Goal: Information Seeking & Learning: Learn about a topic

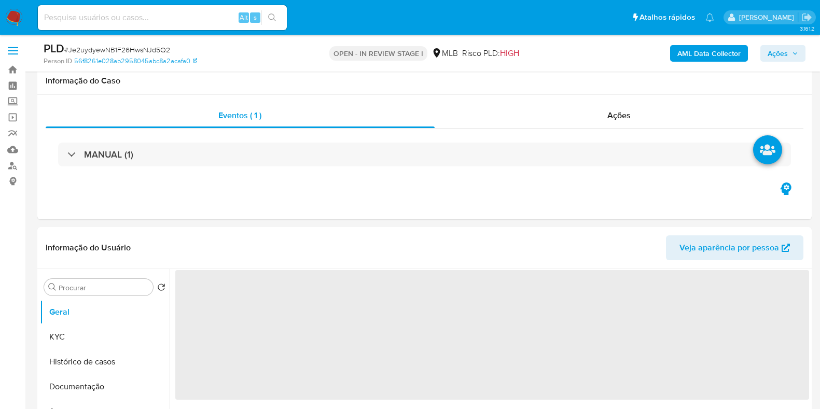
select select "10"
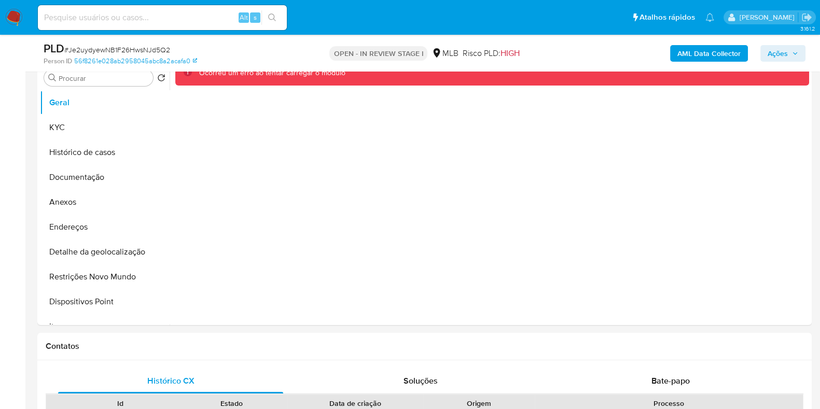
scroll to position [210, 0]
click at [90, 205] on button "Anexos" at bounding box center [100, 201] width 121 height 25
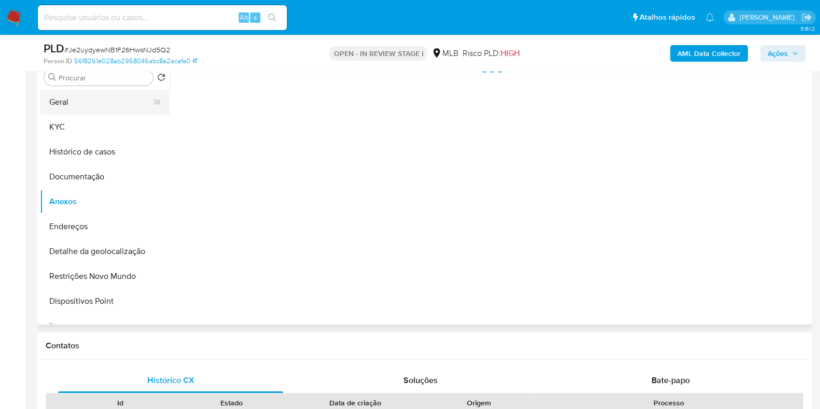
click at [86, 104] on button "Geral" at bounding box center [100, 102] width 121 height 25
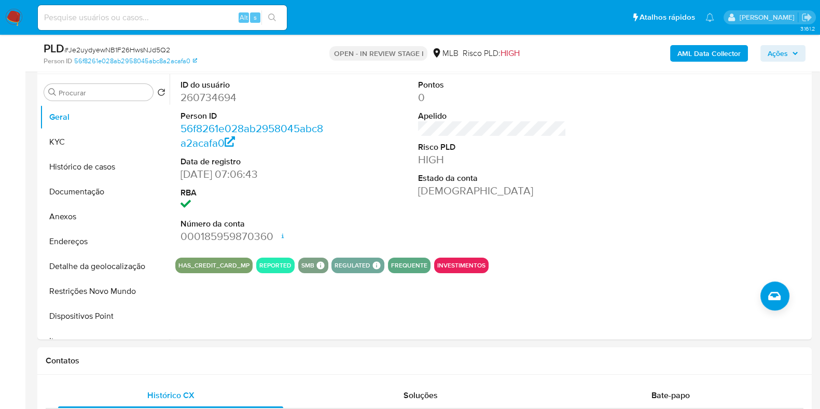
scroll to position [185, 0]
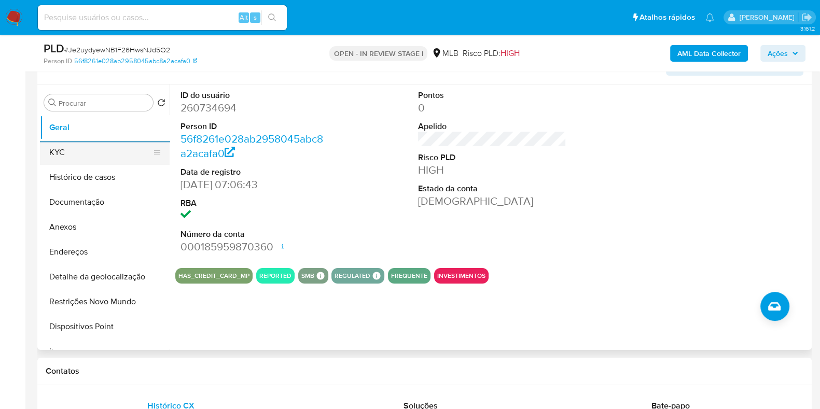
click at [96, 152] on button "KYC" at bounding box center [100, 152] width 121 height 25
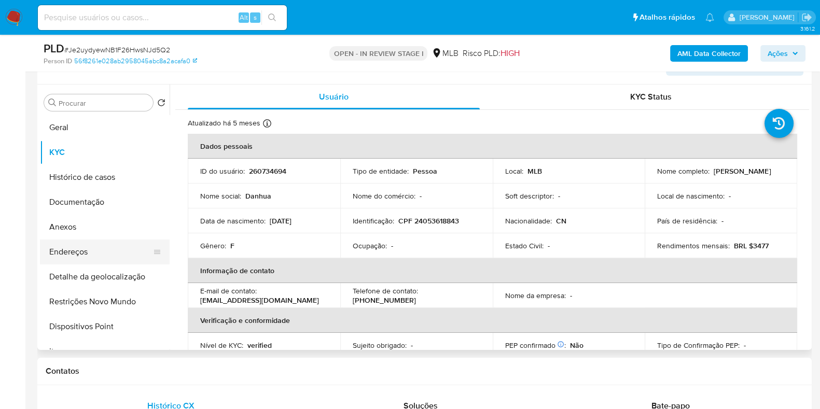
click at [104, 245] on button "Endereços" at bounding box center [100, 252] width 121 height 25
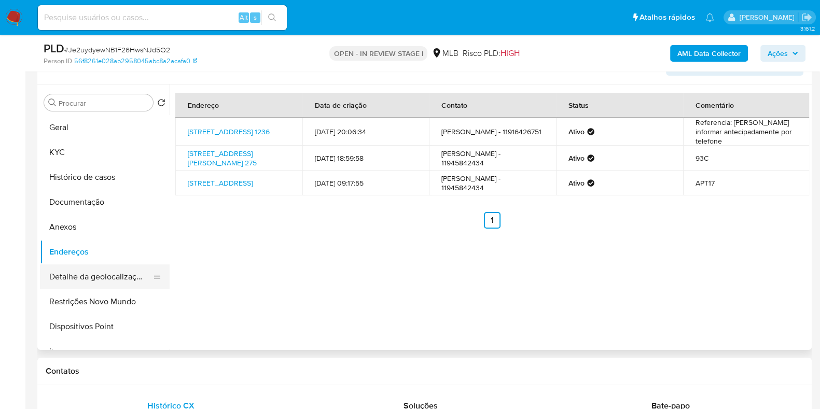
click at [111, 278] on button "Detalhe da geolocalização" at bounding box center [100, 277] width 121 height 25
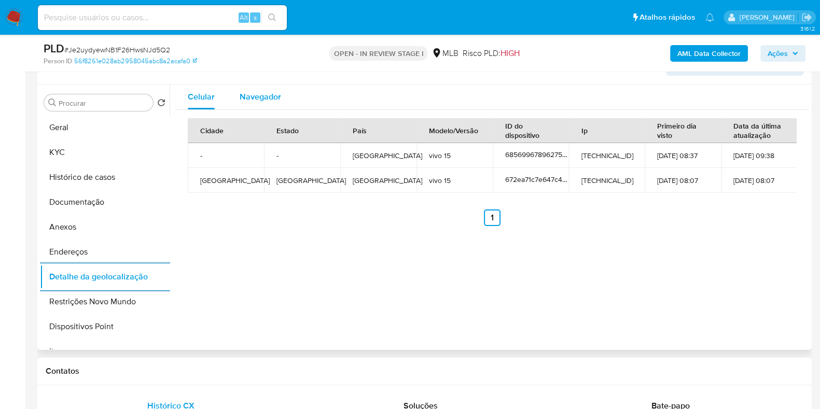
click at [274, 101] on span "Navegador" at bounding box center [260, 97] width 41 height 12
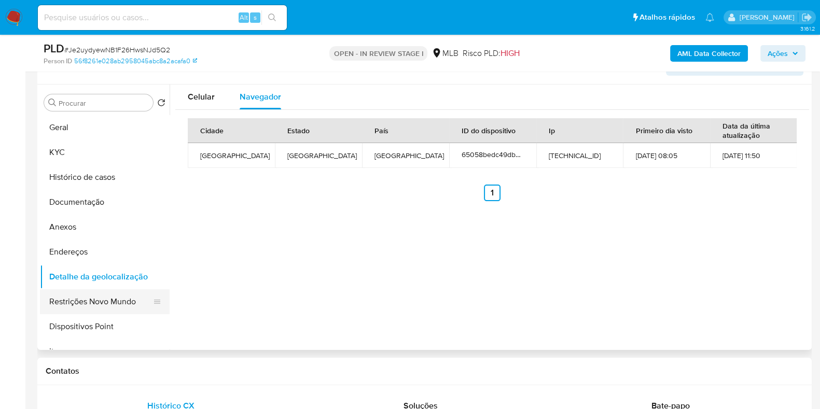
click at [93, 294] on button "Restrições Novo Mundo" at bounding box center [100, 301] width 121 height 25
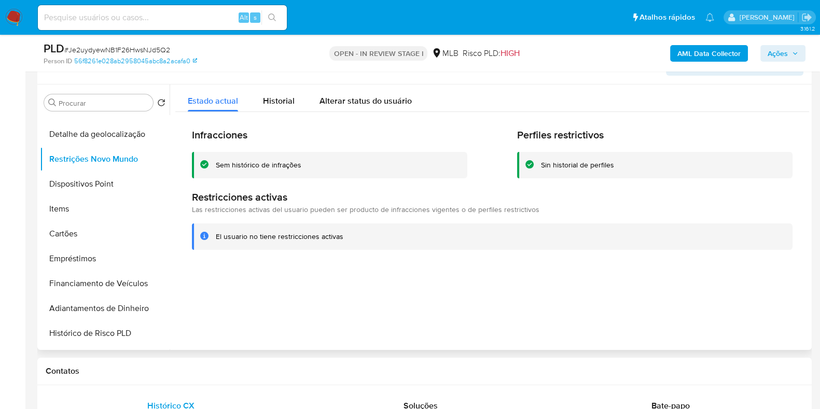
scroll to position [135, 0]
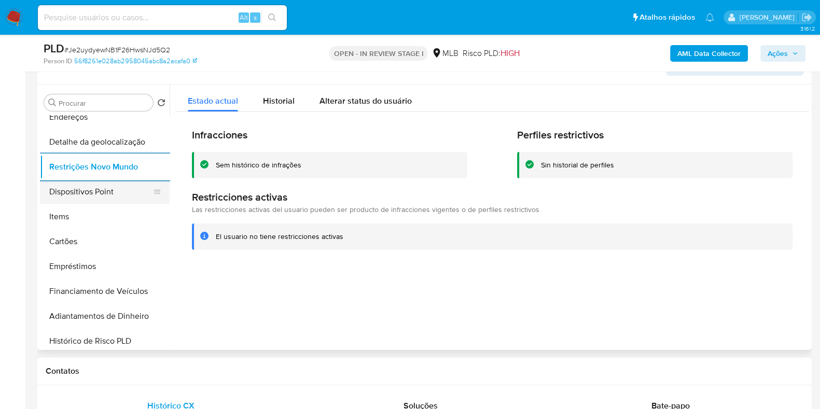
click at [109, 192] on button "Dispositivos Point" at bounding box center [100, 191] width 121 height 25
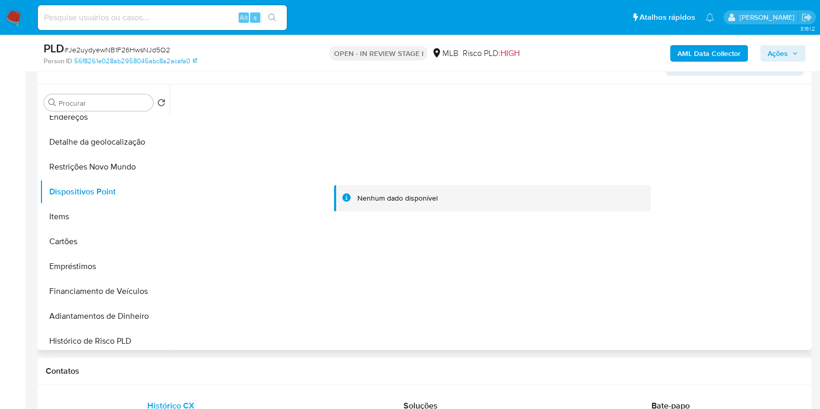
scroll to position [0, 0]
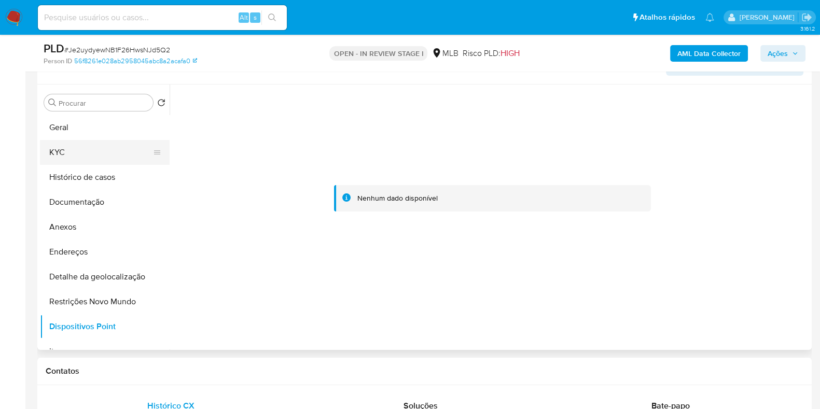
click at [100, 150] on button "KYC" at bounding box center [100, 152] width 121 height 25
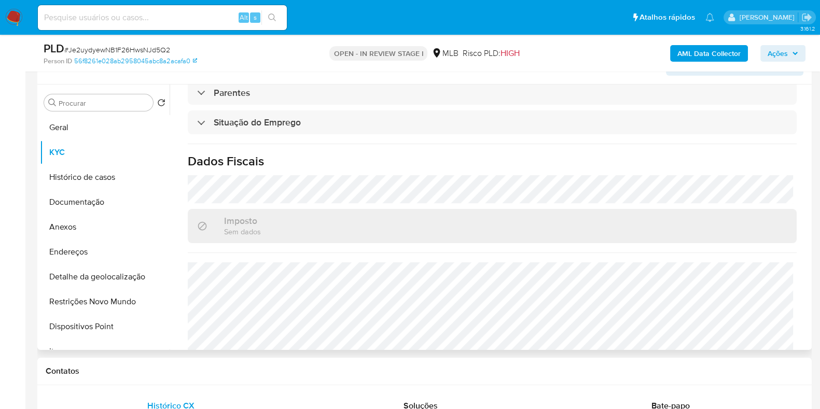
scroll to position [451, 0]
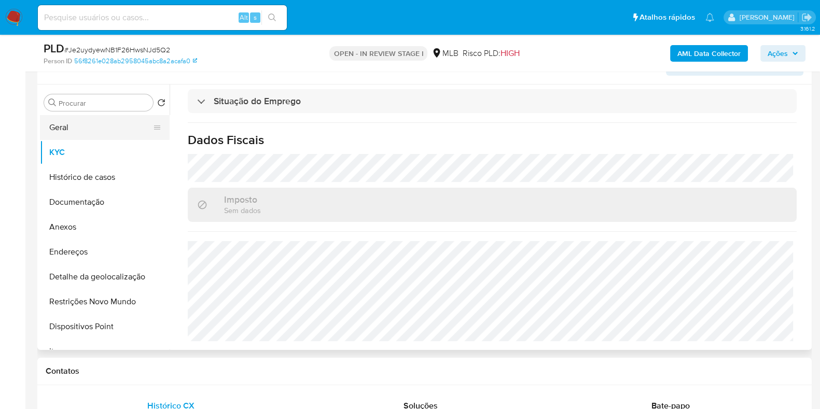
click at [100, 127] on button "Geral" at bounding box center [100, 127] width 121 height 25
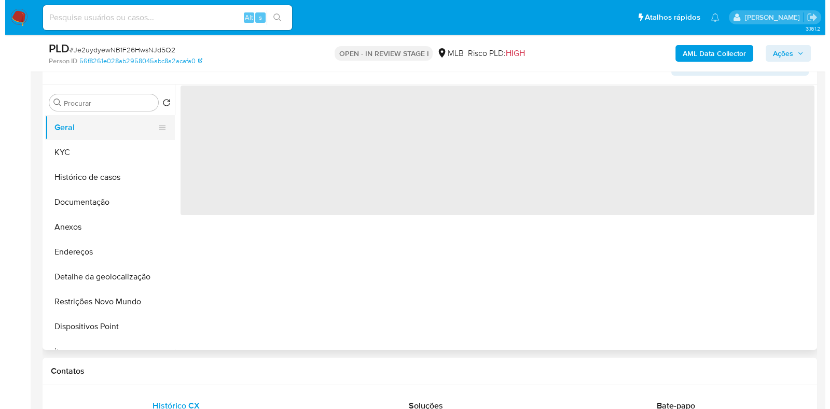
scroll to position [0, 0]
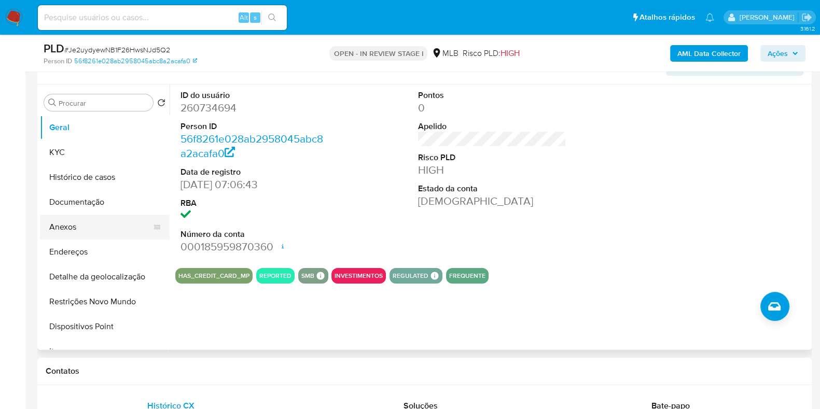
click at [110, 234] on button "Anexos" at bounding box center [100, 227] width 121 height 25
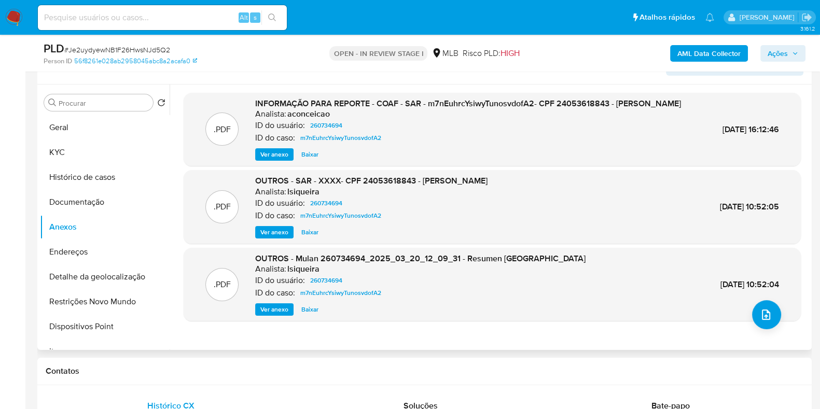
click at [274, 160] on span "Ver anexo" at bounding box center [274, 154] width 28 height 10
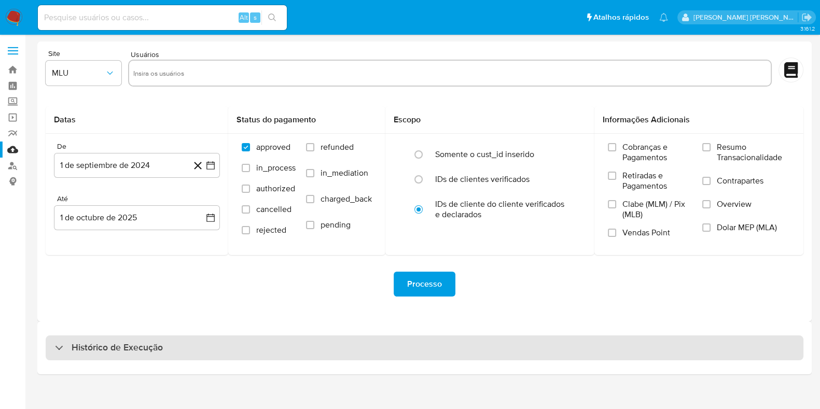
click at [282, 345] on div "Histórico de Execução" at bounding box center [425, 348] width 758 height 25
select select "10"
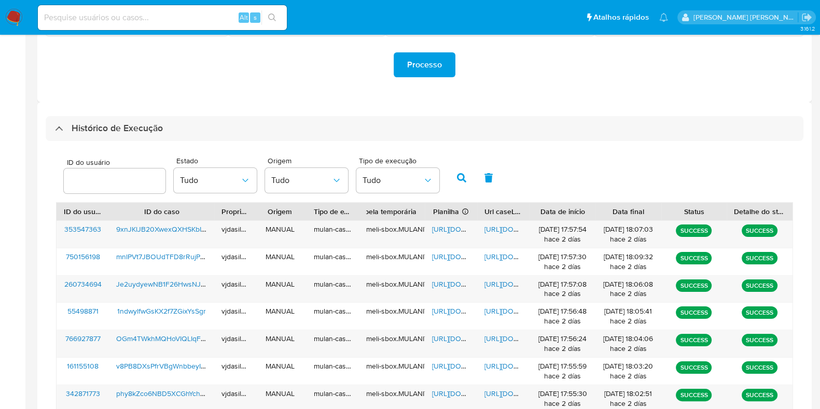
scroll to position [220, 0]
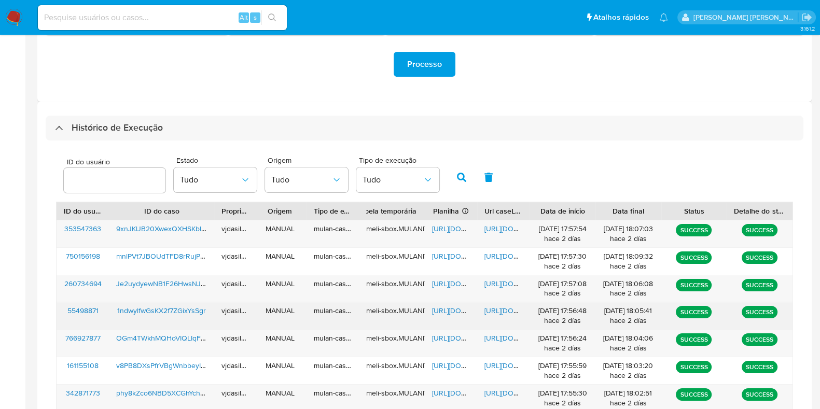
click at [493, 312] on span "https://docs.google.com/document/d/1BvxkUFwx79M0PWldUUrjkczzX62wpNju9ZHN88cx2cc…" at bounding box center [520, 310] width 72 height 10
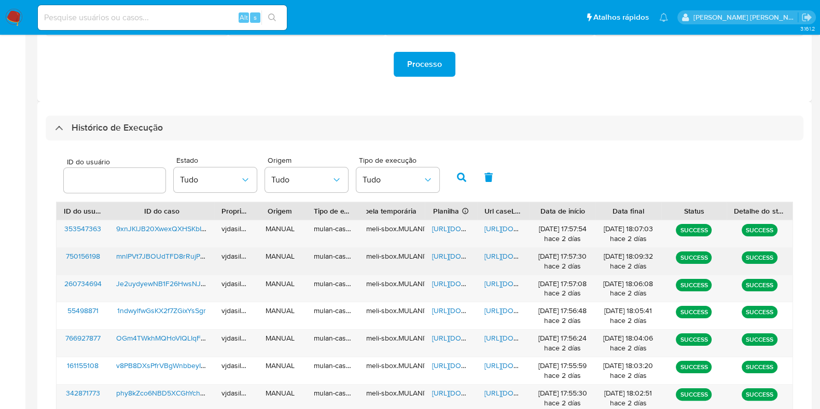
click at [507, 254] on span "https://docs.google.com/document/d/1Fto9b_ELhT8XblJgpYL3nIZH286aHDaqPxecoM2WROU…" at bounding box center [520, 256] width 72 height 10
click at [437, 254] on span "https://docs.google.com/spreadsheets/d/11NW1uFBOlxXgGMWBIGDNaDw2oWqsxIhTt6tSIw7…" at bounding box center [468, 256] width 72 height 10
click at [157, 254] on span "mnlPVt7JBOUdTFD8rRujPB5l" at bounding box center [163, 256] width 94 height 10
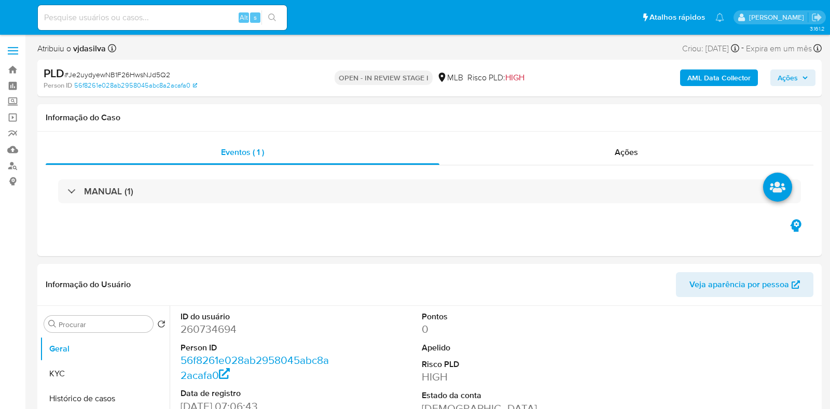
select select "10"
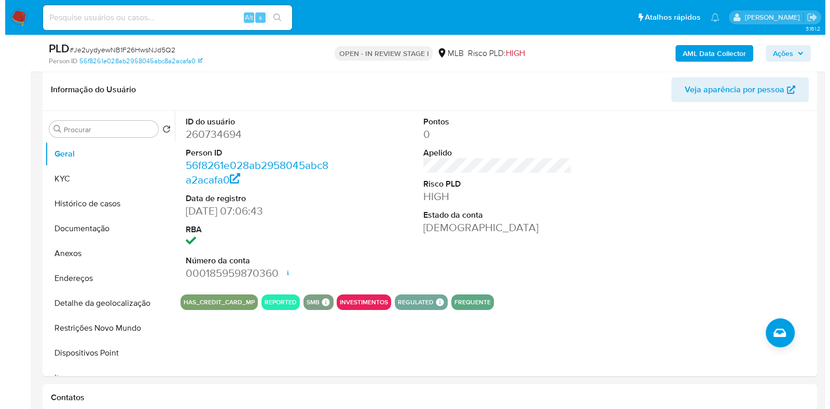
scroll to position [204, 0]
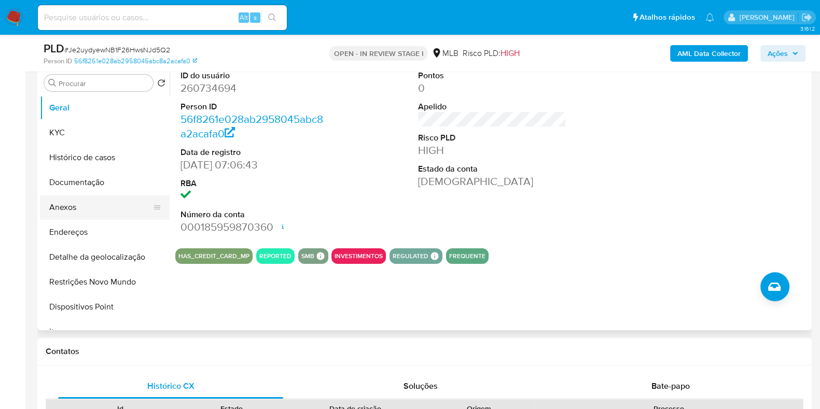
click at [101, 202] on button "Anexos" at bounding box center [100, 207] width 121 height 25
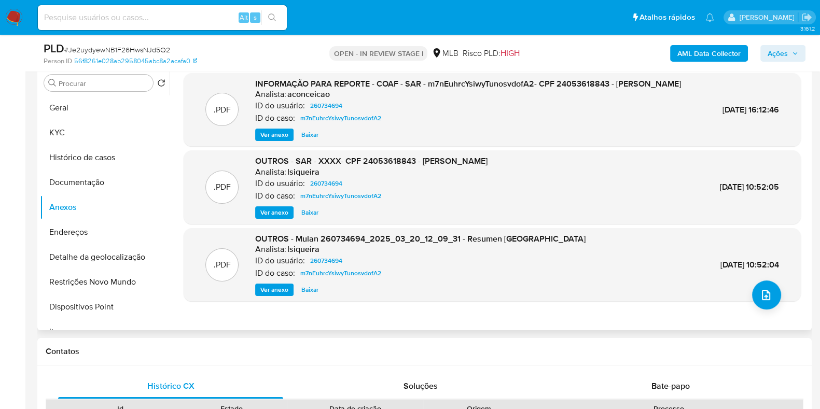
click at [275, 140] on span "Ver anexo" at bounding box center [274, 135] width 28 height 10
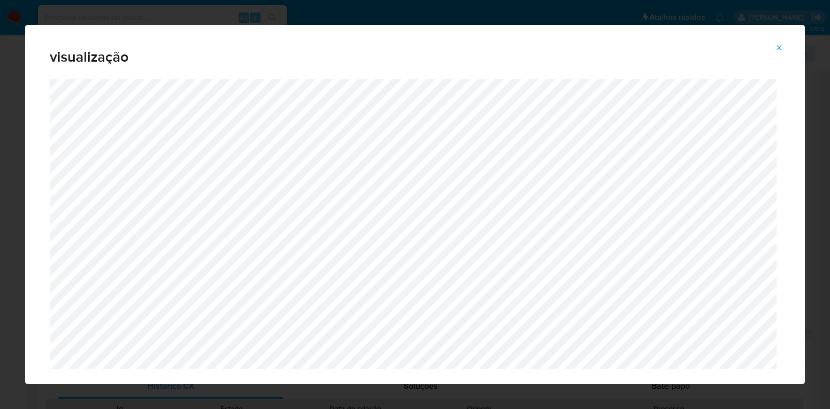
click at [778, 52] on span "Attachment preview" at bounding box center [779, 47] width 8 height 15
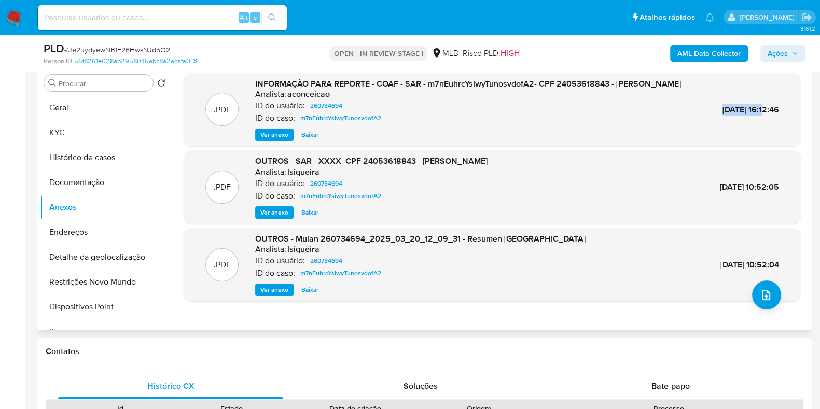
drag, startPoint x: 692, startPoint y: 109, endPoint x: 747, endPoint y: 107, distance: 55.0
click at [747, 107] on div ".PDF INFORMAÇÃO PARA REPORTE - COAF - SAR - m7nEuhrcYsiwyTunosvdofA2- CPF 24053…" at bounding box center [492, 109] width 607 height 63
copy span "24/Mar/2025"
click at [86, 179] on button "Documentação" at bounding box center [100, 182] width 121 height 25
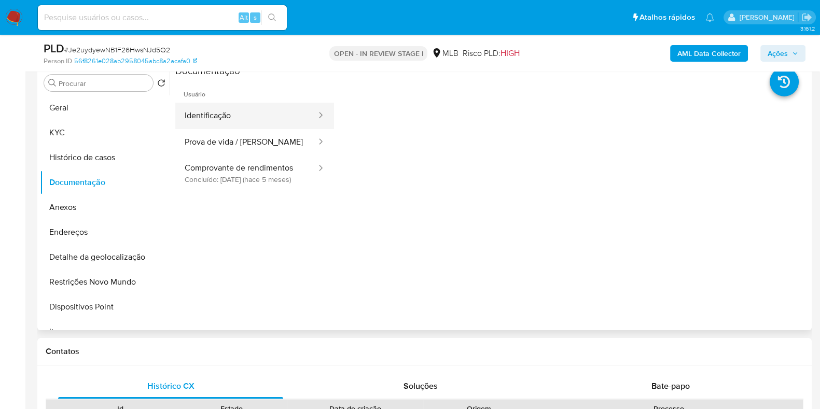
click at [226, 110] on button "Identificação" at bounding box center [246, 116] width 142 height 26
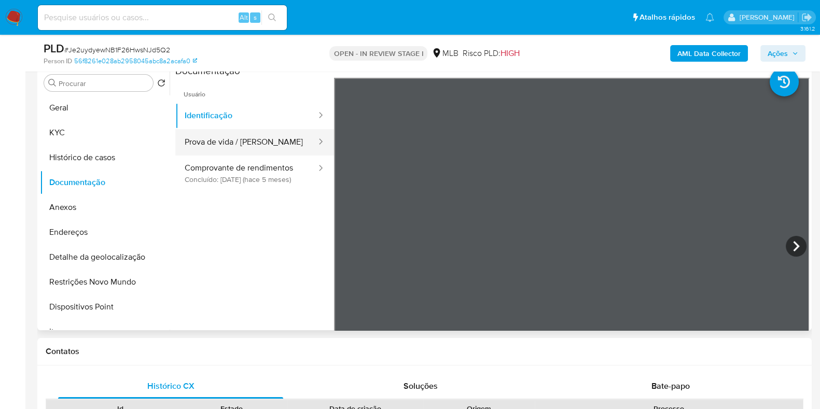
click at [244, 148] on button "Prova de vida / Selfie" at bounding box center [246, 142] width 142 height 26
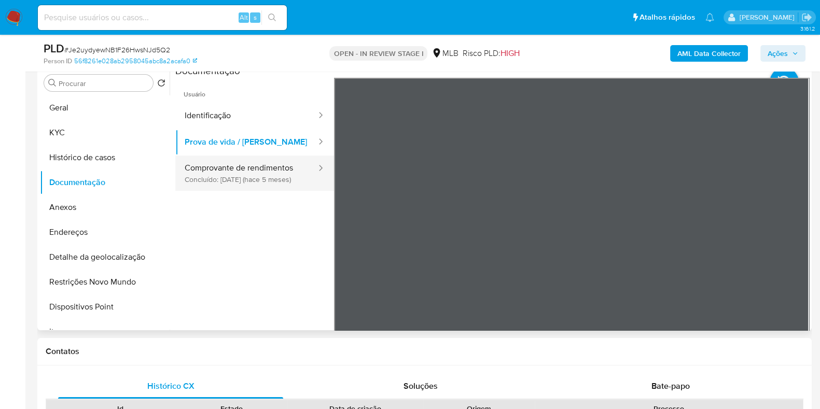
click at [250, 168] on button "Comprovante de rendimentos Concluído: 28/04/2025 (hace 5 meses)" at bounding box center [246, 173] width 142 height 35
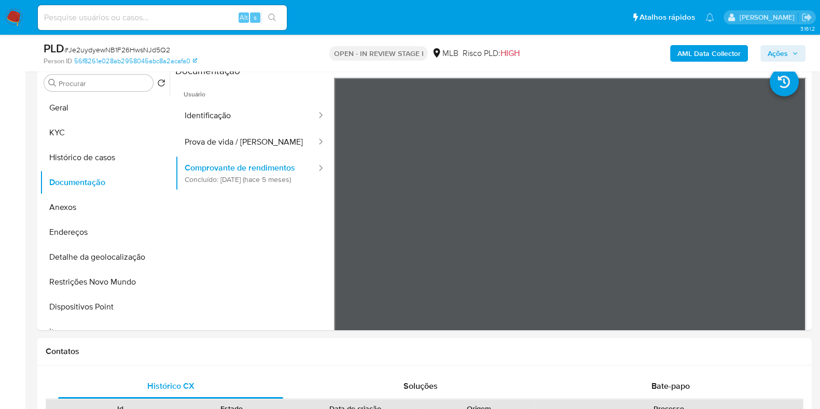
click at [716, 43] on div "AML Data Collector Ações" at bounding box center [679, 53] width 251 height 24
click at [713, 57] on b "AML Data Collector" at bounding box center [708, 53] width 63 height 17
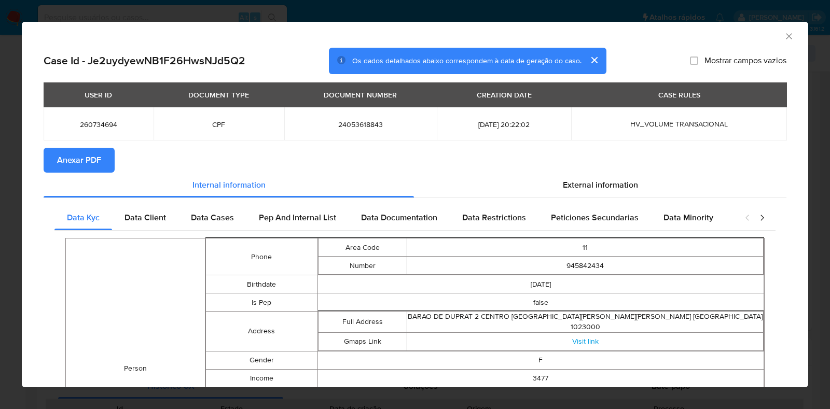
click at [79, 162] on span "Anexar PDF" at bounding box center [79, 160] width 44 height 23
click at [784, 33] on icon "Fechar a janela" at bounding box center [789, 36] width 10 height 10
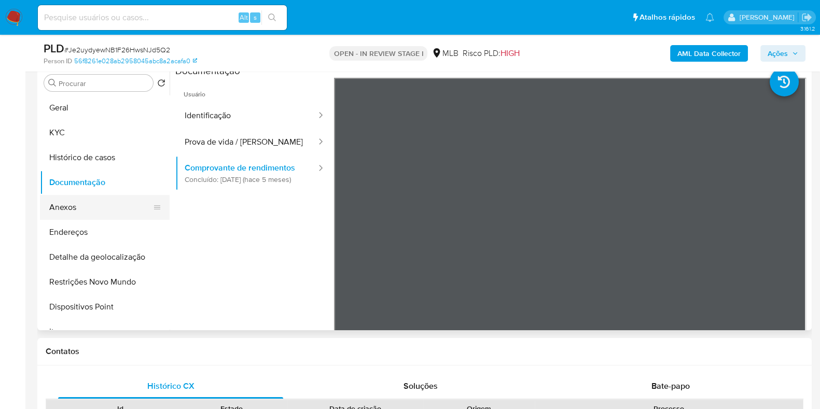
click at [56, 201] on button "Anexos" at bounding box center [100, 207] width 121 height 25
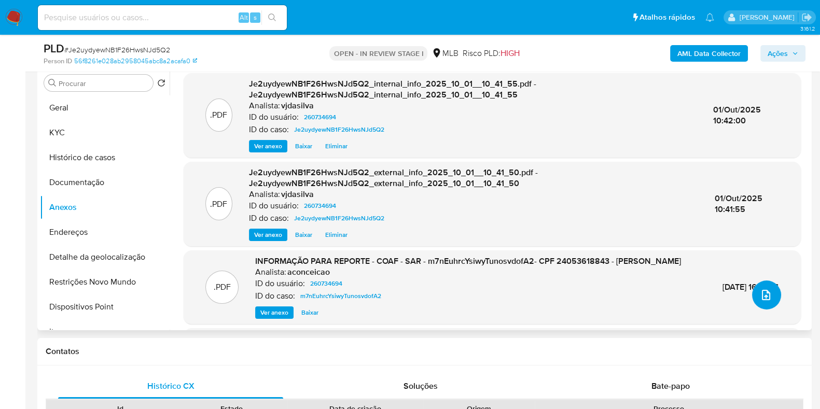
click at [762, 285] on button "upload-file" at bounding box center [766, 295] width 29 height 29
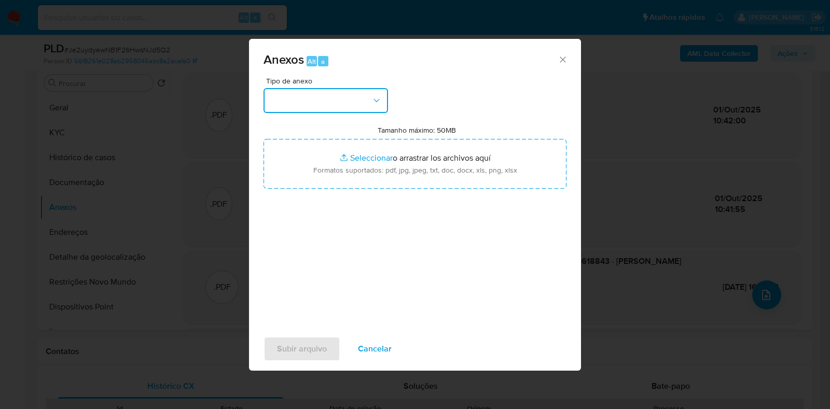
click at [368, 99] on button "button" at bounding box center [325, 100] width 124 height 25
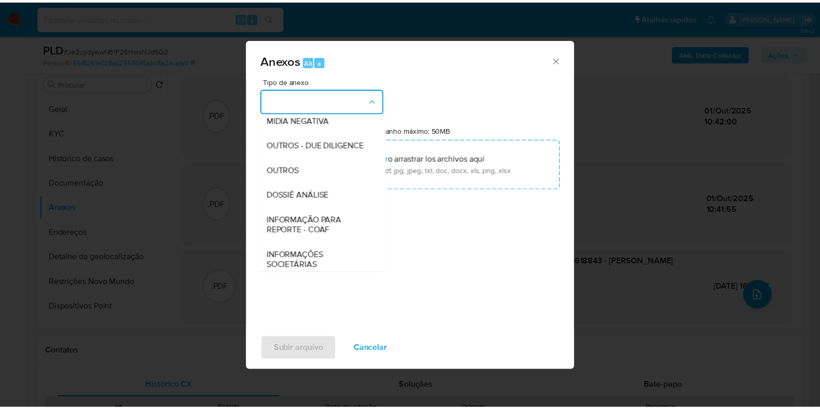
scroll to position [157, 0]
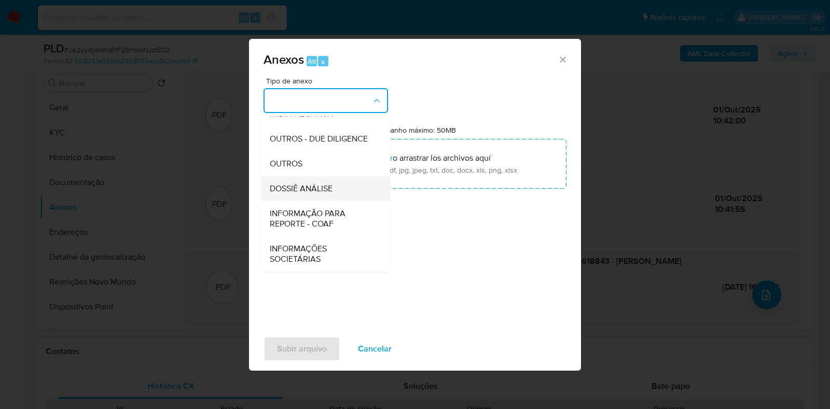
click at [339, 189] on div "DOSSIÊ ANÁLISE" at bounding box center [323, 188] width 106 height 25
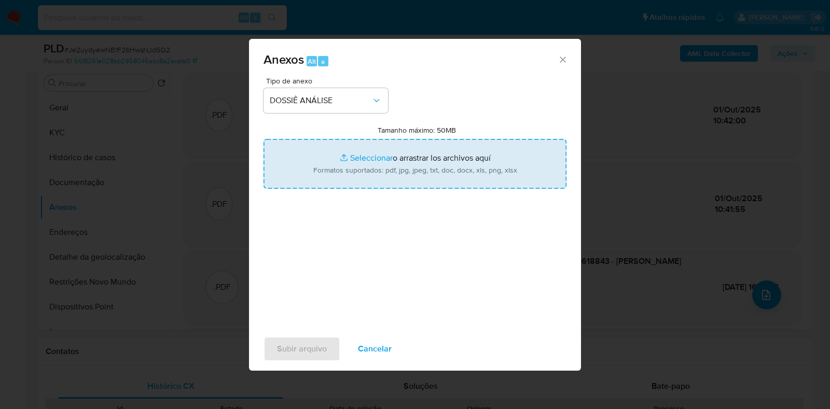
type input "C:\fakepath\SAR - XXXX - CPF 24053618843 - DANHUA HUANG.pdf"
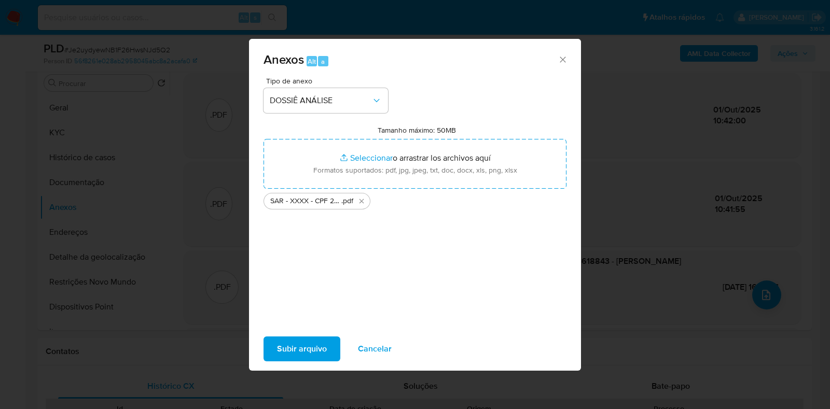
click at [301, 344] on span "Subir arquivo" at bounding box center [302, 349] width 50 height 23
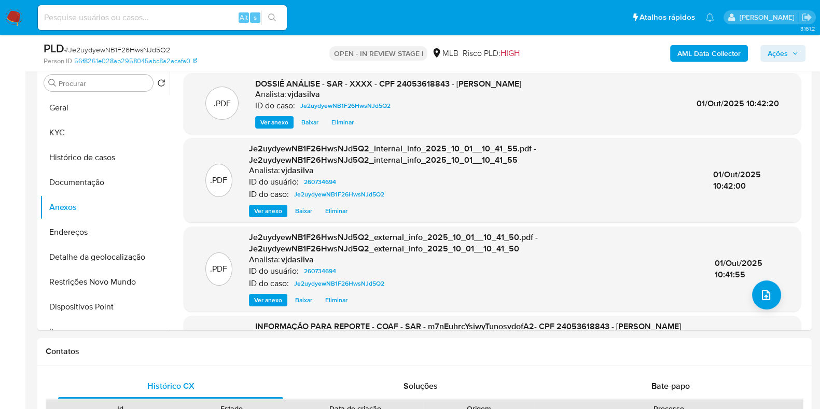
click at [786, 53] on span "Ações" at bounding box center [778, 53] width 20 height 17
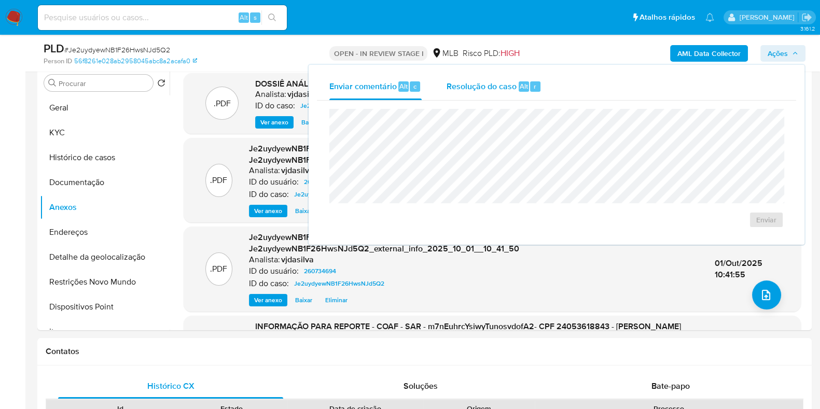
click at [496, 77] on div "Resolução do caso Alt r" at bounding box center [494, 86] width 95 height 27
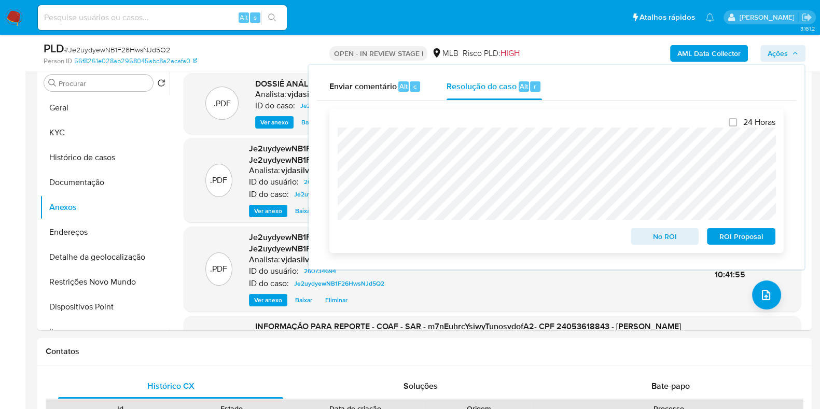
click at [718, 233] on span "ROI Proposal" at bounding box center [741, 236] width 54 height 15
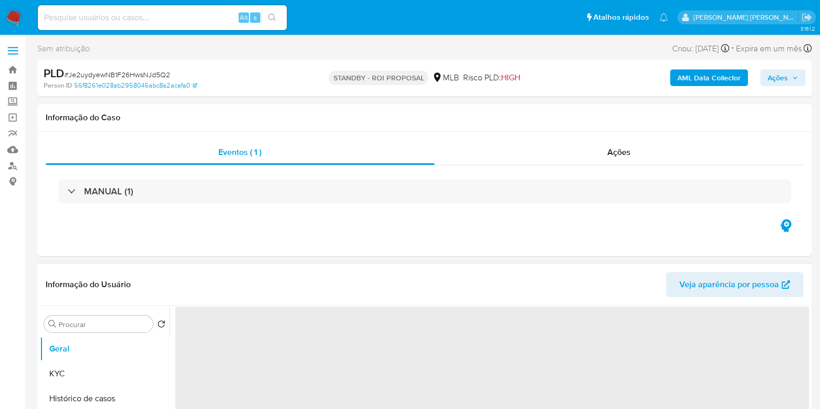
select select "10"
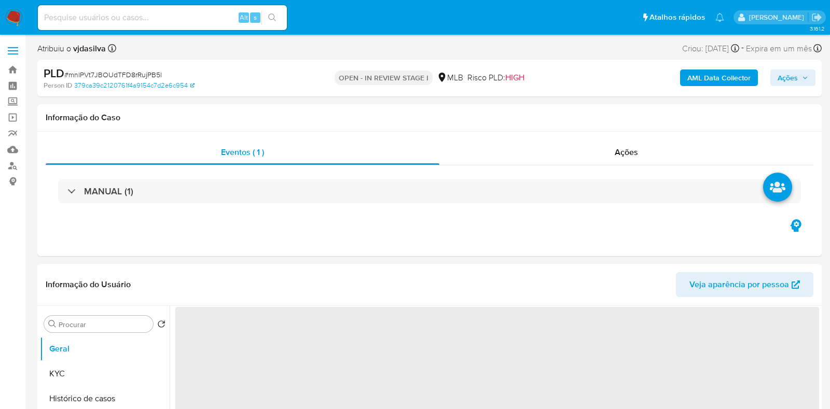
select select "10"
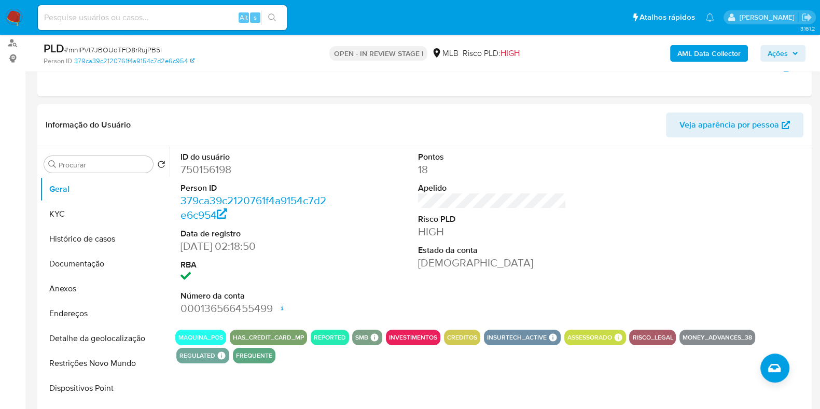
scroll to position [196, 0]
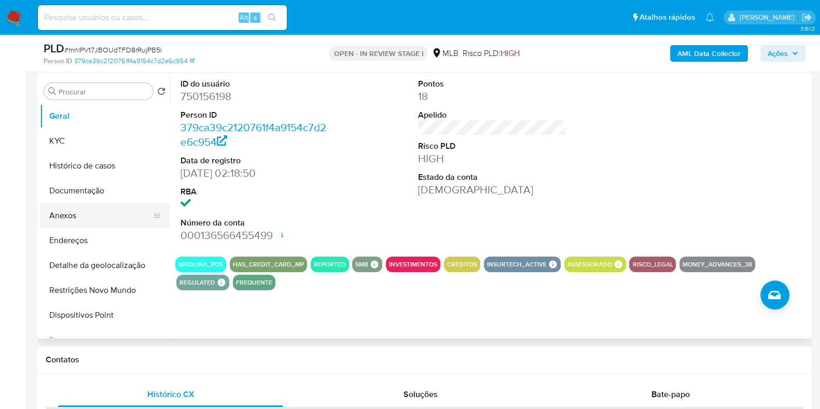
click at [62, 216] on button "Anexos" at bounding box center [100, 215] width 121 height 25
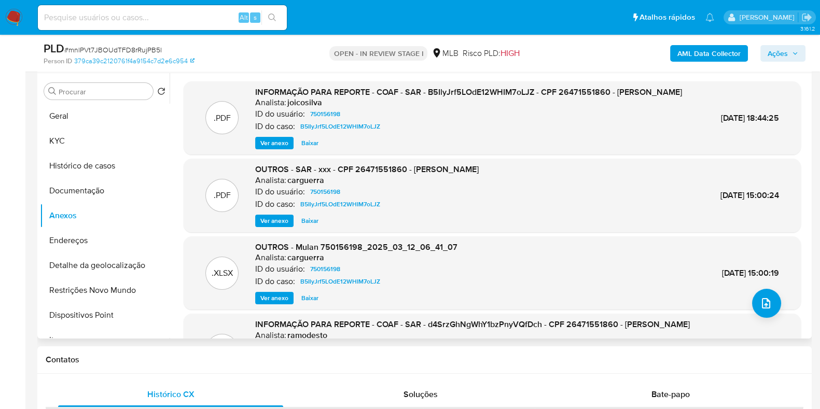
drag, startPoint x: 804, startPoint y: 121, endPoint x: 801, endPoint y: 140, distance: 18.9
click at [801, 140] on div ".PDF INFORMAÇÃO PARA REPORTE - COAF - SAR - B5IlyJrf5LOdE12WHIM7oLJZ - CPF 2647…" at bounding box center [492, 250] width 634 height 339
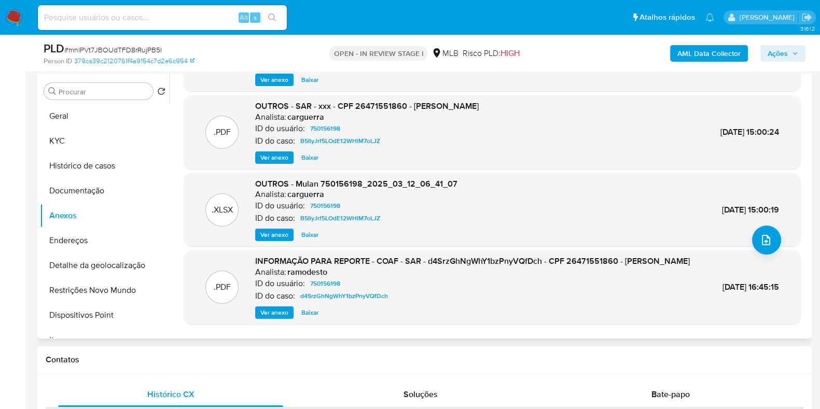
scroll to position [109, 0]
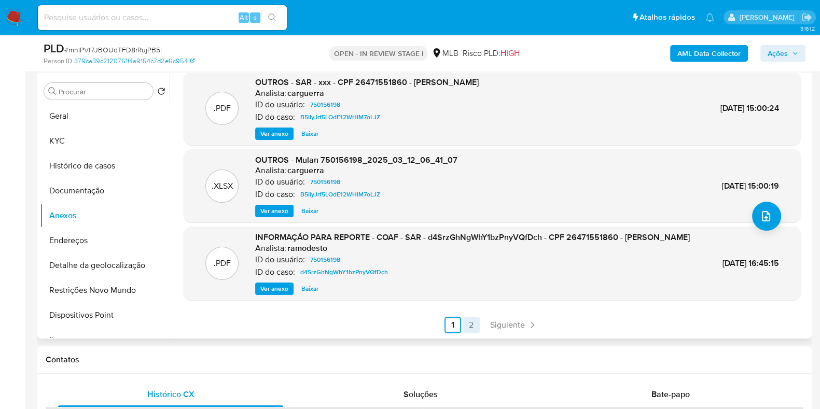
click at [469, 329] on link "2" at bounding box center [471, 325] width 17 height 17
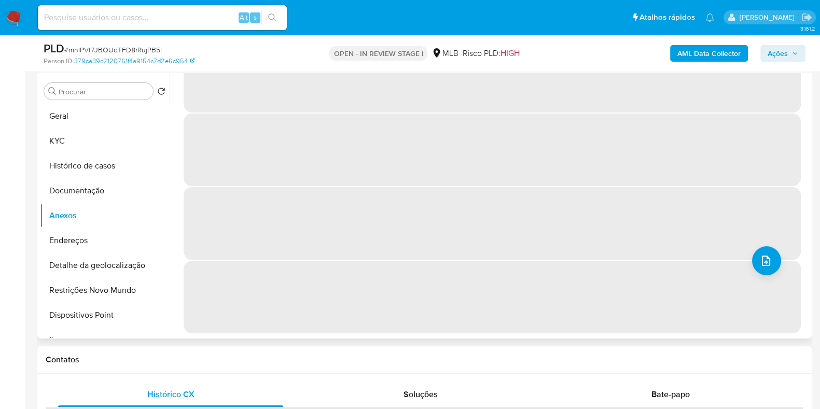
scroll to position [0, 0]
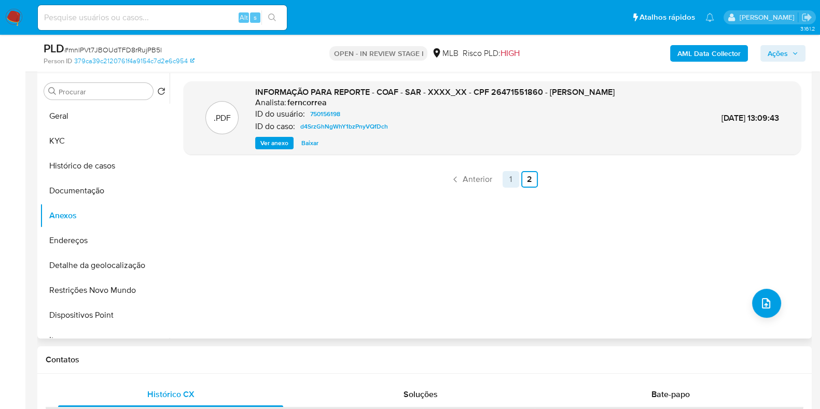
click at [508, 173] on link "1" at bounding box center [511, 179] width 17 height 17
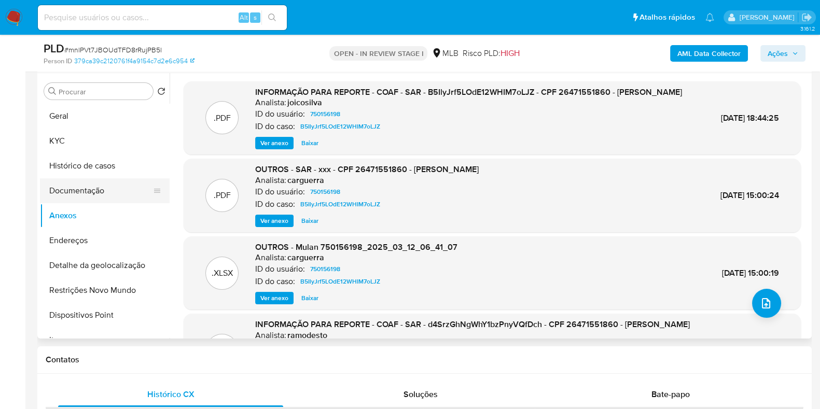
click at [94, 189] on button "Documentação" at bounding box center [100, 190] width 121 height 25
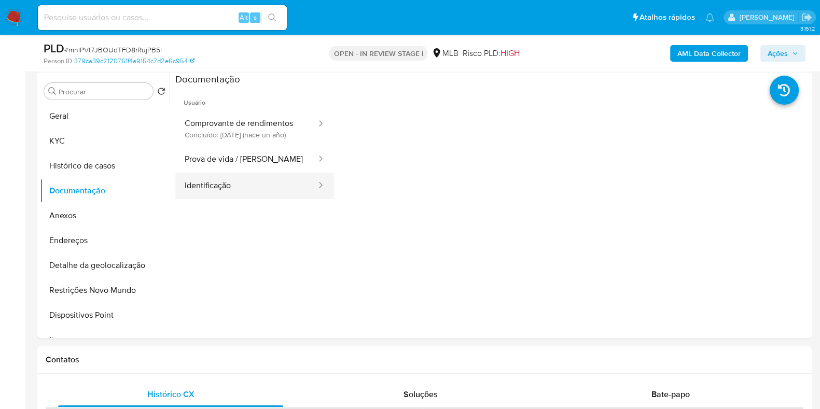
click at [264, 189] on button "Identificação" at bounding box center [246, 186] width 142 height 26
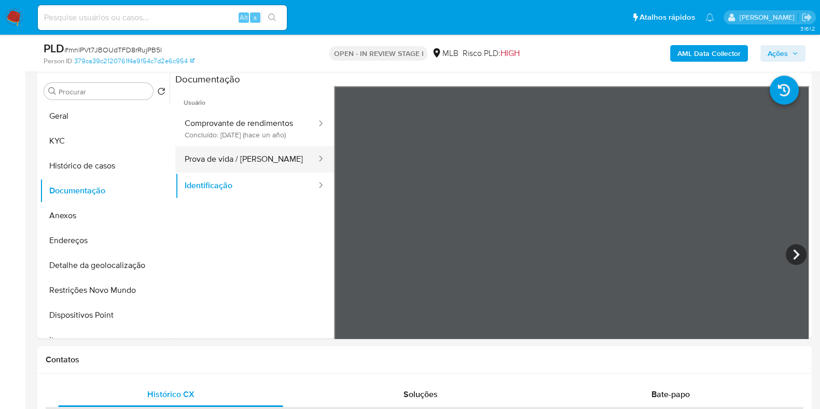
click at [240, 173] on button "Prova de vida / [PERSON_NAME]" at bounding box center [246, 159] width 142 height 26
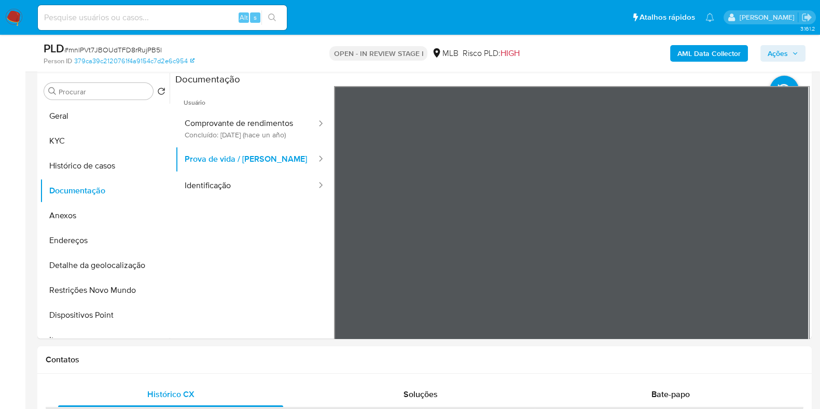
click at [418, 79] on section at bounding box center [492, 245] width 634 height 345
click at [249, 119] on button "Comprovante de rendimentos Concluído: 02/07/2024 (hace un año)" at bounding box center [246, 128] width 142 height 35
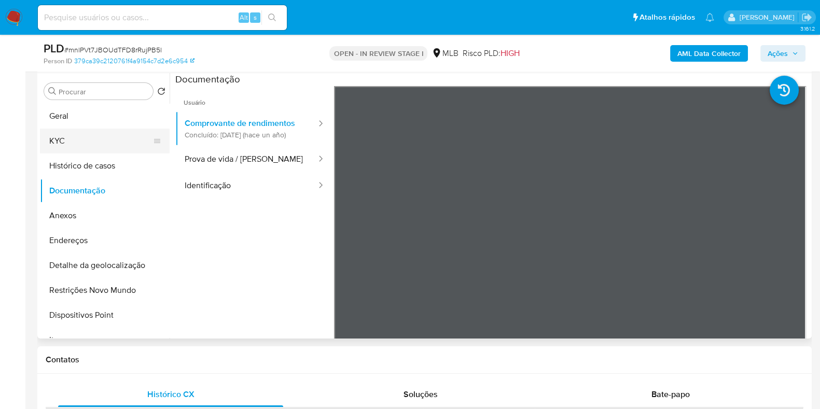
click at [73, 138] on button "KYC" at bounding box center [100, 141] width 121 height 25
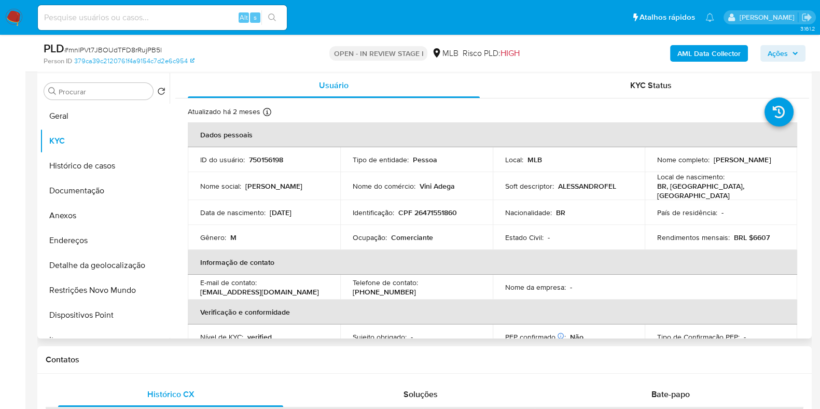
click at [427, 233] on p "Comerciante" at bounding box center [412, 237] width 42 height 9
copy div "Ocupação : Comerciante"
click at [124, 109] on button "Geral" at bounding box center [100, 116] width 121 height 25
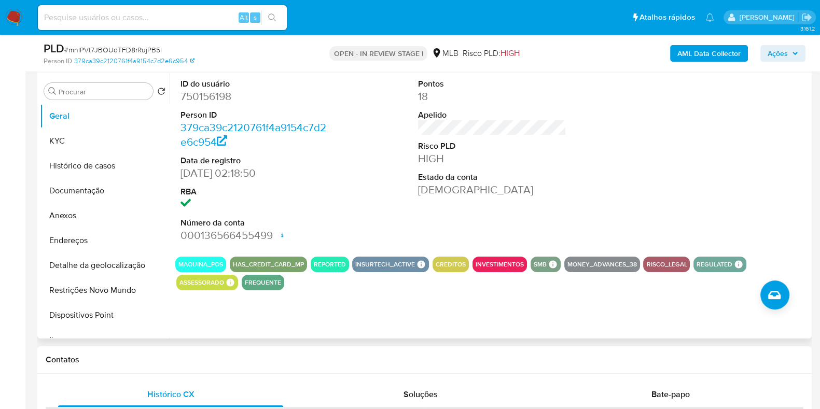
click at [735, 114] on div at bounding box center [730, 160] width 159 height 175
click at [89, 143] on button "KYC" at bounding box center [100, 141] width 121 height 25
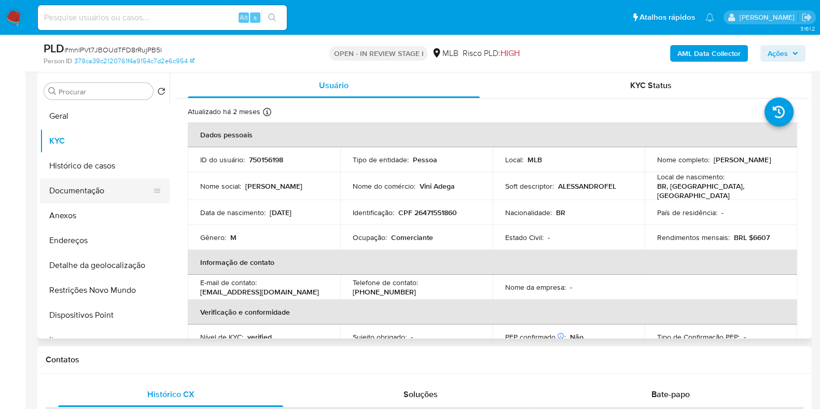
click at [90, 192] on button "Documentação" at bounding box center [100, 190] width 121 height 25
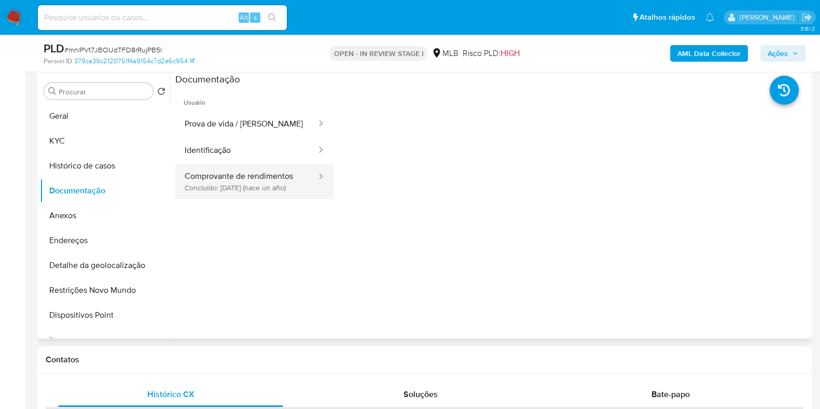
click at [210, 193] on button "Comprovante de rendimentos Concluído: 02/07/2024 (hace un año)" at bounding box center [246, 181] width 142 height 35
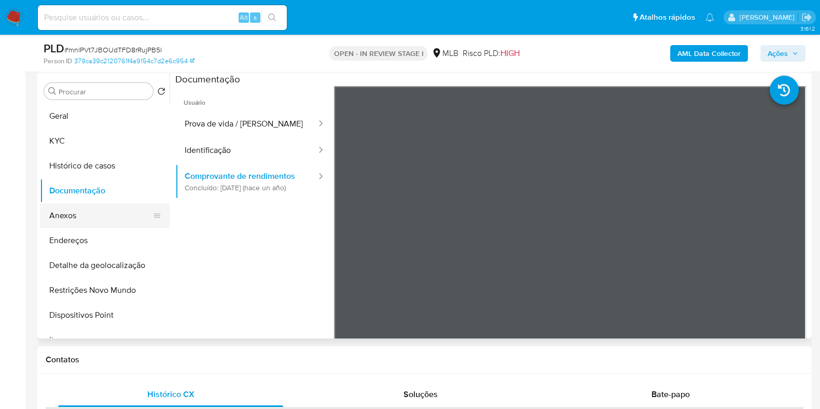
click at [95, 219] on button "Anexos" at bounding box center [100, 215] width 121 height 25
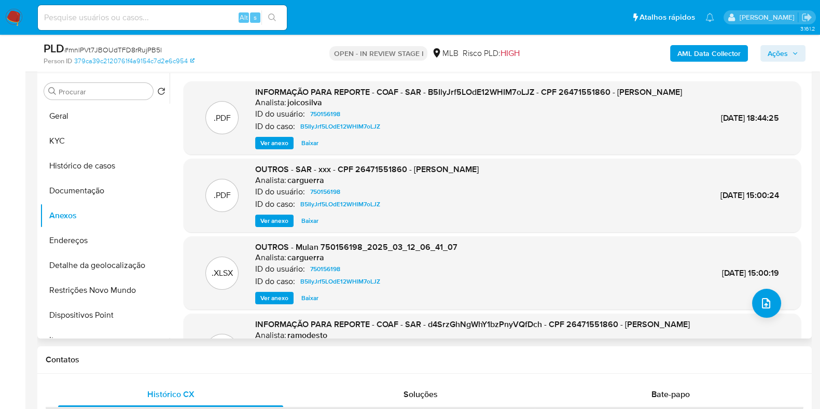
scroll to position [109, 0]
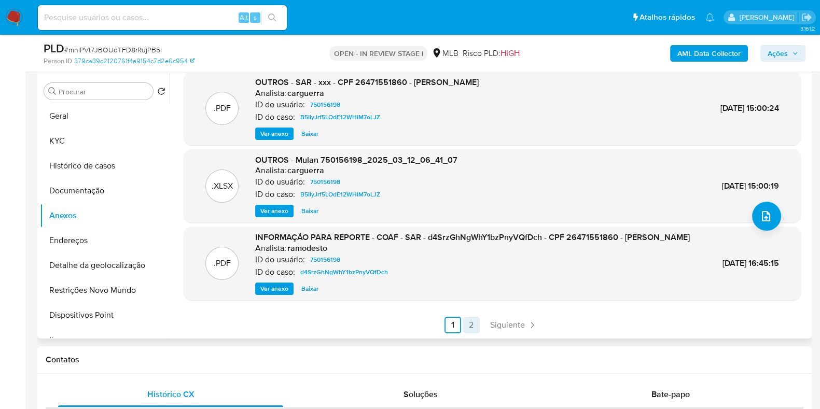
click at [469, 322] on link "2" at bounding box center [471, 325] width 17 height 17
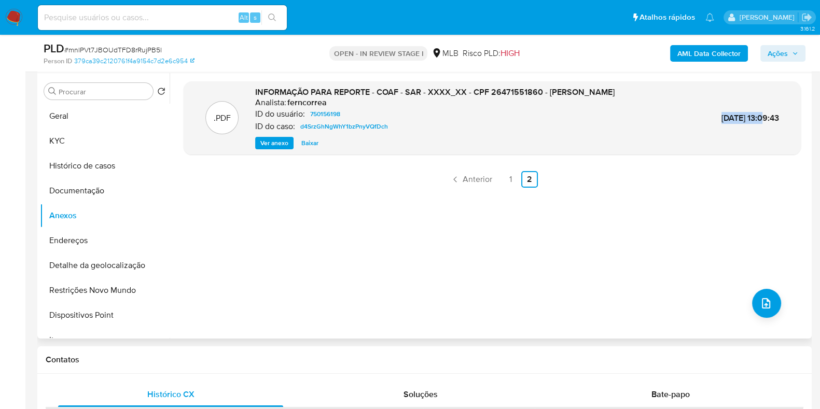
drag, startPoint x: 742, startPoint y: 117, endPoint x: 694, endPoint y: 115, distance: 47.8
click at [694, 115] on div ".PDF INFORMAÇÃO PARA REPORTE - COAF - SAR - XXXX_XX - CPF 26471551860 - ALESSAN…" at bounding box center [492, 118] width 607 height 63
copy span "11/Jul/2024"
click at [503, 177] on link "1" at bounding box center [511, 179] width 17 height 17
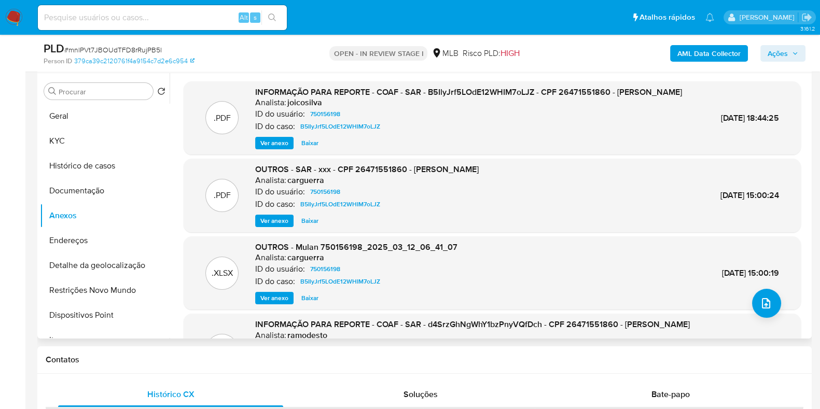
click at [740, 116] on span "17/Mar/2025 18:44:25" at bounding box center [750, 118] width 58 height 12
copy div "17/Mar/2025 18:44:25"
click at [106, 110] on button "Geral" at bounding box center [100, 116] width 121 height 25
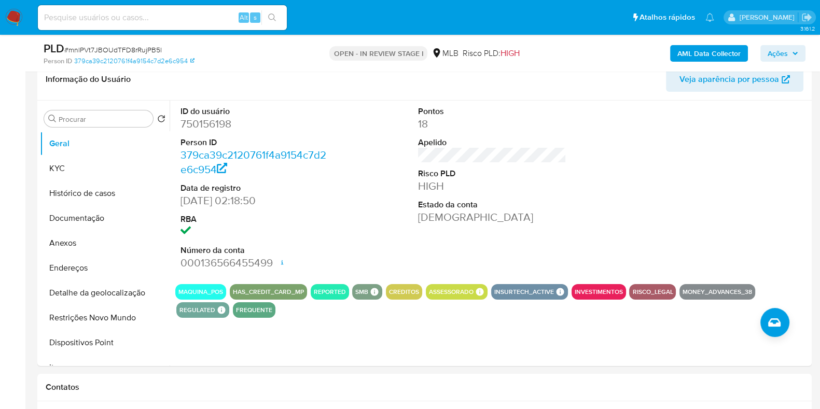
scroll to position [166, 0]
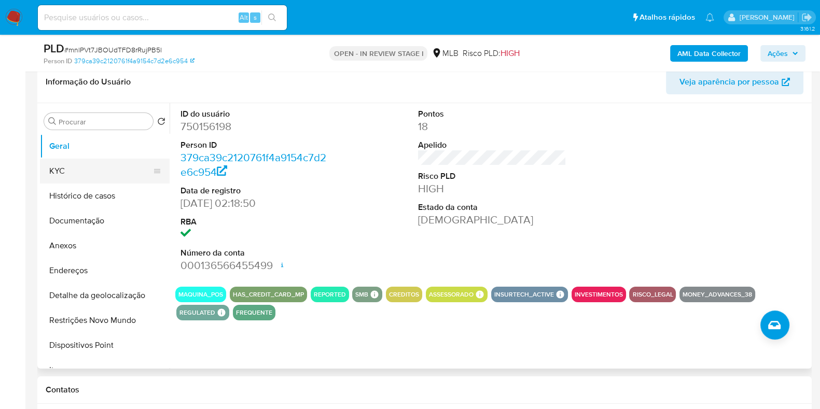
click at [93, 176] on button "KYC" at bounding box center [100, 171] width 121 height 25
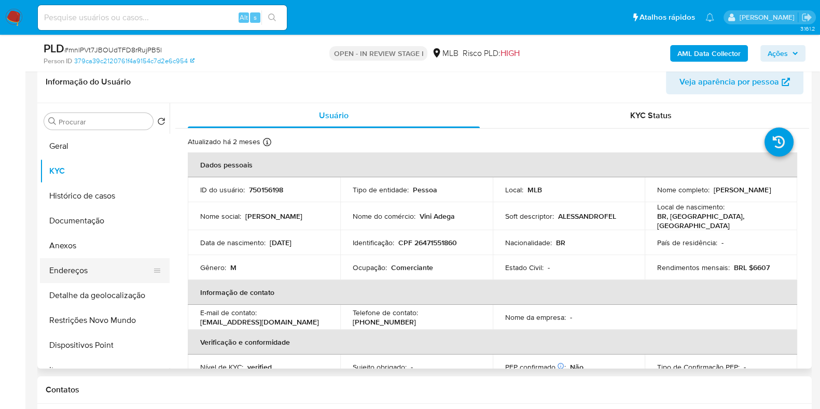
click at [98, 268] on button "Endereços" at bounding box center [100, 270] width 121 height 25
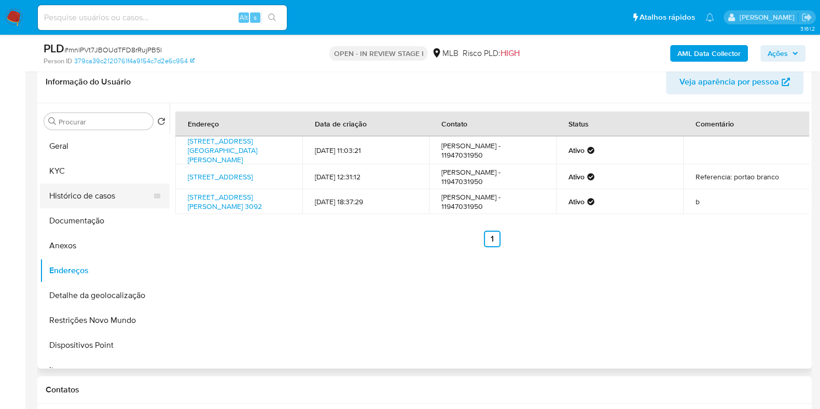
click at [103, 198] on button "Histórico de casos" at bounding box center [100, 196] width 121 height 25
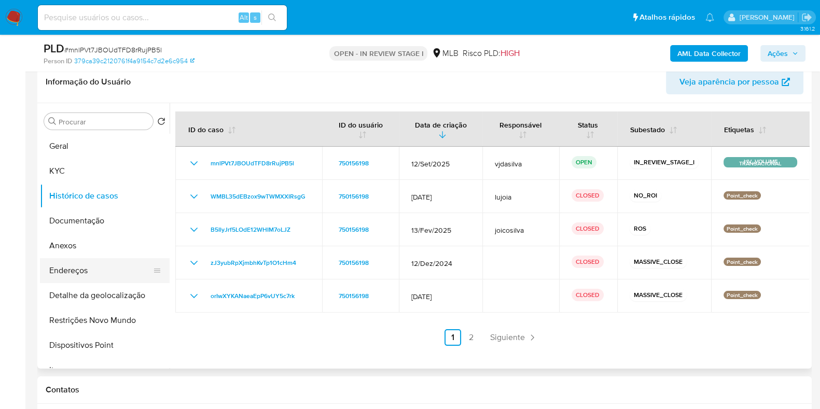
click at [93, 260] on button "Endereços" at bounding box center [100, 270] width 121 height 25
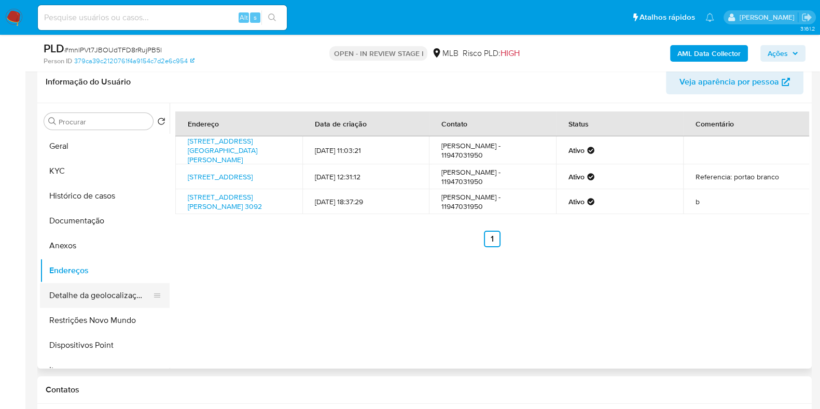
click at [108, 293] on button "Detalhe da geolocalização" at bounding box center [100, 295] width 121 height 25
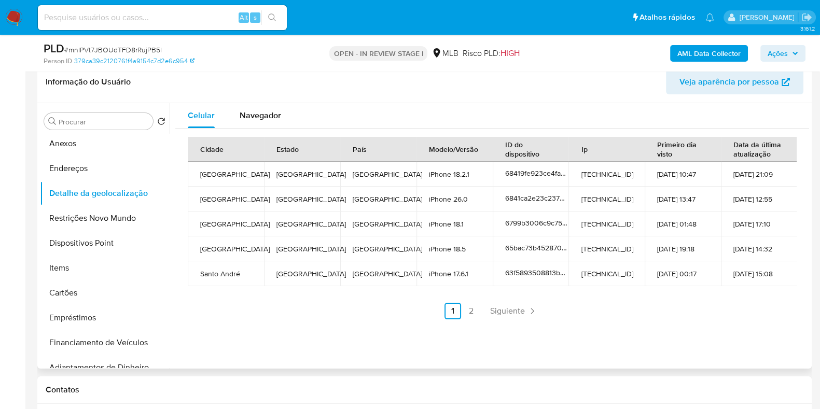
scroll to position [108, 0]
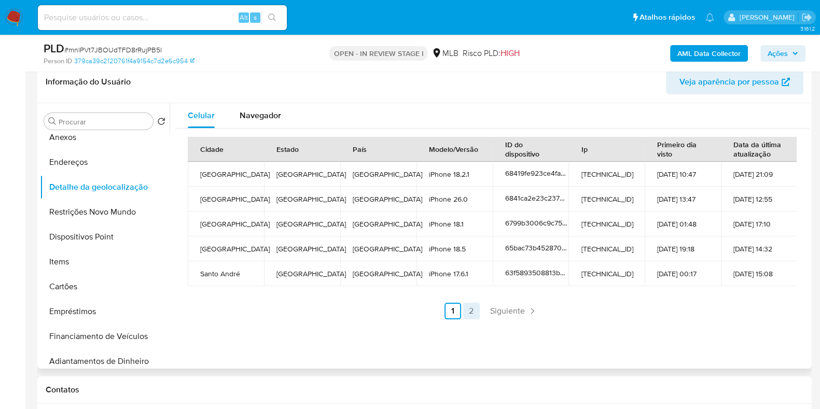
click at [473, 305] on link "2" at bounding box center [471, 311] width 17 height 17
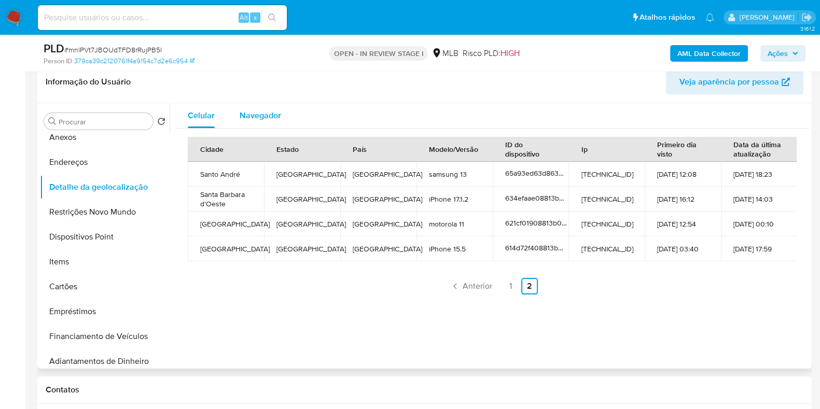
click at [262, 124] on div "Navegador" at bounding box center [260, 115] width 41 height 25
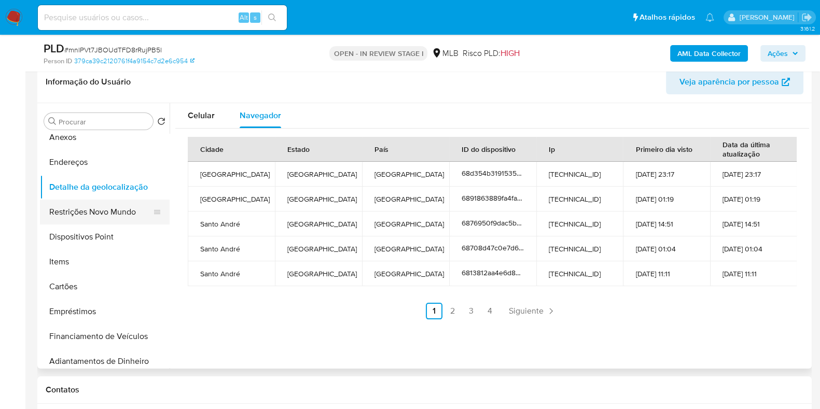
click at [115, 214] on button "Restrições Novo Mundo" at bounding box center [100, 212] width 121 height 25
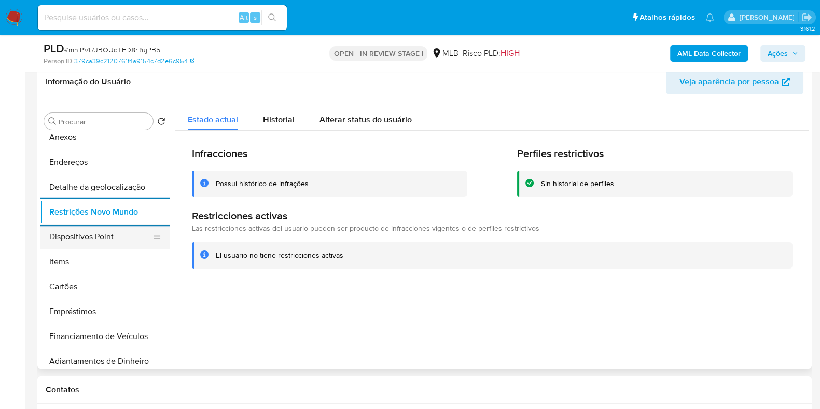
click at [96, 238] on button "Dispositivos Point" at bounding box center [100, 237] width 121 height 25
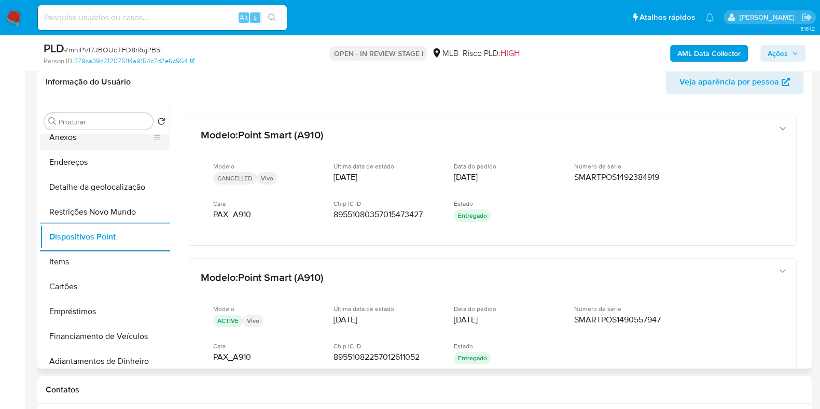
click at [161, 137] on button "Anexos" at bounding box center [100, 137] width 121 height 25
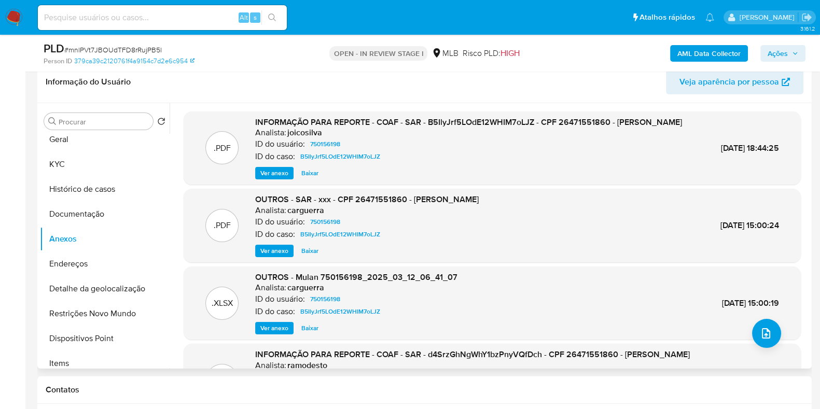
scroll to position [0, 0]
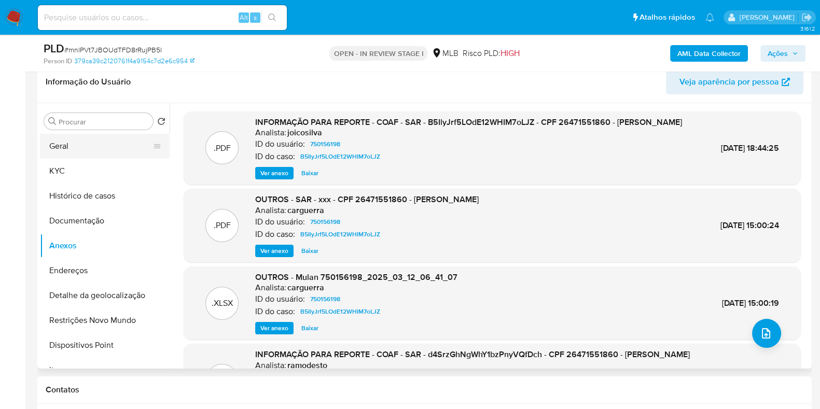
click at [108, 143] on button "Geral" at bounding box center [100, 146] width 121 height 25
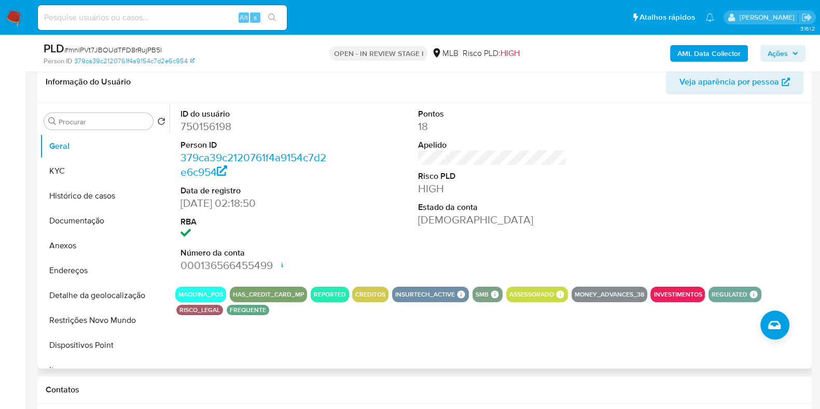
click at [212, 123] on dd "750156198" at bounding box center [254, 126] width 148 height 15
copy dd "750156198"
click at [96, 169] on button "KYC" at bounding box center [100, 171] width 121 height 25
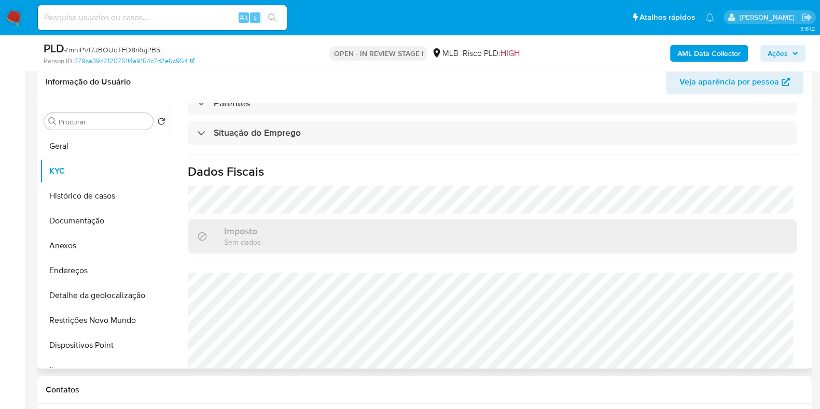
scroll to position [442, 0]
click at [103, 196] on button "Histórico de casos" at bounding box center [100, 196] width 121 height 25
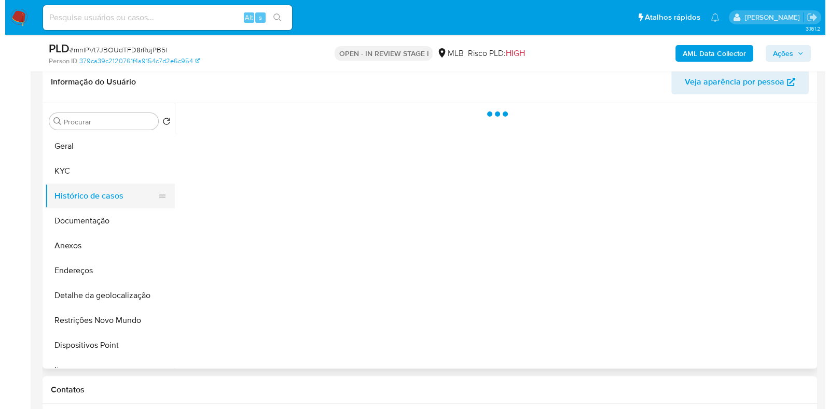
scroll to position [0, 0]
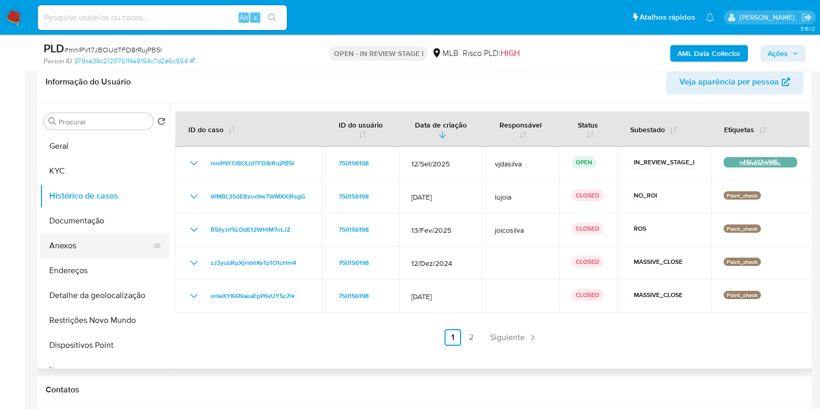
click at [91, 240] on button "Anexos" at bounding box center [100, 245] width 121 height 25
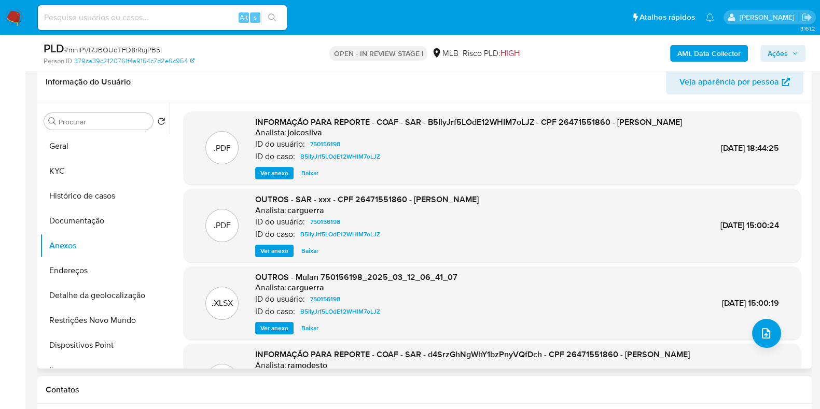
click at [261, 178] on span "Ver anexo" at bounding box center [274, 173] width 28 height 10
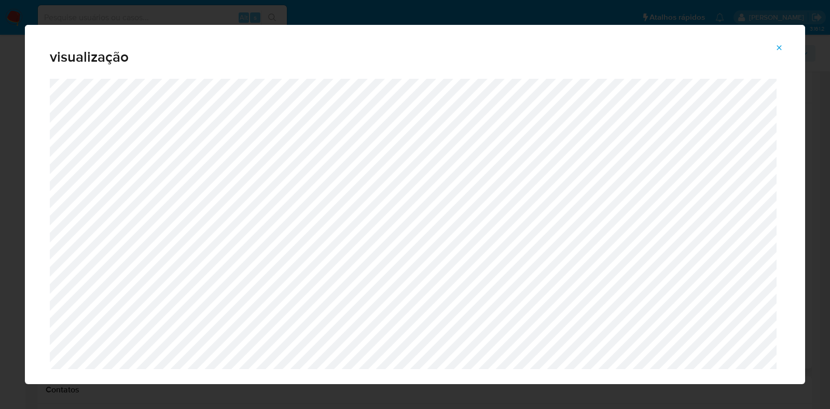
click at [780, 45] on icon "Attachment preview" at bounding box center [779, 48] width 8 height 8
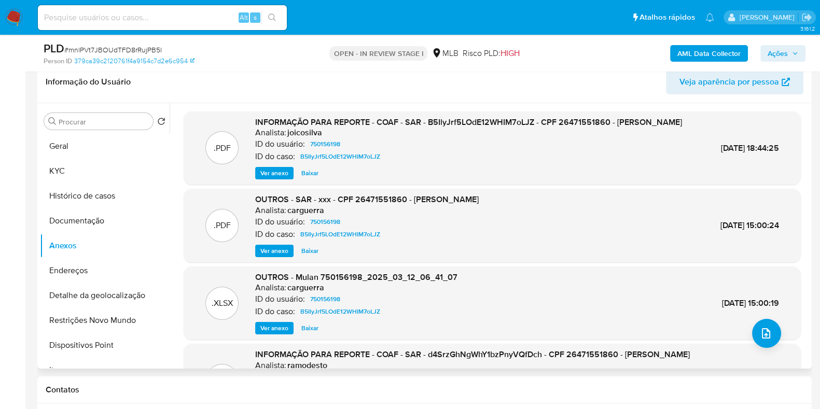
click at [716, 45] on b "AML Data Collector" at bounding box center [708, 53] width 63 height 17
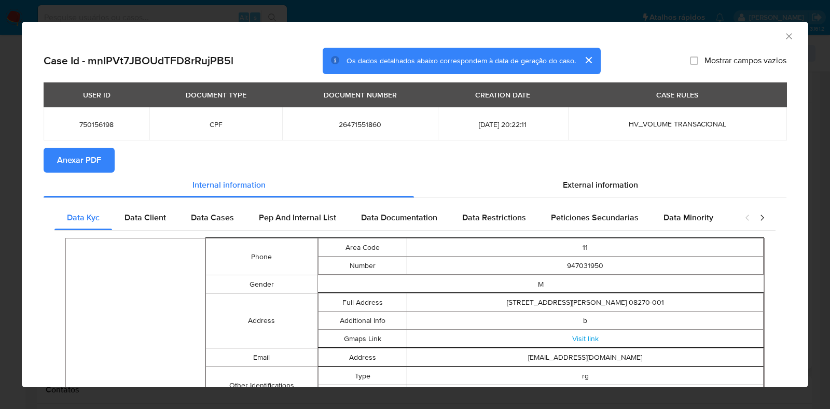
click at [92, 158] on span "Anexar PDF" at bounding box center [79, 160] width 44 height 23
click at [786, 34] on icon "Fechar a janela" at bounding box center [789, 36] width 6 height 6
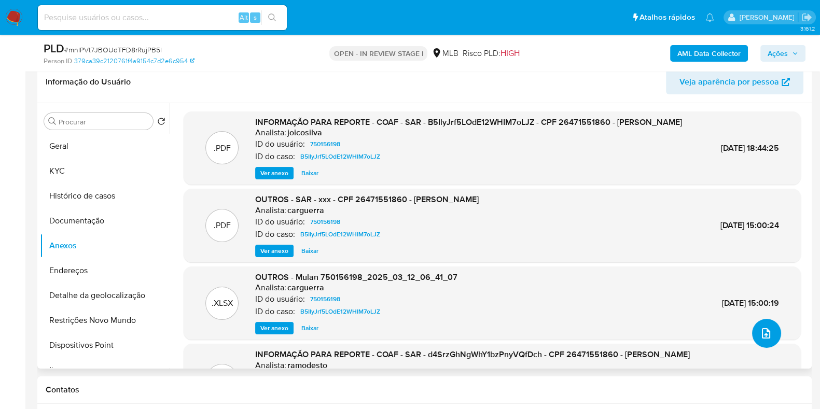
click at [762, 331] on icon "upload-file" at bounding box center [766, 333] width 12 height 12
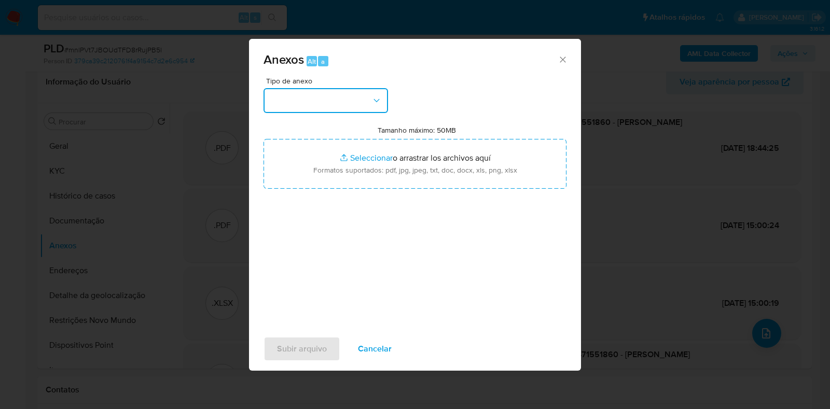
click at [380, 95] on icon "button" at bounding box center [376, 100] width 10 height 10
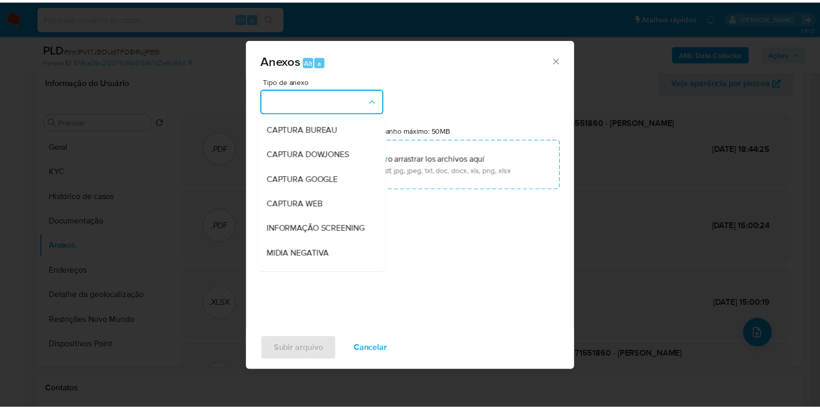
scroll to position [160, 0]
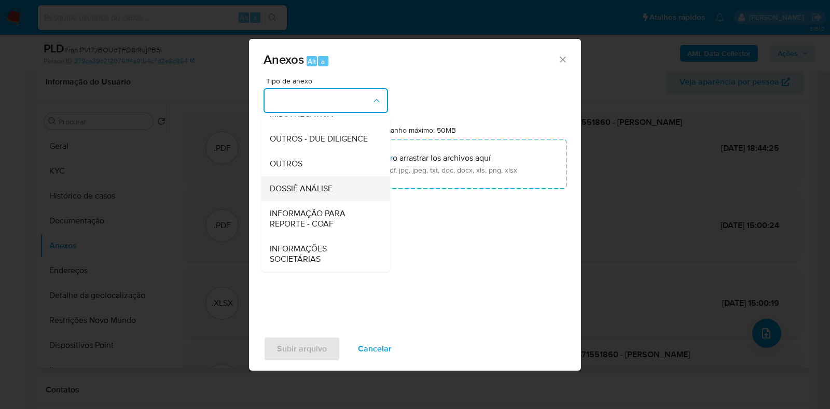
click at [347, 192] on div "DOSSIÊ ANÁLISE" at bounding box center [323, 188] width 106 height 25
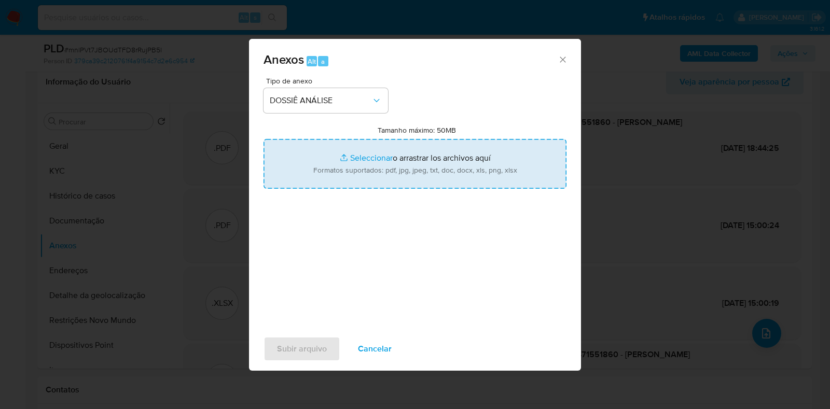
type input "C:\fakepath\3° SAR - XXXXX- CPF 26471551860 - ALESSANDRO FELIX DANTAS.pdf"
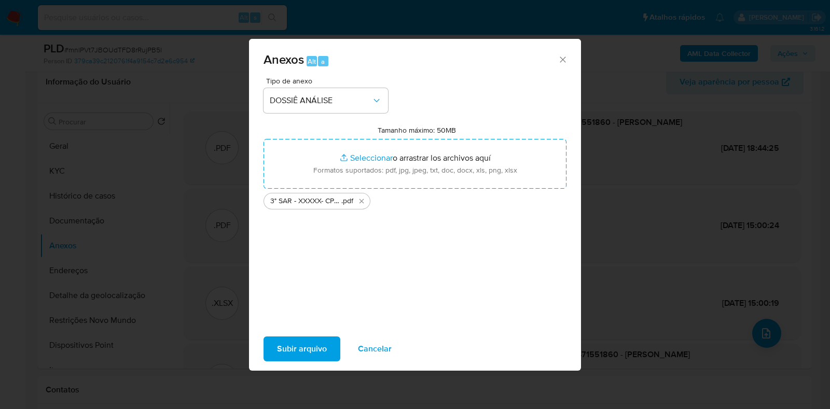
click at [309, 344] on span "Subir arquivo" at bounding box center [302, 349] width 50 height 23
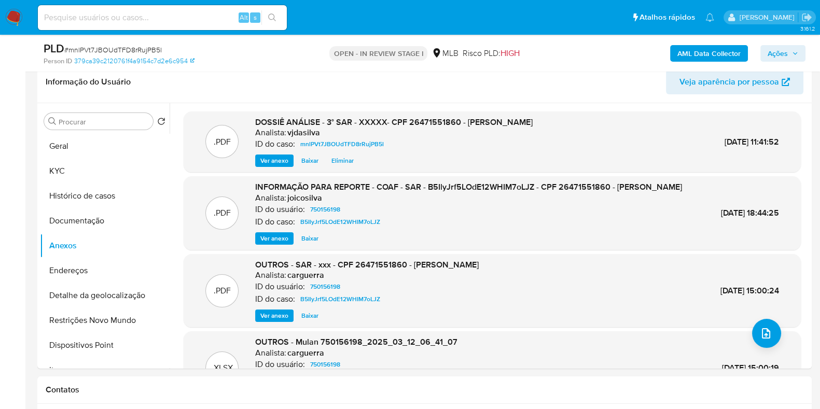
click at [788, 52] on span "Ações" at bounding box center [778, 53] width 20 height 17
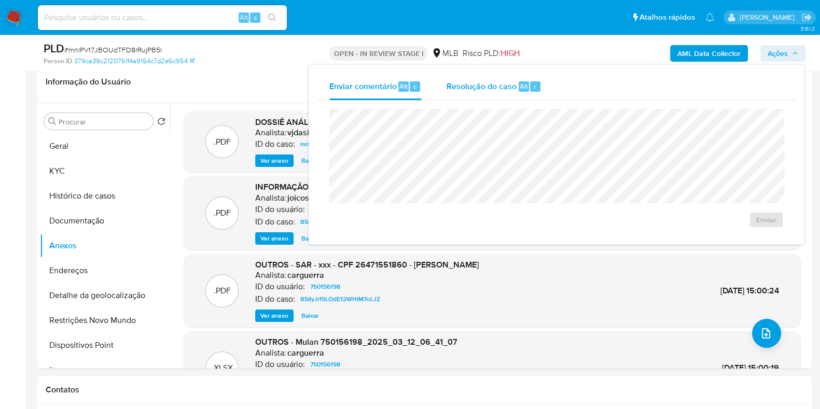
click at [495, 84] on span "Resolução do caso" at bounding box center [482, 86] width 70 height 12
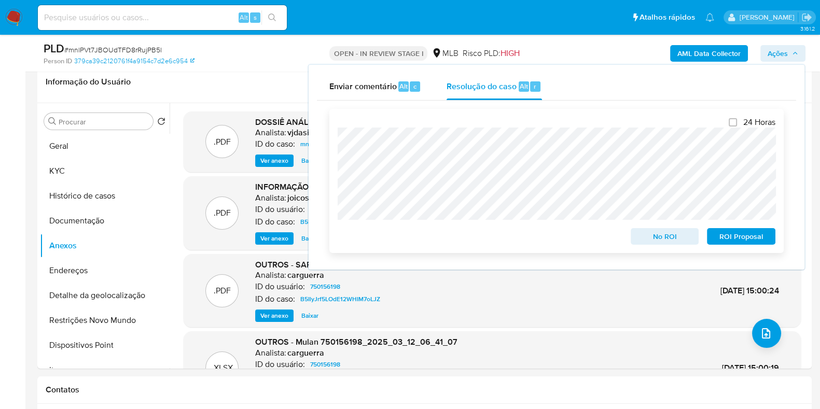
click at [744, 234] on span "ROI Proposal" at bounding box center [741, 236] width 54 height 15
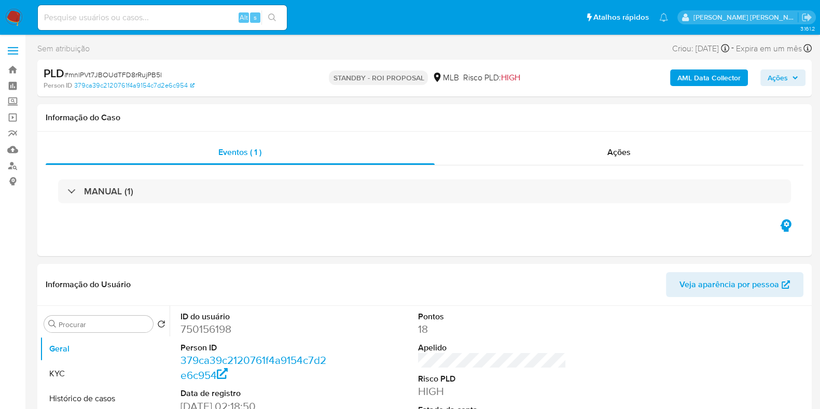
select select "10"
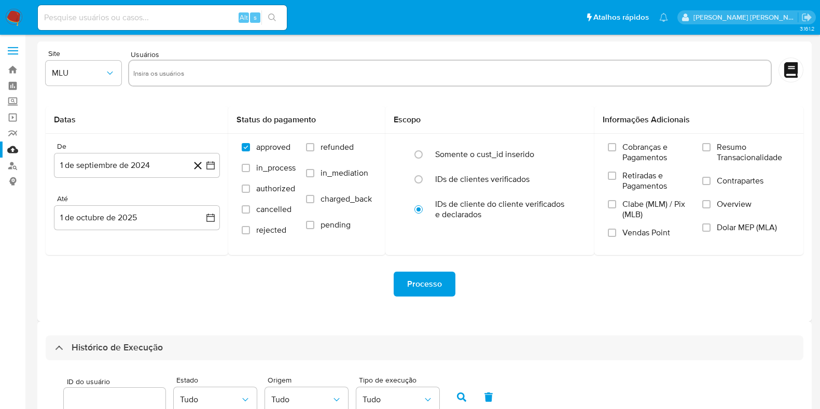
select select "10"
click at [10, 160] on link "Localizador de pessoas" at bounding box center [61, 166] width 123 height 16
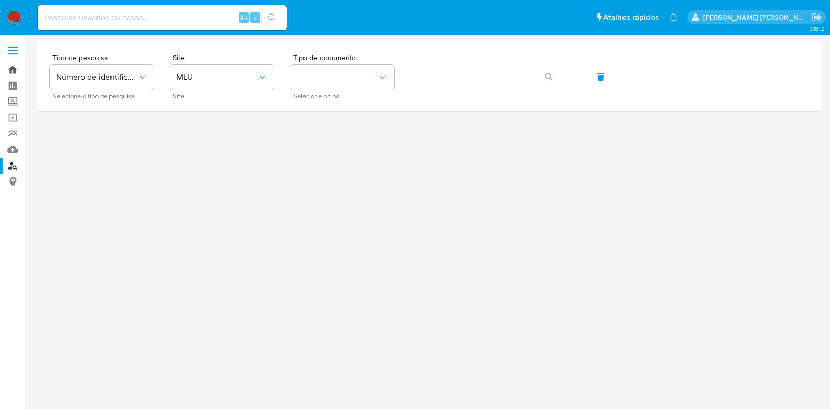
click at [11, 69] on link "Bandeja" at bounding box center [61, 70] width 123 height 16
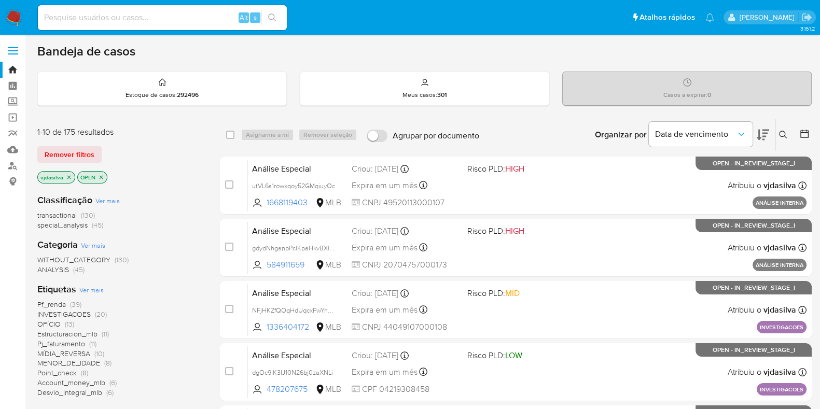
click at [71, 301] on span "(39)" at bounding box center [75, 304] width 11 height 10
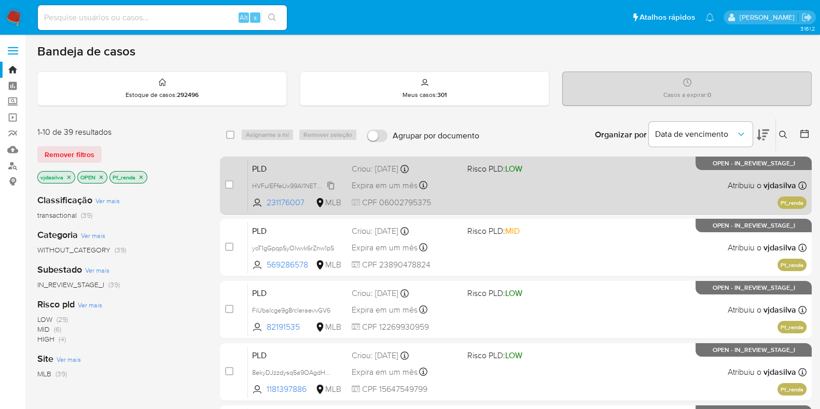
click at [333, 185] on span "HVFuIEFfeUx99Al1NETOmqBq" at bounding box center [295, 184] width 87 height 11
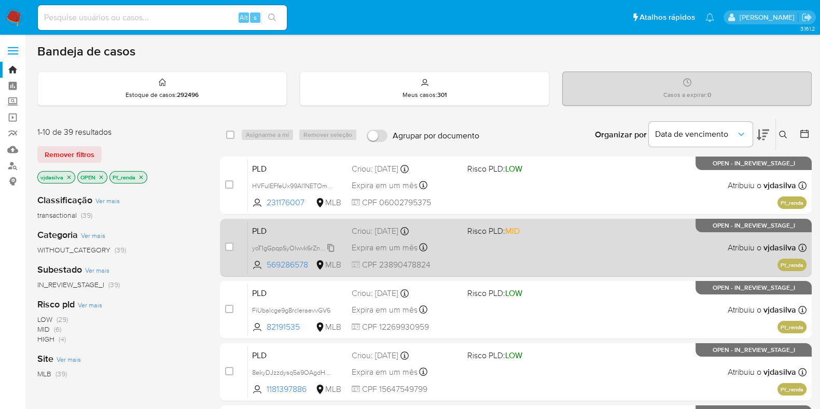
click at [333, 245] on span "yoT1gGpqpSyOlwvk6rZnw1pS" at bounding box center [293, 247] width 82 height 11
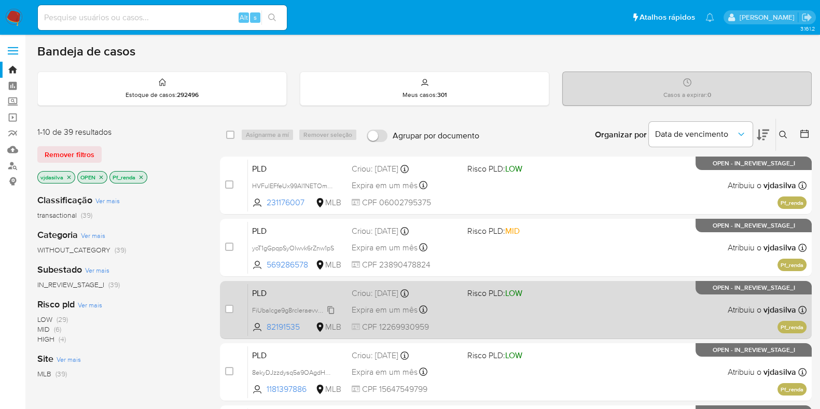
click at [332, 310] on icon at bounding box center [331, 310] width 8 height 8
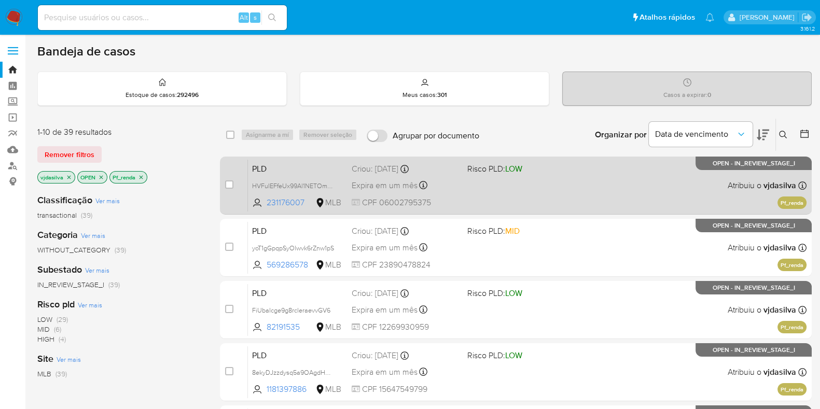
click at [560, 185] on span at bounding box center [520, 185] width 107 height 2
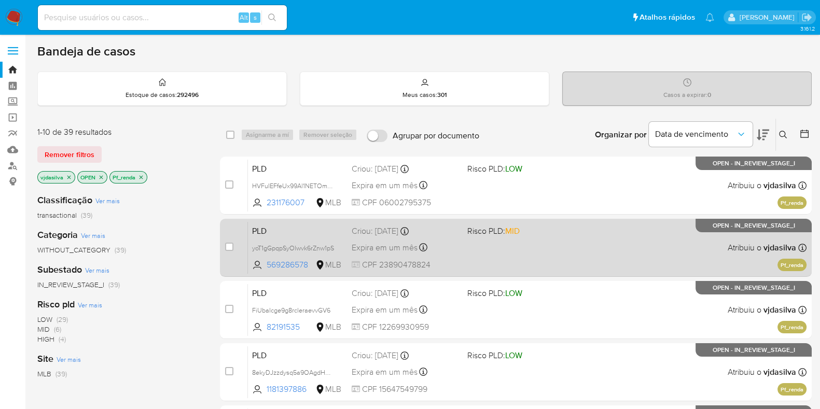
click at [562, 241] on div "PLD yoT1gGpqpSyOlwvk6rZnw1pS 569286578 MLB Risco PLD: MID Criou: [DATE] Criou: …" at bounding box center [527, 247] width 559 height 52
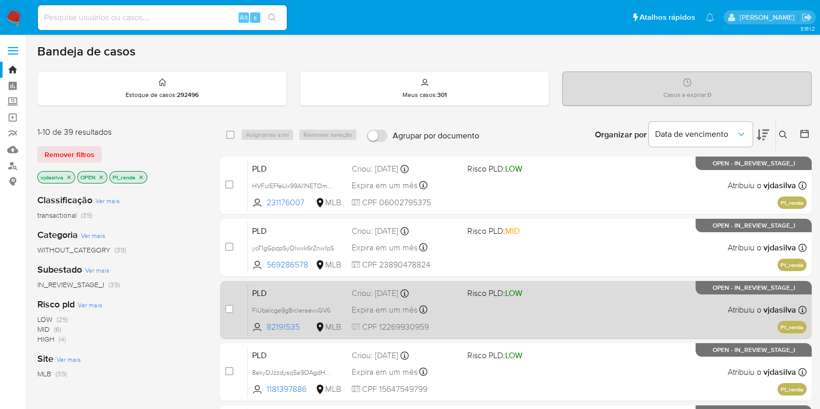
click at [578, 317] on div "PLD FiUbalcge9g8rcleraevvGV6 82191535 MLB Risco PLD: LOW Criou: [DATE] Criou: […" at bounding box center [527, 310] width 559 height 52
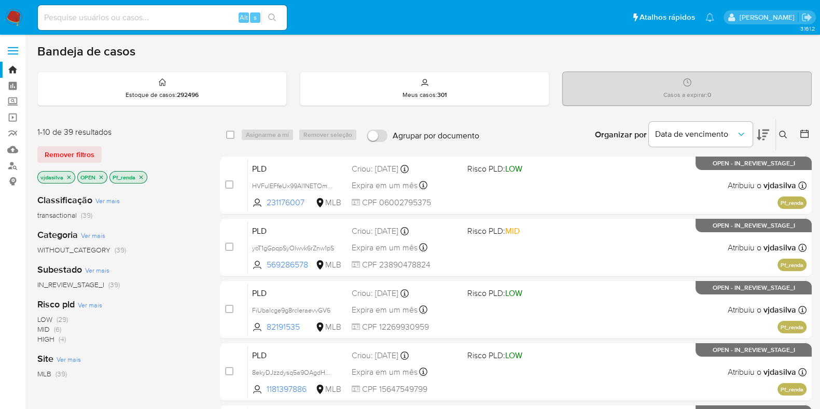
click at [143, 174] on icon "close-filter" at bounding box center [141, 177] width 6 height 6
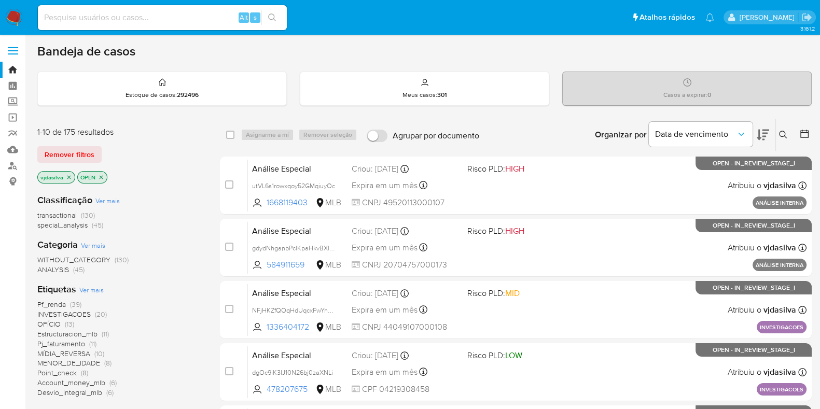
click at [90, 312] on span "INVESTIGACOES" at bounding box center [63, 314] width 53 height 10
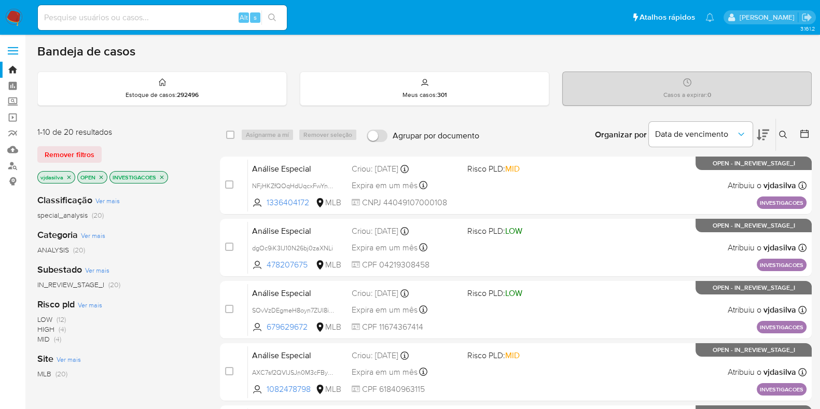
click at [764, 132] on icon at bounding box center [763, 135] width 12 height 11
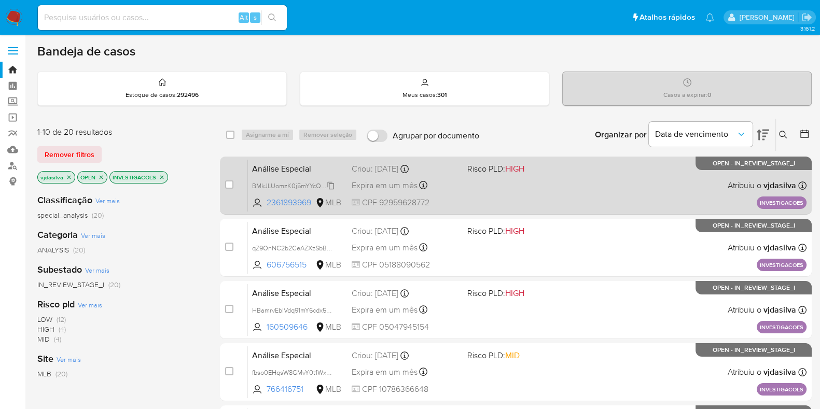
click at [332, 187] on span "BMkJLUomzK0j5mYYcQGA6oul" at bounding box center [297, 184] width 90 height 11
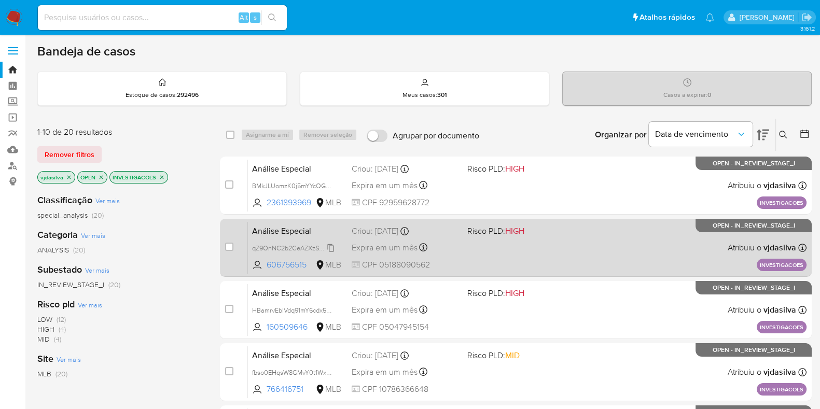
click at [332, 247] on span "qZ9OnNC2b2CeAZXzSbBvvBgP" at bounding box center [298, 247] width 92 height 11
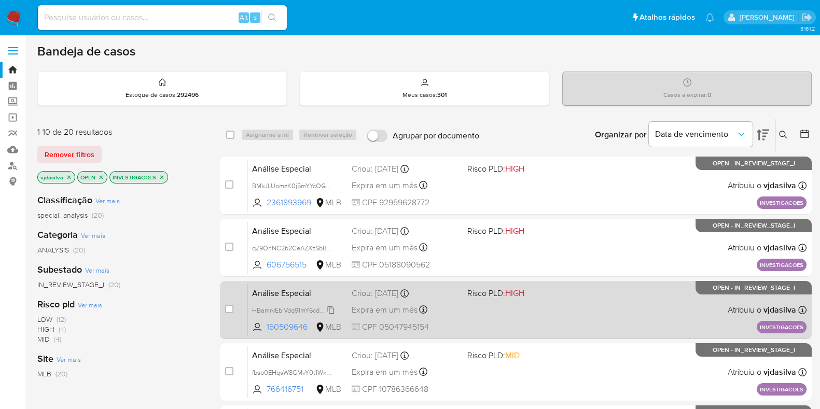
click at [329, 310] on span "HBamrvEbIVdq91mY6cdx5Uqs" at bounding box center [295, 309] width 86 height 11
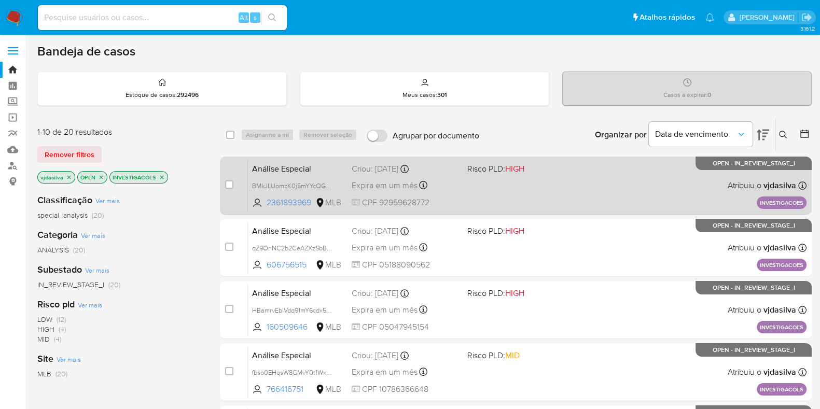
click at [547, 188] on div "Análise Especial BMkJLUomzK0j5mYYcQGA6oul 2361893969 MLB Risco PLD: HIGH Criou:…" at bounding box center [527, 185] width 559 height 52
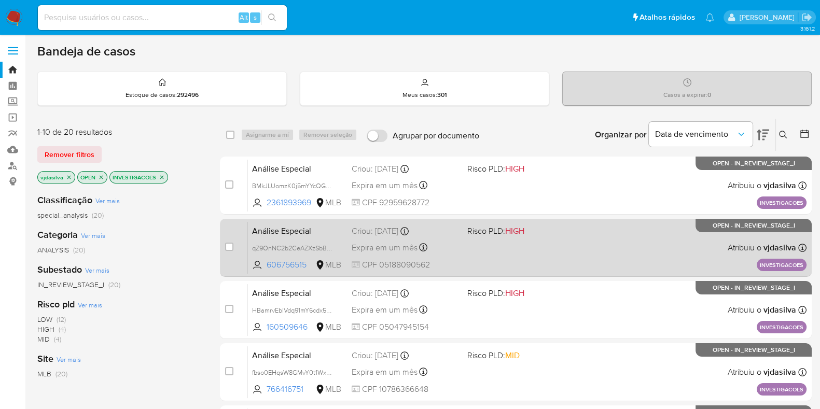
click at [552, 249] on div "Análise Especial qZ9OnNC2b2CeAZXzSbBvvBgP 606756515 MLB Risco PLD: HIGH Criou: …" at bounding box center [527, 247] width 559 height 52
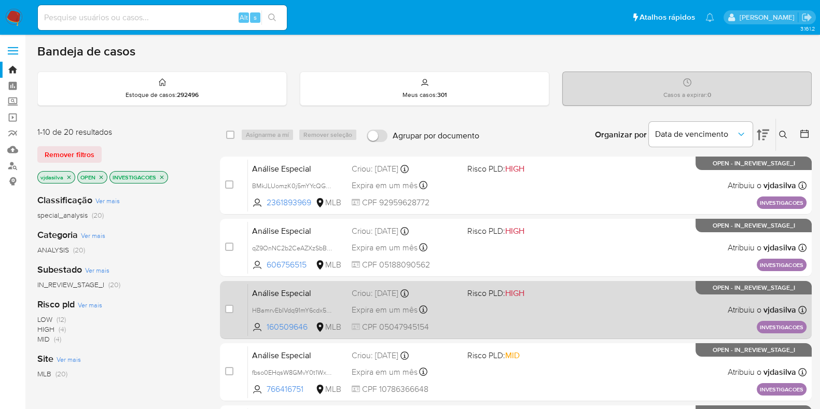
click at [592, 294] on div "Análise Especial HBamrvEbIVdq91mY6cdx5Uqs 160509646 MLB Risco PLD: HIGH Criou: …" at bounding box center [527, 310] width 559 height 52
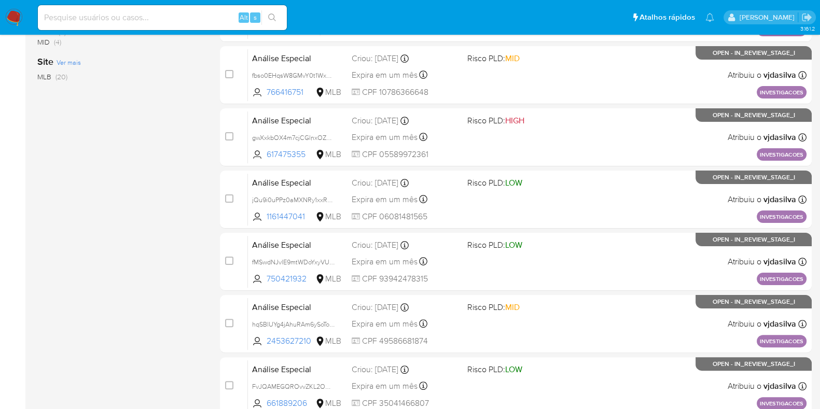
scroll to position [303, 0]
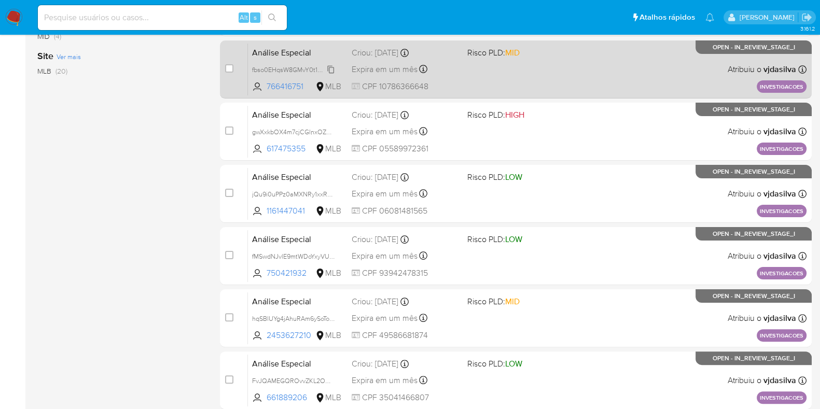
click at [331, 68] on span "fbso0EHqsW8GMvY0t1WxM6i6" at bounding box center [296, 68] width 88 height 11
click at [556, 80] on div "Análise Especial fbso0EHqsW8GMvY0t1WxM6i6 Copiado Copiado 766416751 MLB Risco P…" at bounding box center [527, 69] width 559 height 52
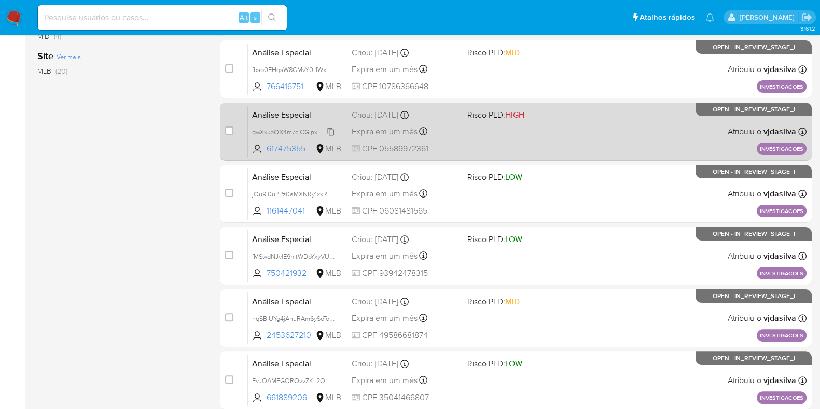
click at [331, 133] on span "gwXxkbOX4m7cjCGlnxOZq6SE" at bounding box center [296, 131] width 89 height 11
click at [567, 139] on div "Análise Especial gwXxkbOX4m7cjCGlnxOZq6SE 617475355 MLB Risco PLD: HIGH Criou: …" at bounding box center [527, 131] width 559 height 52
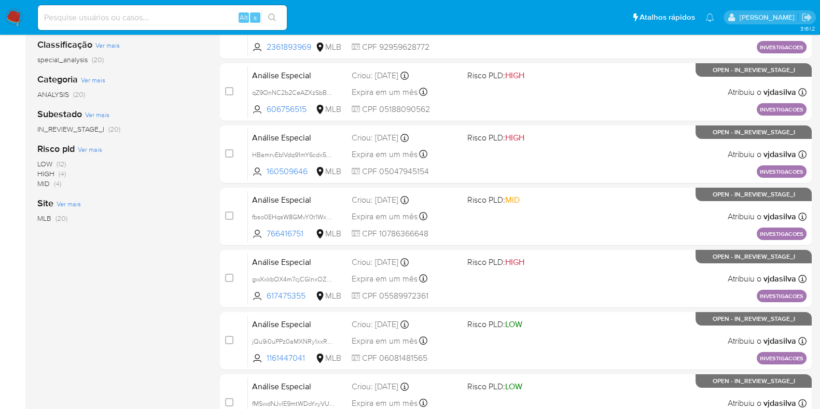
scroll to position [44, 0]
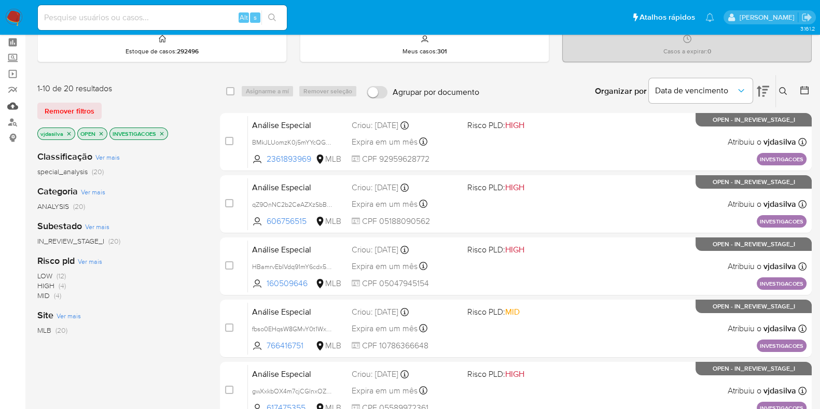
click at [16, 104] on link "Mulan" at bounding box center [61, 106] width 123 height 16
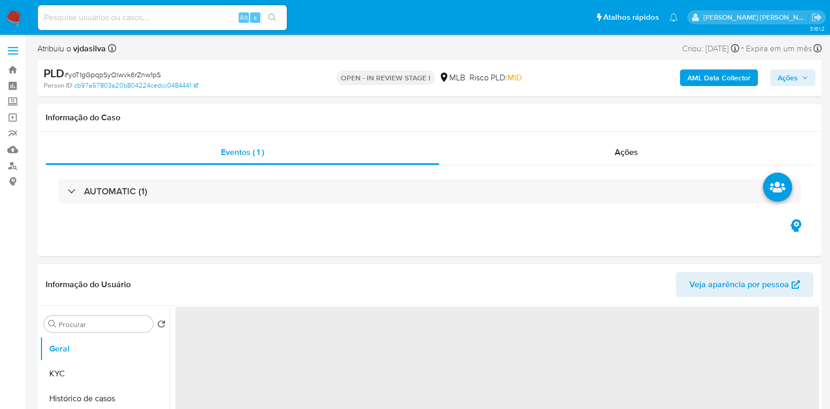
select select "10"
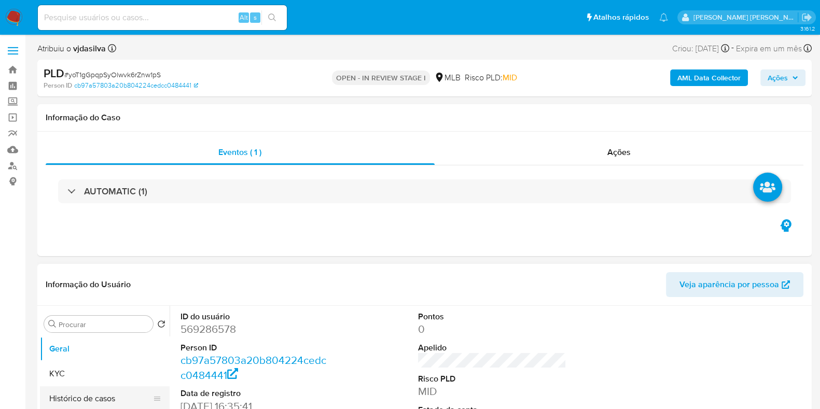
click at [96, 402] on button "Histórico de casos" at bounding box center [100, 398] width 121 height 25
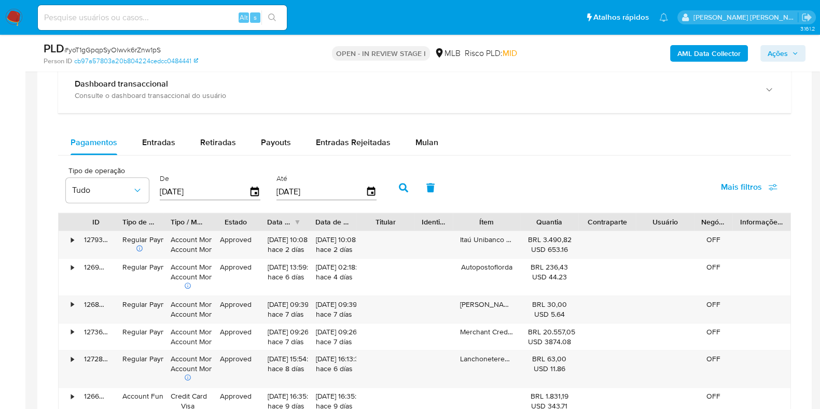
scroll to position [750, 0]
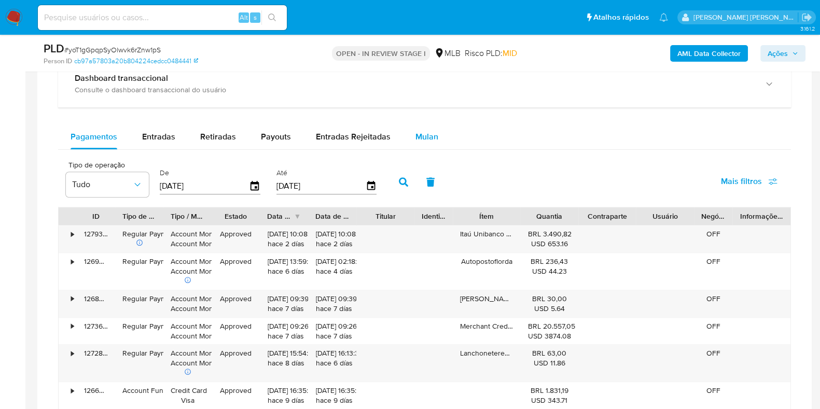
click at [426, 131] on span "Mulan" at bounding box center [426, 137] width 23 height 12
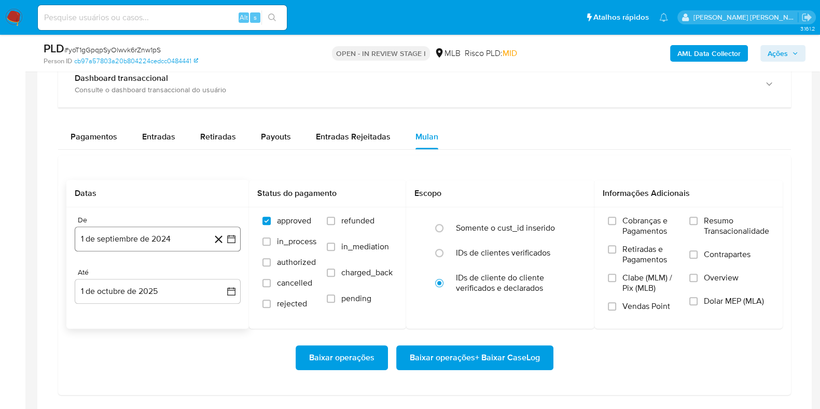
click at [153, 232] on button "1 de septiembre de 2024" at bounding box center [158, 239] width 166 height 25
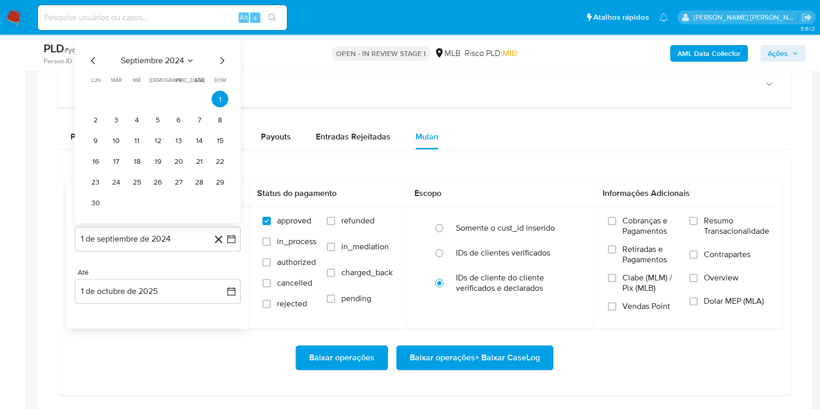
click at [159, 63] on span "septiembre 2024" at bounding box center [152, 60] width 63 height 10
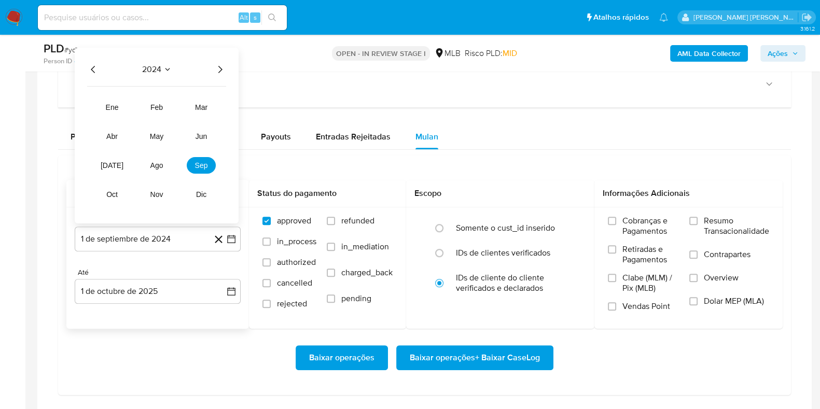
click at [218, 69] on icon "Año siguiente" at bounding box center [220, 69] width 12 height 12
click at [163, 159] on button "ago" at bounding box center [156, 165] width 29 height 17
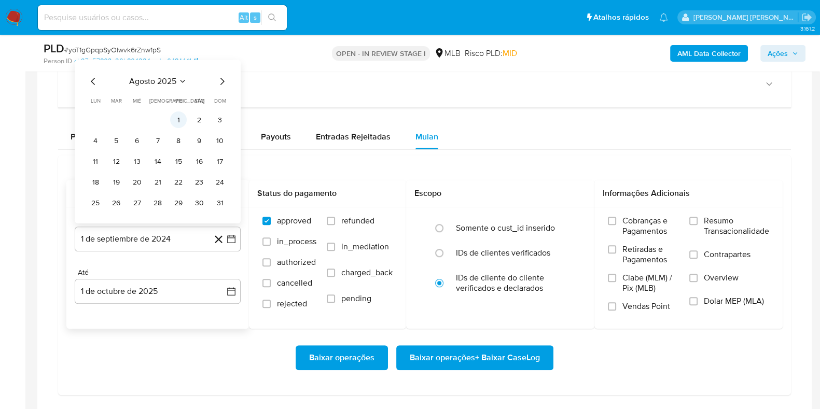
click at [185, 117] on button "1" at bounding box center [178, 120] width 17 height 17
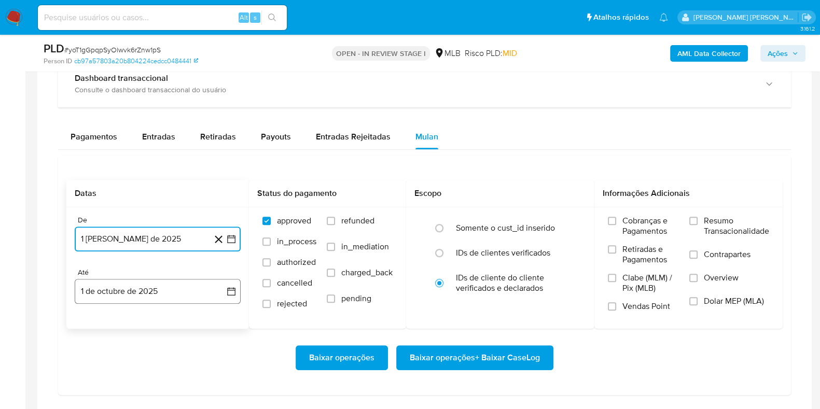
click at [169, 293] on button "1 de octubre de 2025" at bounding box center [158, 291] width 166 height 25
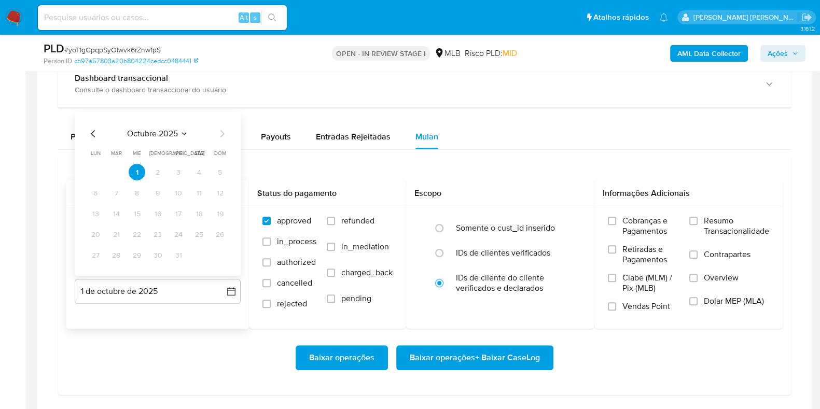
click at [87, 134] on icon "Mes anterior" at bounding box center [93, 134] width 12 height 12
click at [114, 256] on button "30" at bounding box center [116, 255] width 17 height 17
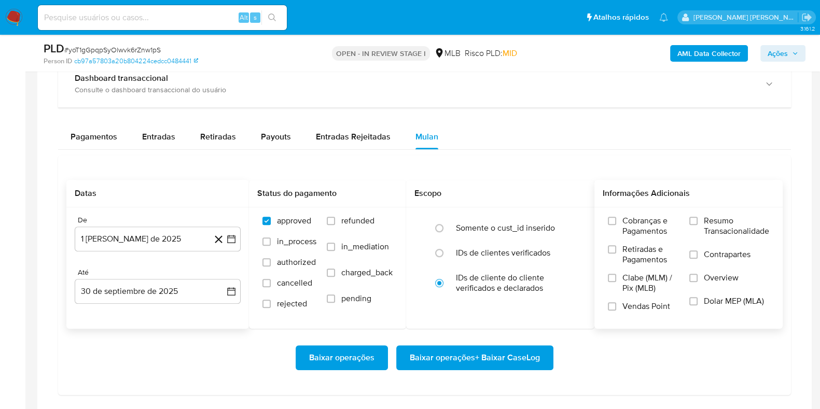
click at [699, 221] on label "Resumo Transacionalidade" at bounding box center [729, 233] width 80 height 34
click at [698, 221] on input "Resumo Transacionalidade" at bounding box center [693, 221] width 8 height 8
click at [692, 256] on input "Contrapartes" at bounding box center [693, 255] width 8 height 8
click at [507, 355] on span "Baixar operações + Baixar CaseLog" at bounding box center [475, 357] width 130 height 23
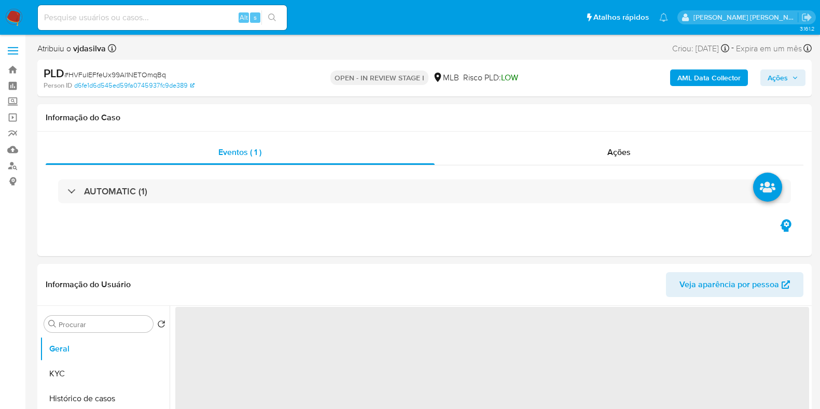
select select "10"
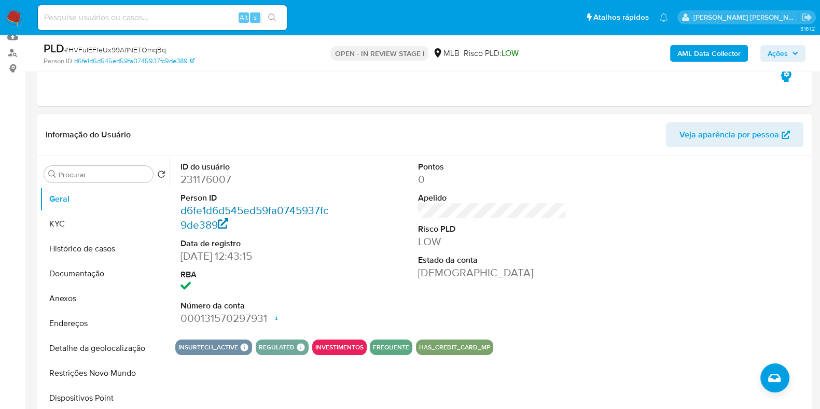
scroll to position [124, 0]
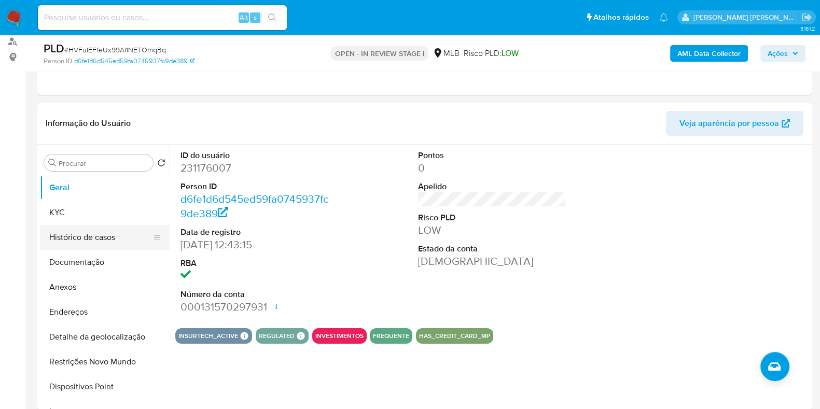
click at [119, 235] on button "Histórico de casos" at bounding box center [100, 237] width 121 height 25
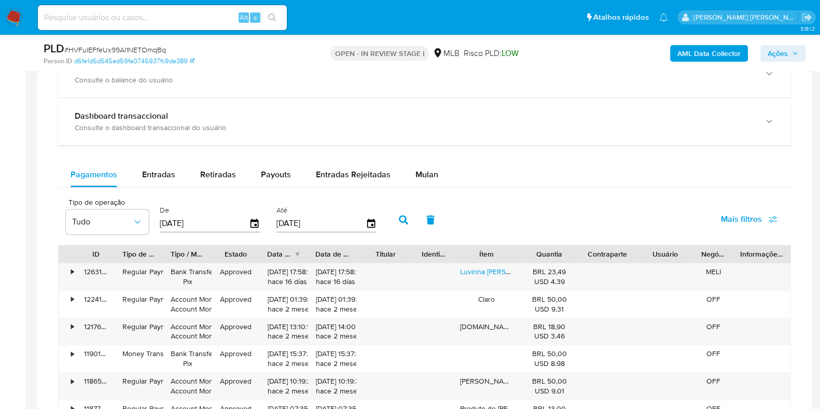
scroll to position [786, 0]
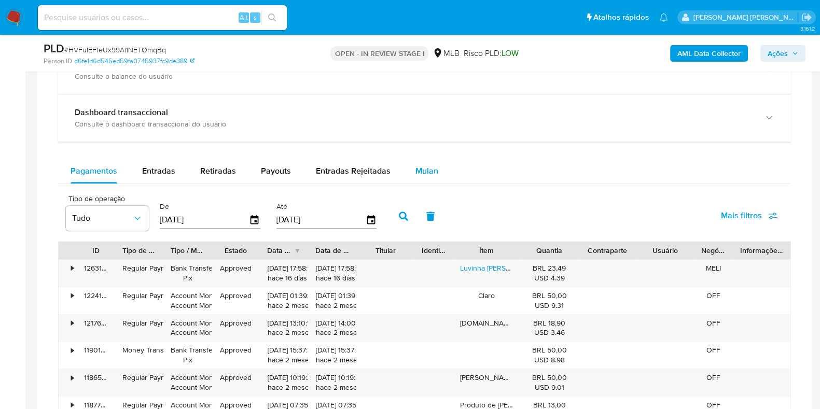
click at [422, 176] on div "Mulan" at bounding box center [426, 171] width 23 height 25
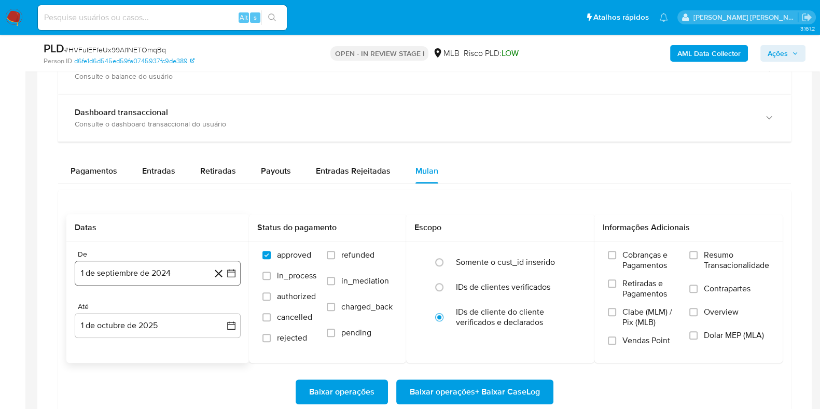
click at [175, 266] on button "1 de septiembre de 2024" at bounding box center [158, 273] width 166 height 25
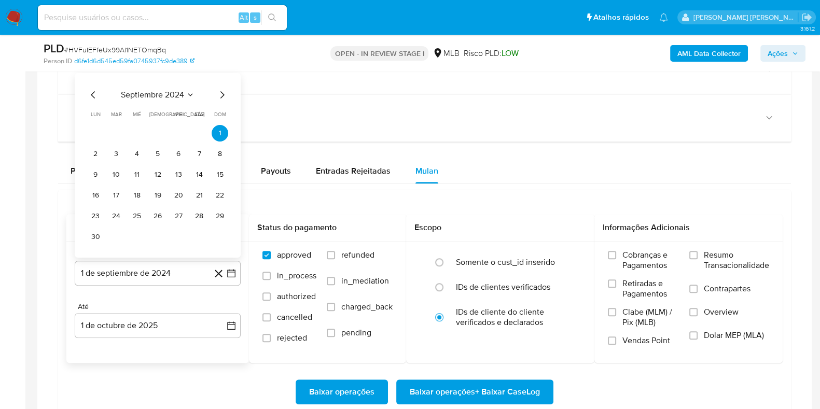
click at [153, 90] on span "septiembre 2024" at bounding box center [152, 95] width 63 height 10
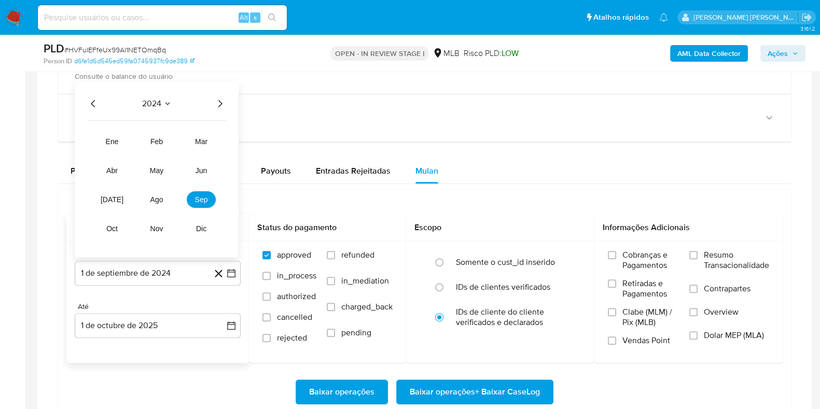
click at [222, 102] on icon "Año siguiente" at bounding box center [220, 104] width 12 height 12
click at [158, 198] on span "ago" at bounding box center [156, 200] width 13 height 8
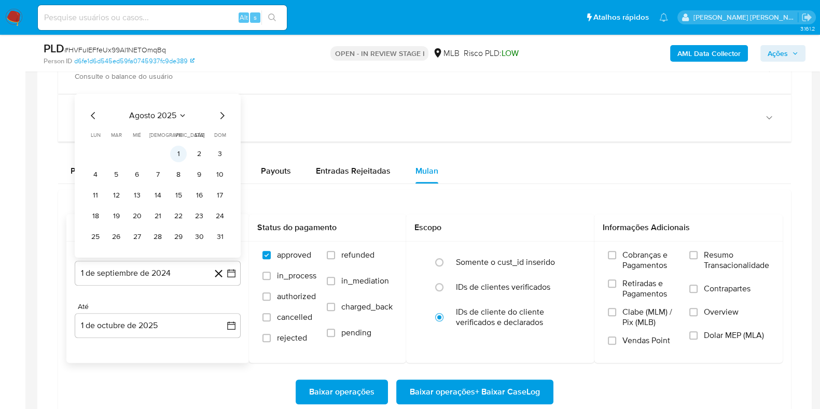
click at [179, 155] on button "1" at bounding box center [178, 154] width 17 height 17
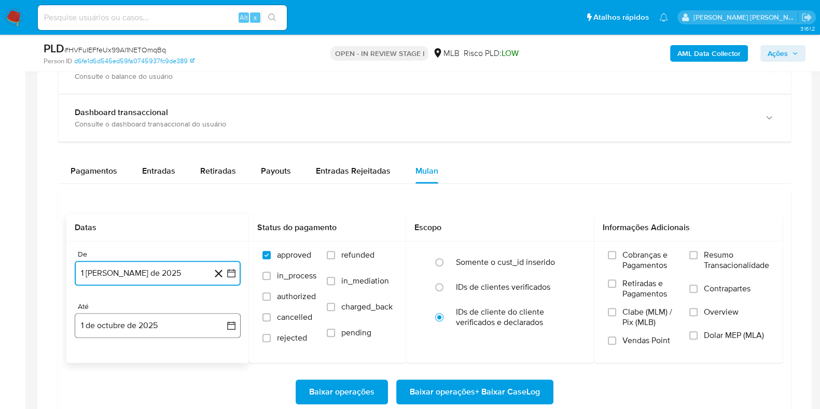
click at [170, 314] on button "1 de octubre de 2025" at bounding box center [158, 325] width 166 height 25
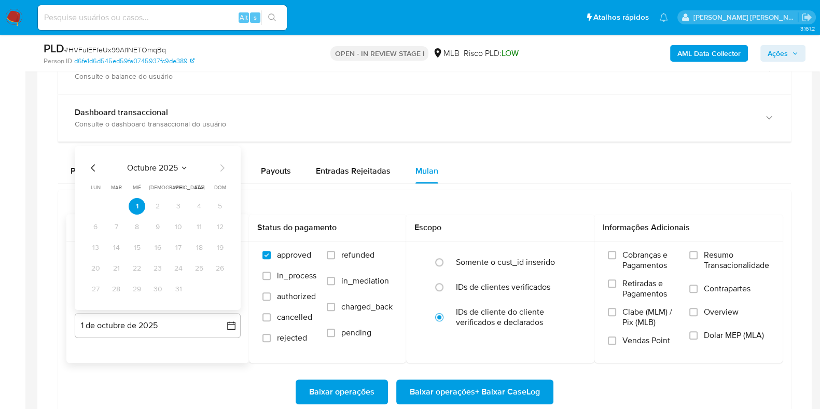
click at [91, 166] on icon "Mes anterior" at bounding box center [93, 167] width 4 height 7
click at [115, 291] on button "30" at bounding box center [116, 289] width 17 height 17
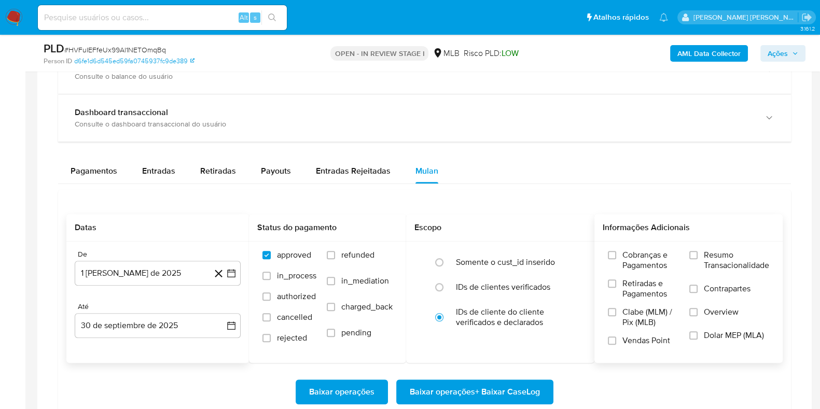
click at [716, 260] on span "Resumo Transacionalidade" at bounding box center [736, 260] width 65 height 21
click at [698, 259] on input "Resumo Transacionalidade" at bounding box center [693, 255] width 8 height 8
click at [704, 285] on span "Contrapartes" at bounding box center [727, 289] width 47 height 10
click at [698, 285] on input "Contrapartes" at bounding box center [693, 289] width 8 height 8
click at [488, 389] on span "Baixar operações + Baixar CaseLog" at bounding box center [475, 392] width 130 height 23
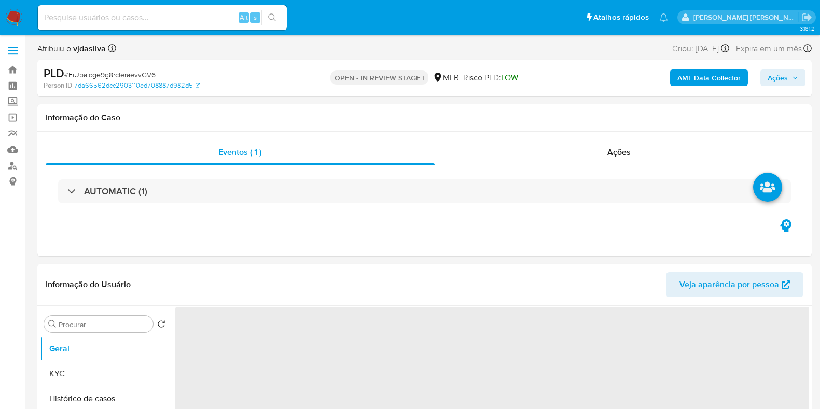
select select "10"
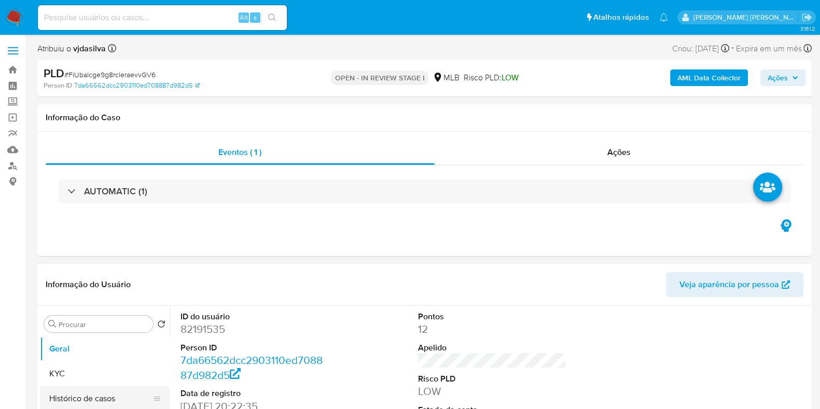
click at [136, 397] on button "Histórico de casos" at bounding box center [100, 398] width 121 height 25
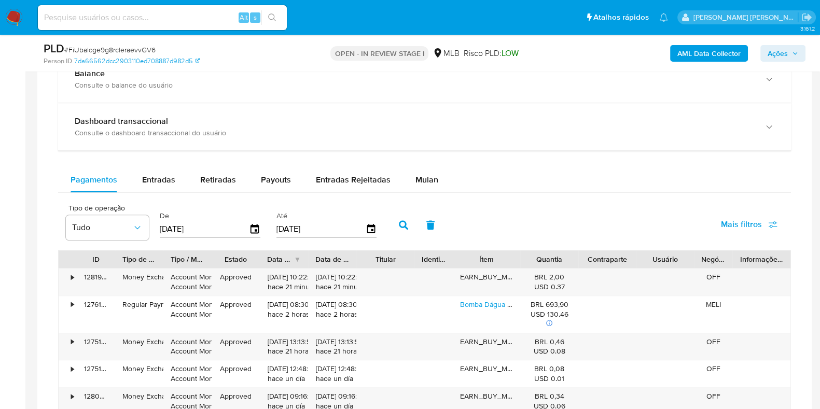
scroll to position [762, 0]
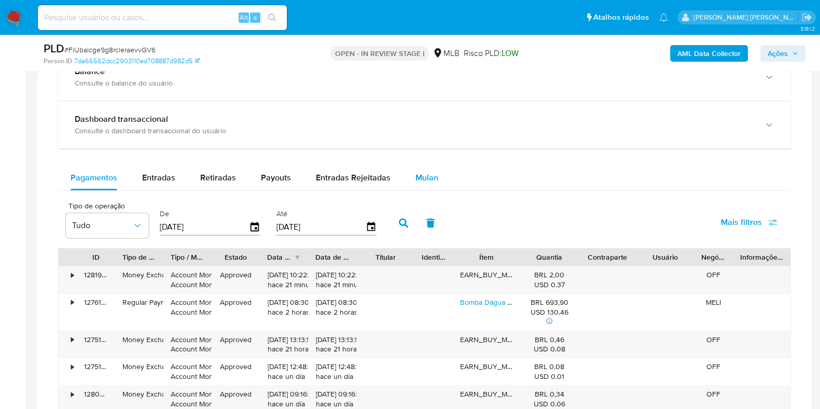
click at [424, 175] on span "Mulan" at bounding box center [426, 178] width 23 height 12
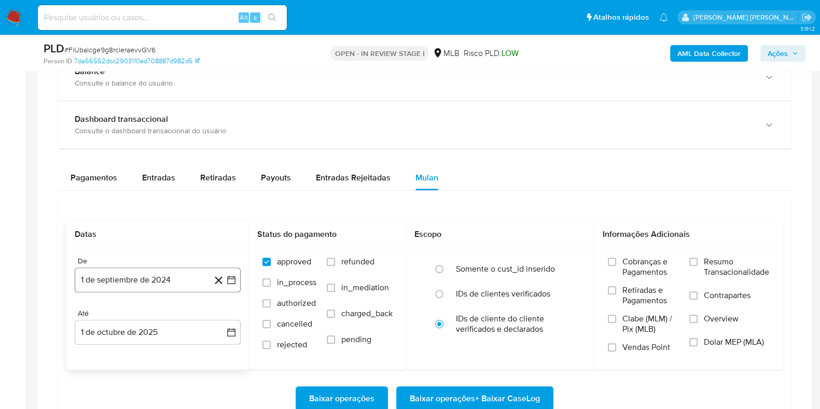
click at [165, 288] on button "1 de septiembre de 2024" at bounding box center [158, 280] width 166 height 25
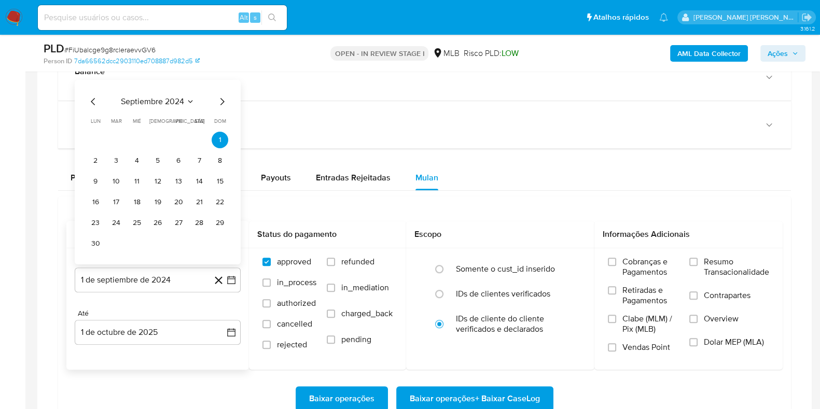
click at [151, 104] on span "septiembre 2024" at bounding box center [152, 101] width 63 height 10
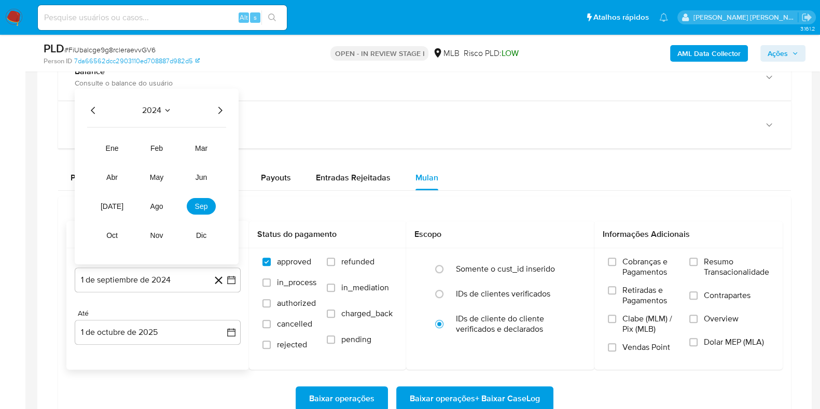
click at [219, 110] on icon "Año siguiente" at bounding box center [220, 110] width 12 height 12
click at [152, 207] on span "ago" at bounding box center [156, 206] width 13 height 8
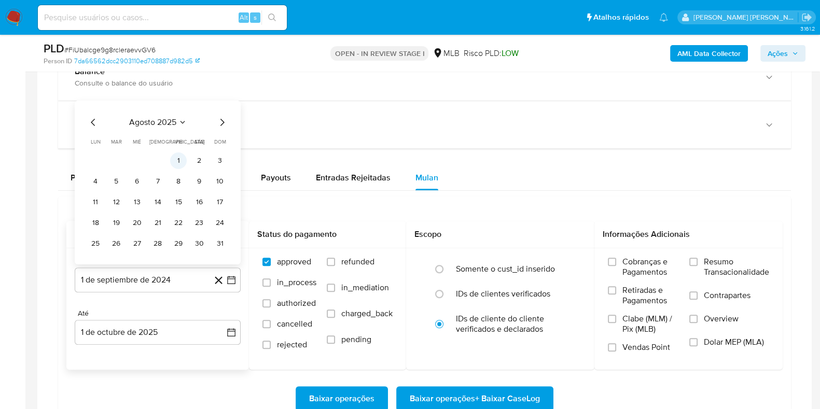
click at [178, 157] on button "1" at bounding box center [178, 160] width 17 height 17
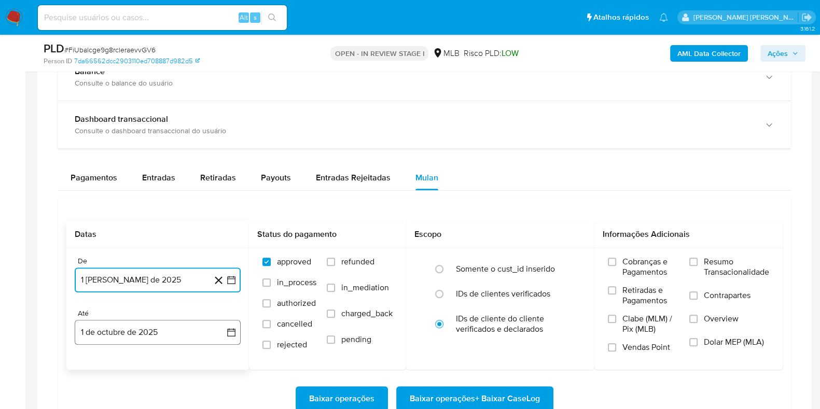
click at [129, 323] on button "1 de octubre de 2025" at bounding box center [158, 332] width 166 height 25
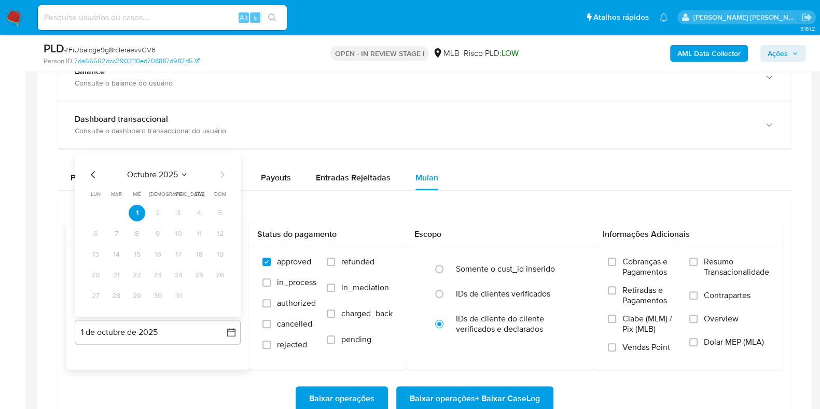
click at [91, 172] on icon "Mes anterior" at bounding box center [93, 175] width 12 height 12
click at [118, 295] on button "30" at bounding box center [116, 296] width 17 height 17
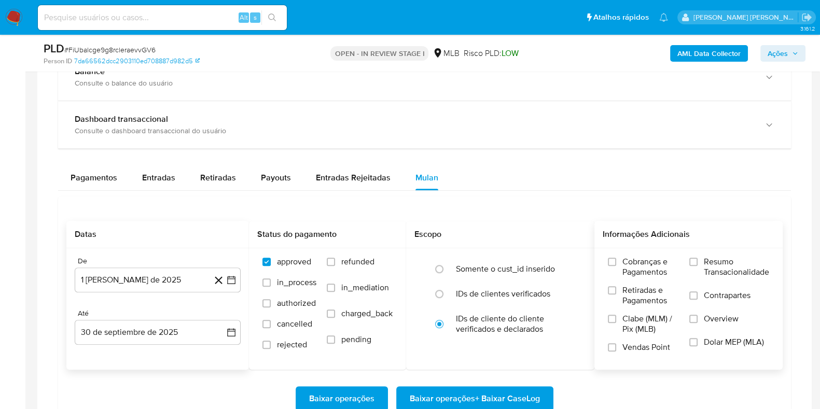
click at [711, 270] on span "Resumo Transacionalidade" at bounding box center [736, 267] width 65 height 21
click at [698, 266] on input "Resumo Transacionalidade" at bounding box center [693, 262] width 8 height 8
click at [701, 295] on label "Contrapartes" at bounding box center [729, 301] width 80 height 23
click at [698, 295] on input "Contrapartes" at bounding box center [693, 295] width 8 height 8
click at [499, 390] on span "Baixar operações + Baixar CaseLog" at bounding box center [475, 398] width 130 height 23
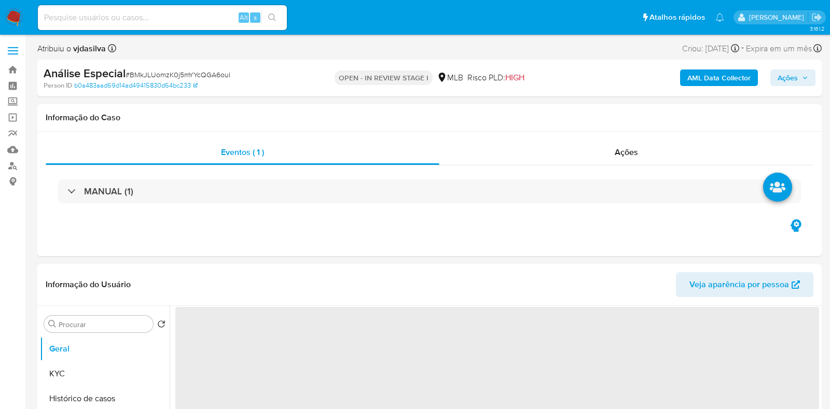
select select "10"
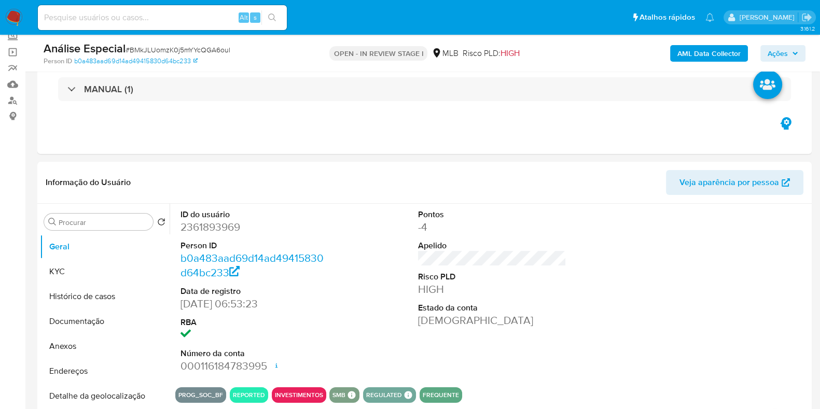
scroll to position [74, 0]
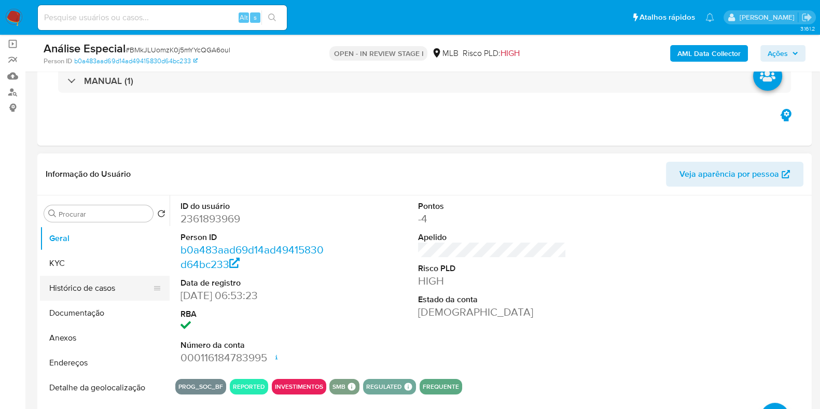
click at [118, 283] on button "Histórico de casos" at bounding box center [100, 288] width 121 height 25
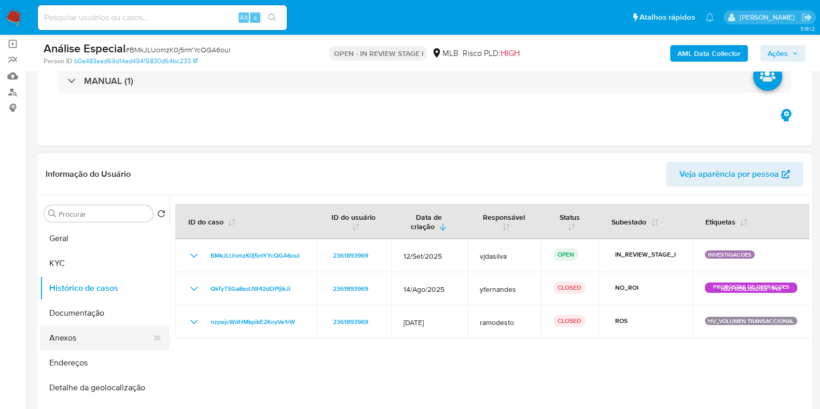
click at [95, 332] on button "Anexos" at bounding box center [100, 338] width 121 height 25
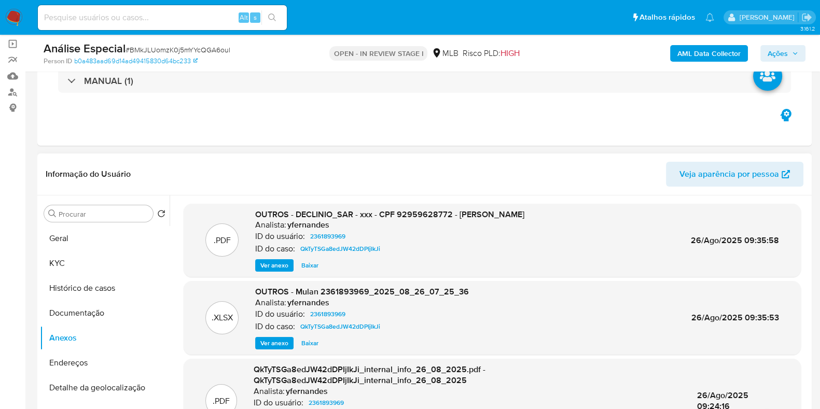
click at [269, 262] on span "Ver anexo" at bounding box center [274, 265] width 28 height 10
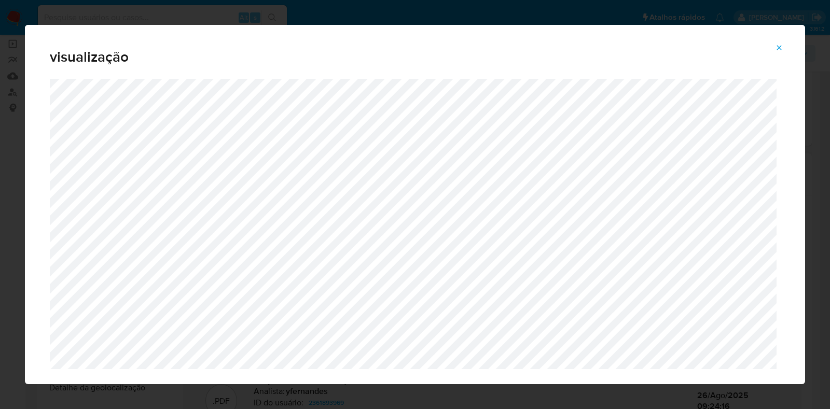
click at [780, 48] on icon "Attachment preview" at bounding box center [779, 47] width 5 height 5
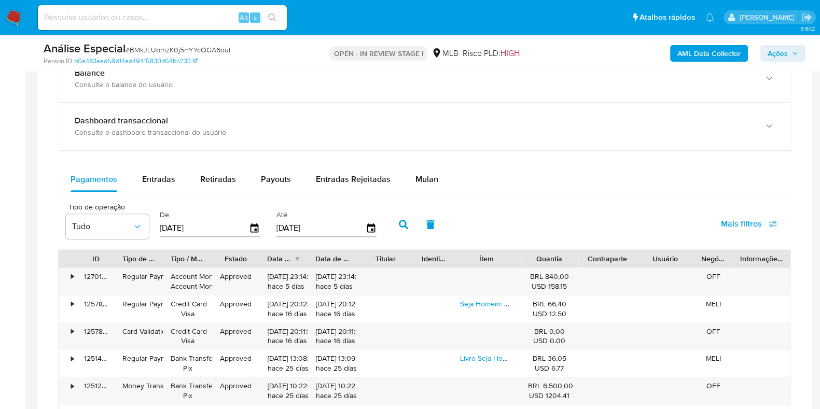
scroll to position [836, 0]
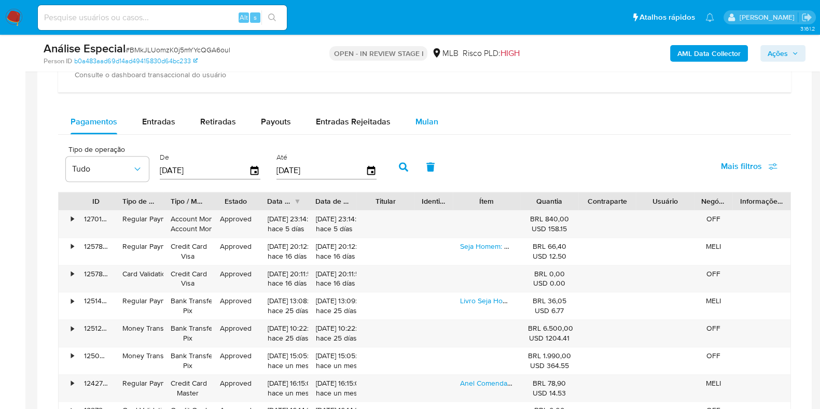
click at [418, 120] on span "Mulan" at bounding box center [426, 122] width 23 height 12
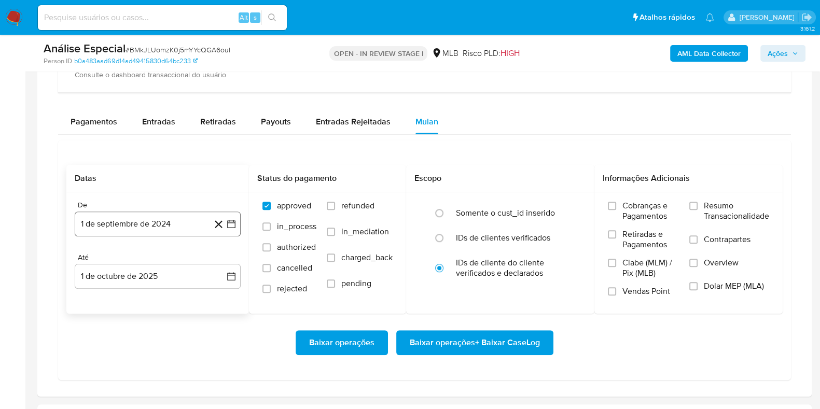
click at [160, 224] on button "1 de septiembre de 2024" at bounding box center [158, 224] width 166 height 25
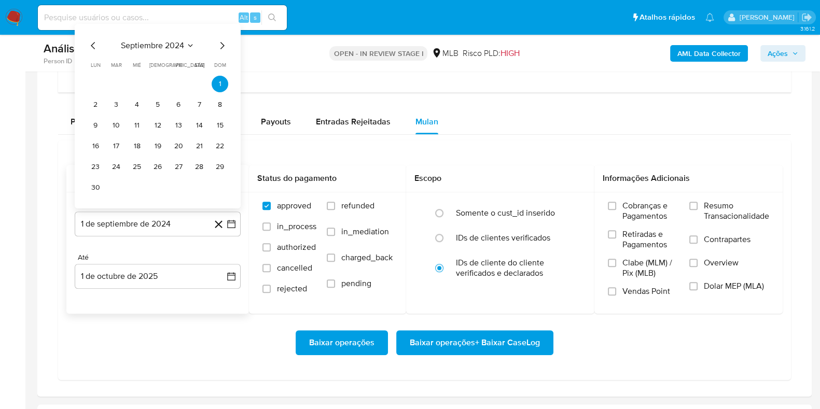
click at [171, 40] on span "septiembre 2024" at bounding box center [152, 45] width 63 height 10
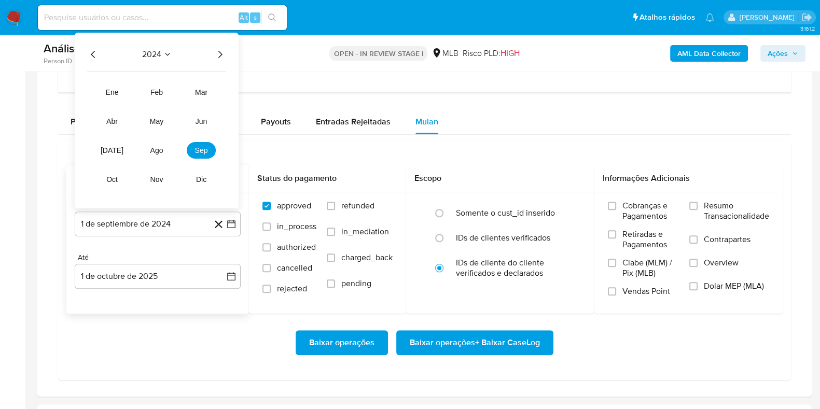
click at [227, 56] on div "2024 2024 ene feb mar abr may jun [DATE] ago sep oct nov dic" at bounding box center [157, 121] width 164 height 176
click at [226, 55] on icon "Año siguiente" at bounding box center [220, 54] width 12 height 12
click at [158, 149] on span "ago" at bounding box center [156, 150] width 13 height 8
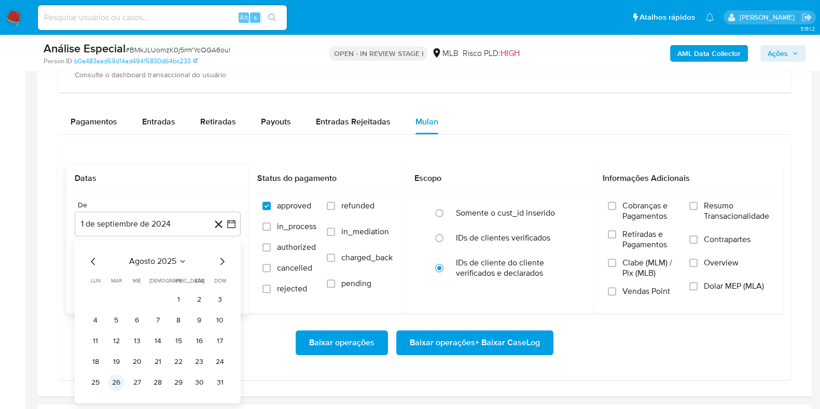
click at [117, 383] on button "26" at bounding box center [116, 382] width 17 height 17
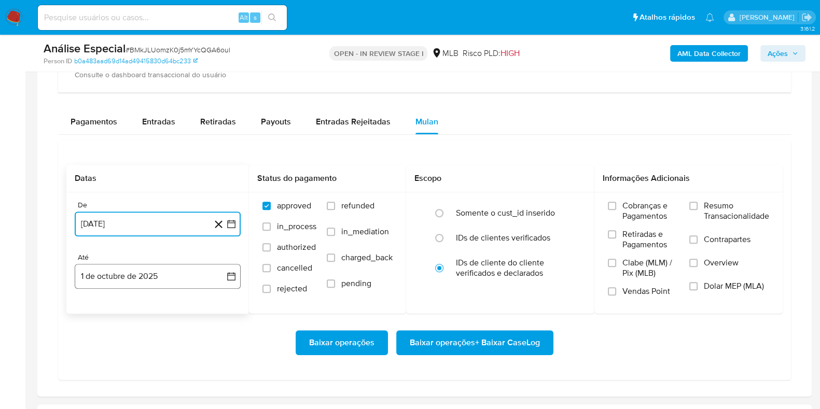
click at [158, 275] on button "1 de octubre de 2025" at bounding box center [158, 276] width 166 height 25
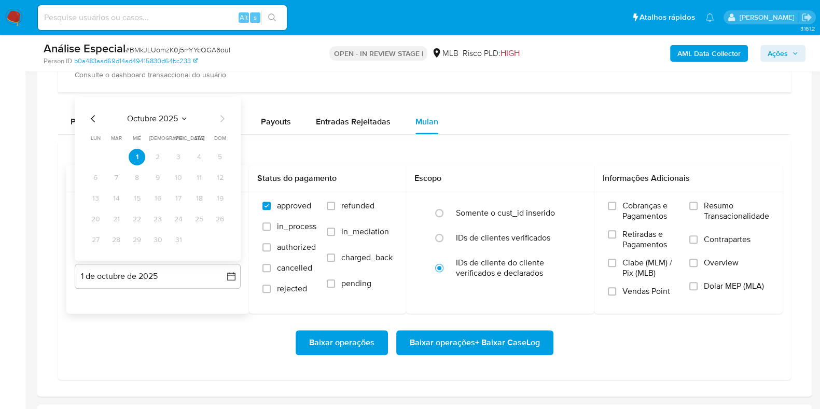
click at [98, 114] on icon "Mes anterior" at bounding box center [93, 119] width 12 height 12
click at [117, 242] on button "30" at bounding box center [116, 240] width 17 height 17
click at [714, 201] on span "Resumo Transacionalidade" at bounding box center [736, 211] width 65 height 21
click at [698, 202] on input "Resumo Transacionalidade" at bounding box center [693, 206] width 8 height 8
click at [704, 242] on span "Contrapartes" at bounding box center [727, 239] width 47 height 10
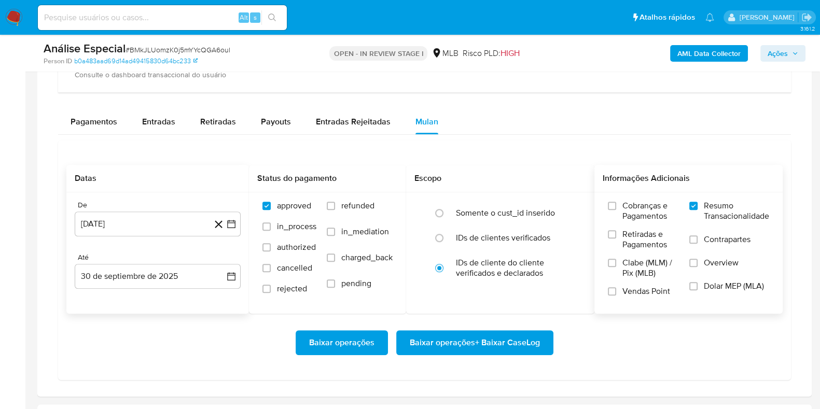
click at [698, 242] on input "Contrapartes" at bounding box center [693, 239] width 8 height 8
click at [485, 338] on span "Baixar operações + Baixar CaseLog" at bounding box center [475, 342] width 130 height 23
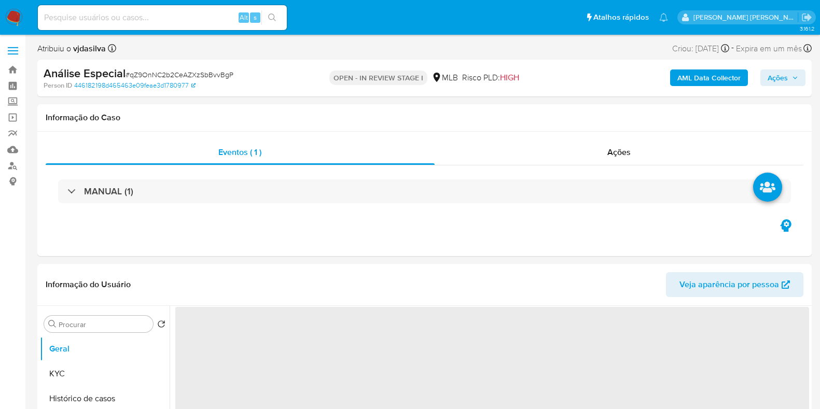
select select "10"
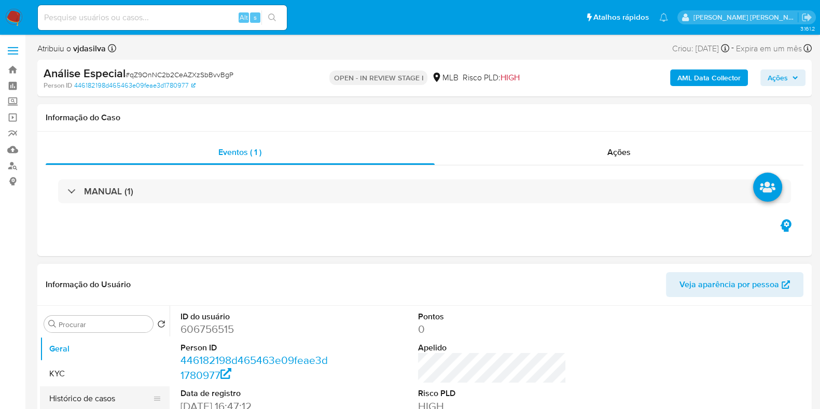
click at [133, 399] on button "Histórico de casos" at bounding box center [100, 398] width 121 height 25
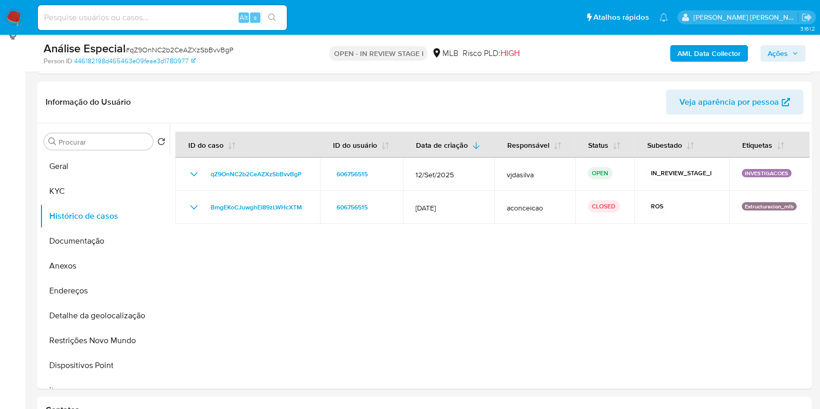
scroll to position [157, 0]
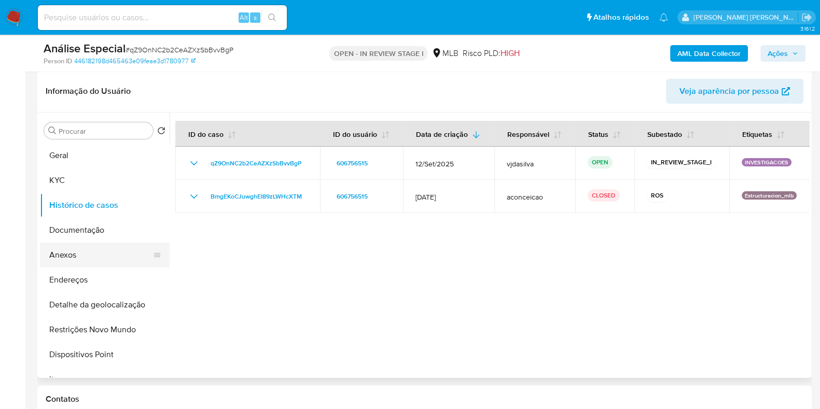
click at [85, 258] on button "Anexos" at bounding box center [100, 255] width 121 height 25
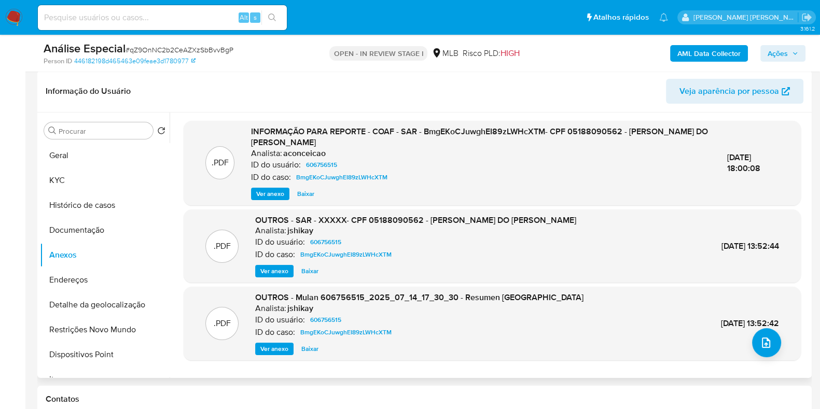
click at [263, 193] on span "Ver anexo" at bounding box center [270, 194] width 28 height 10
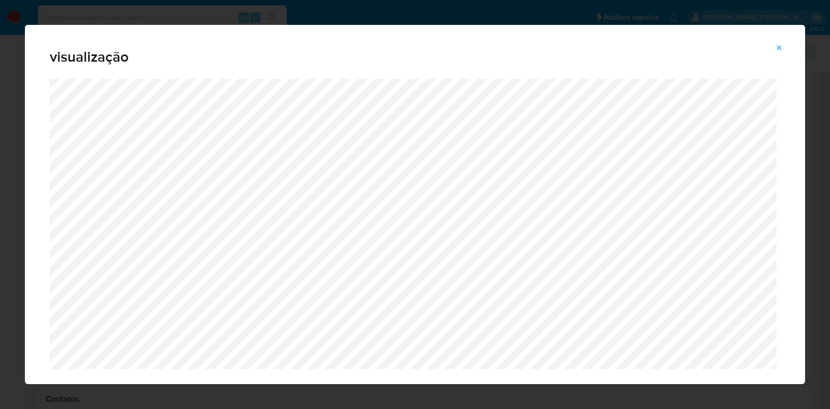
click at [780, 47] on icon "Attachment preview" at bounding box center [779, 47] width 5 height 5
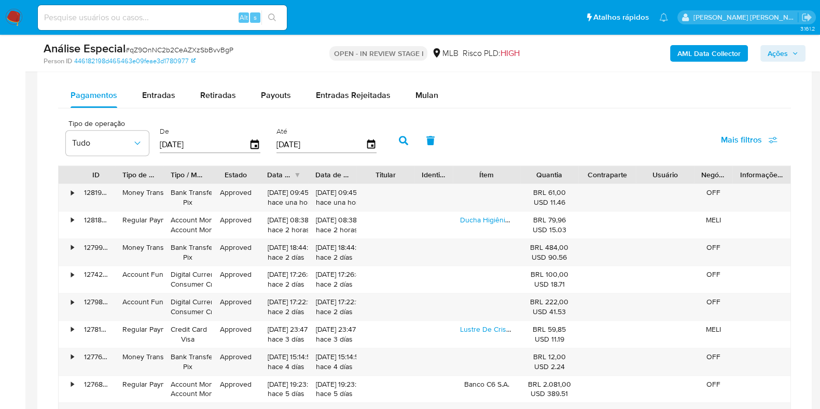
scroll to position [752, 0]
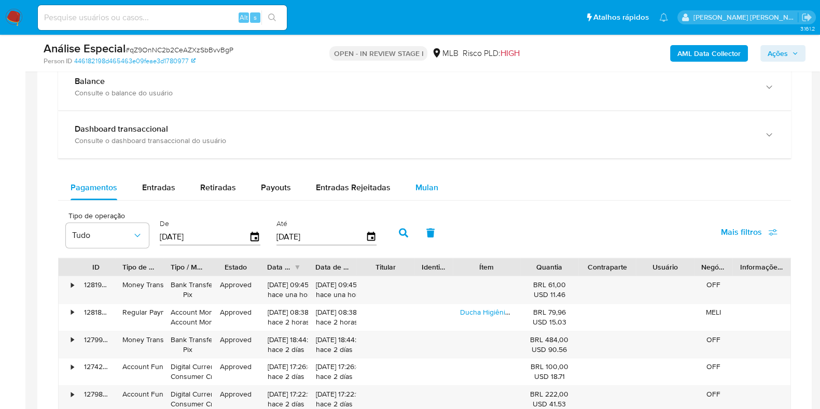
click at [434, 181] on button "Mulan" at bounding box center [427, 187] width 48 height 25
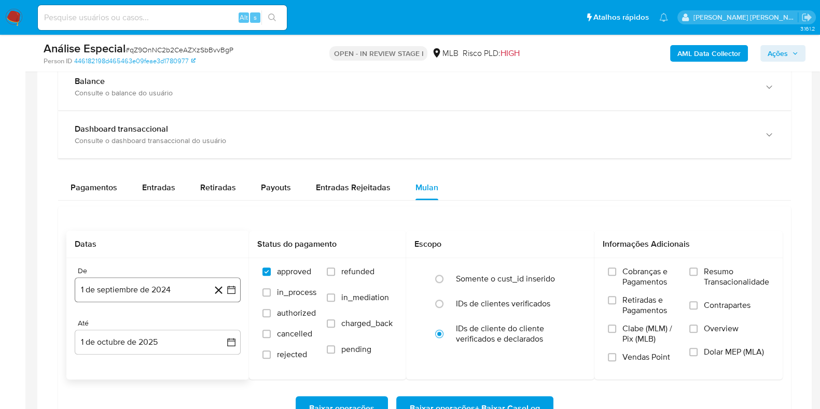
click at [108, 298] on button "1 de septiembre de 2024" at bounding box center [158, 289] width 166 height 25
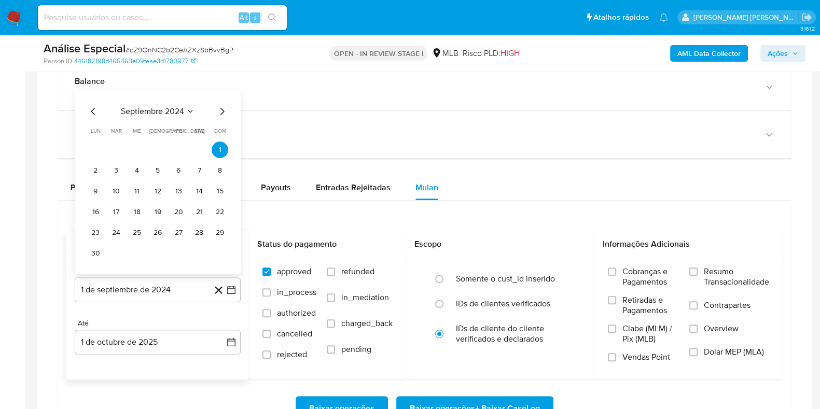
click at [150, 109] on span "septiembre 2024" at bounding box center [152, 111] width 63 height 10
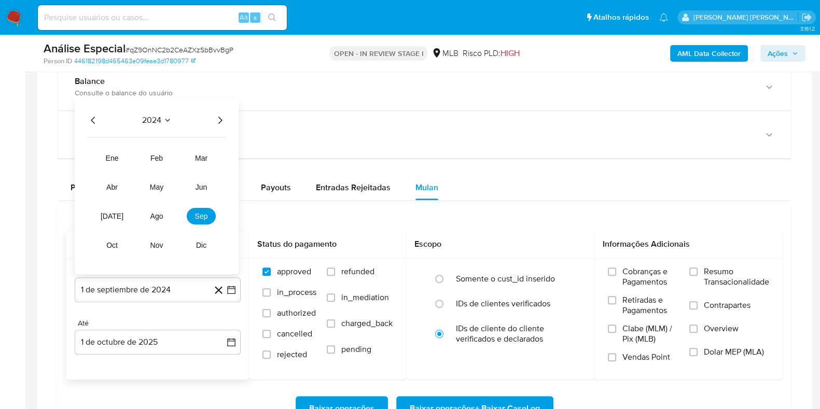
click at [219, 122] on icon "Año siguiente" at bounding box center [220, 120] width 12 height 12
click at [159, 212] on span "ago" at bounding box center [156, 216] width 13 height 8
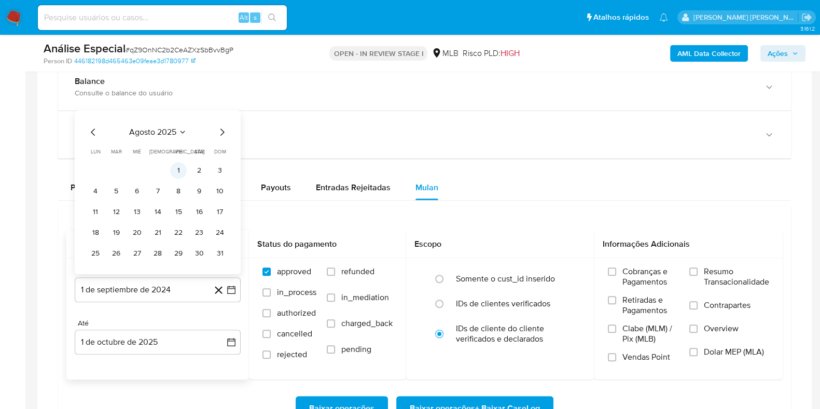
click at [176, 166] on button "1" at bounding box center [178, 170] width 17 height 17
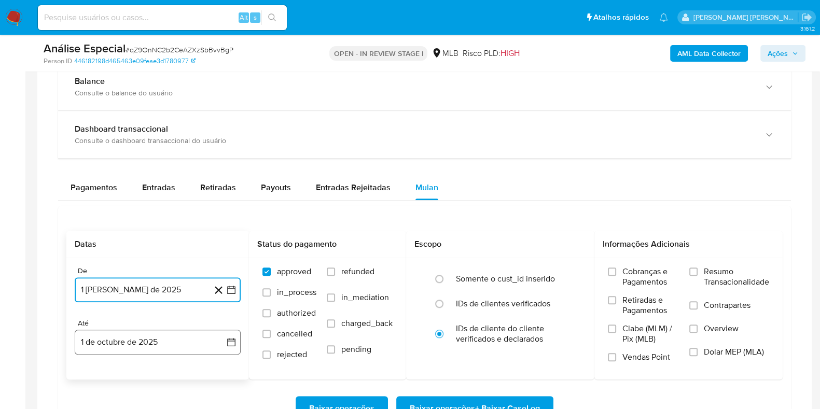
click at [166, 340] on button "1 de octubre de 2025" at bounding box center [158, 342] width 166 height 25
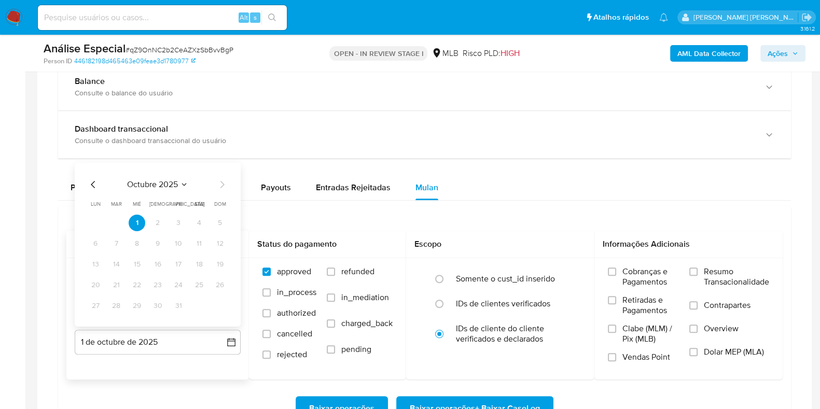
click at [90, 182] on icon "Mes anterior" at bounding box center [93, 184] width 12 height 12
click at [120, 301] on button "30" at bounding box center [116, 306] width 17 height 17
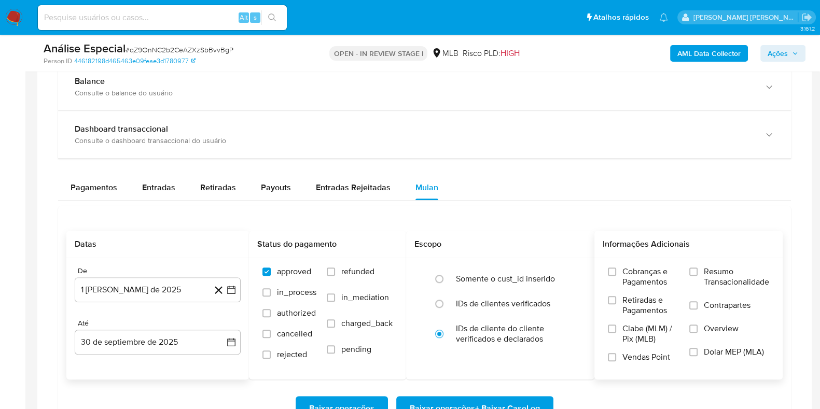
click at [714, 273] on span "Resumo Transacionalidade" at bounding box center [736, 277] width 65 height 21
click at [698, 273] on input "Resumo Transacionalidade" at bounding box center [693, 272] width 8 height 8
click at [708, 302] on span "Contrapartes" at bounding box center [727, 305] width 47 height 10
click at [698, 302] on input "Contrapartes" at bounding box center [693, 305] width 8 height 8
click at [529, 406] on span "Baixar operações + Baixar CaseLog" at bounding box center [475, 408] width 130 height 23
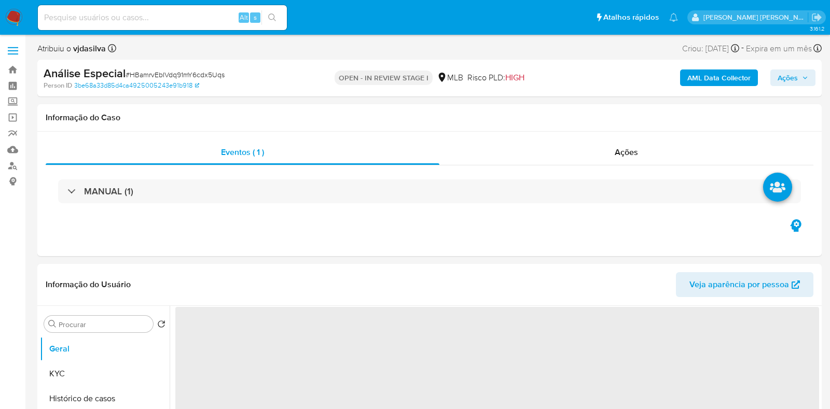
select select "10"
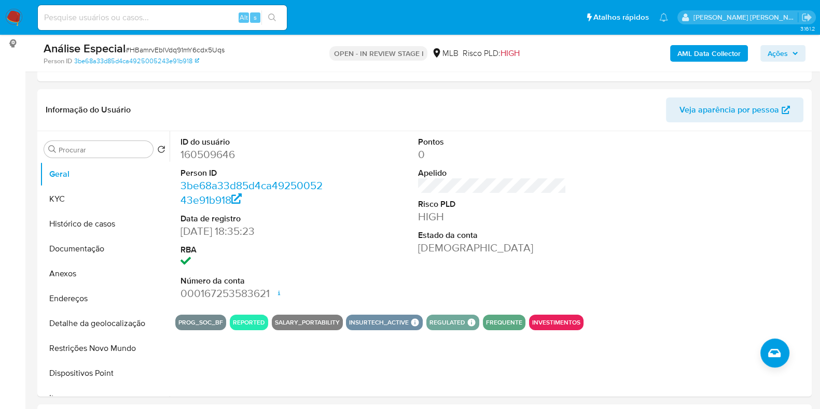
scroll to position [140, 0]
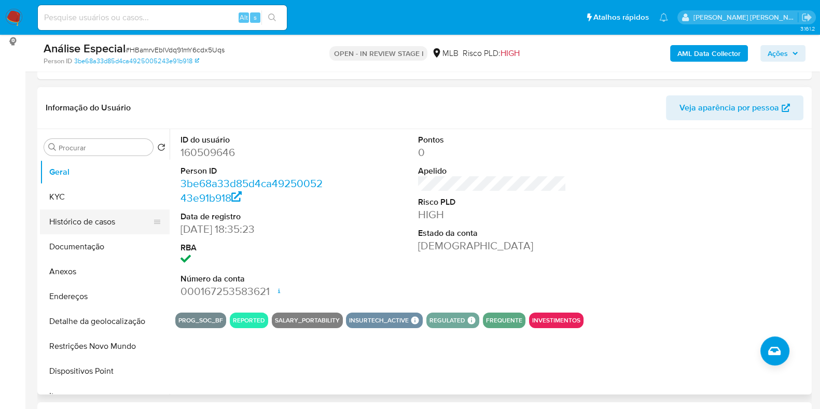
click at [95, 229] on button "Histórico de casos" at bounding box center [100, 222] width 121 height 25
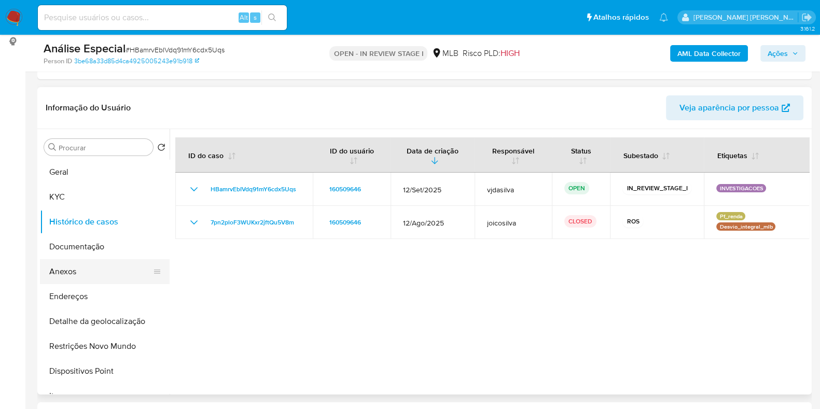
click at [90, 274] on button "Anexos" at bounding box center [100, 271] width 121 height 25
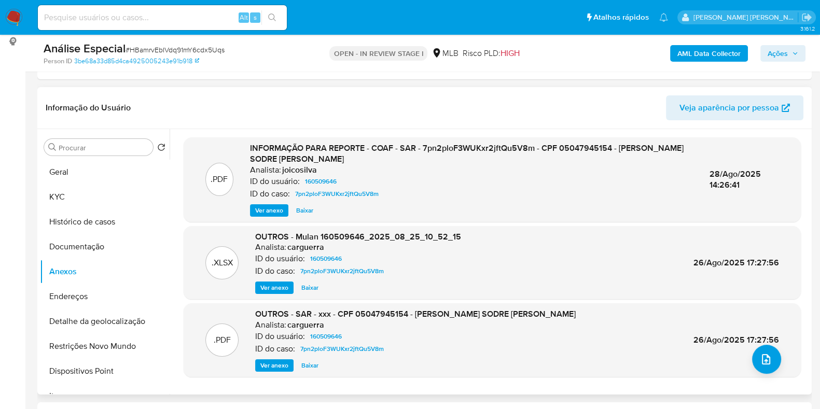
click at [266, 210] on span "Ver anexo" at bounding box center [269, 210] width 28 height 10
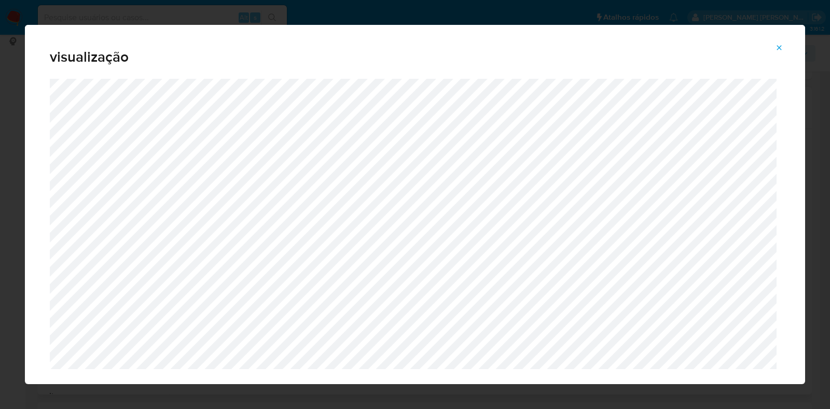
click at [778, 48] on icon "Attachment preview" at bounding box center [779, 47] width 5 height 5
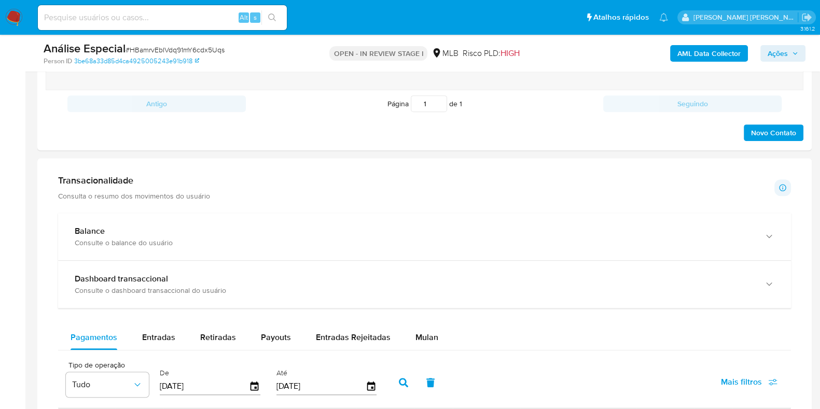
scroll to position [801, 0]
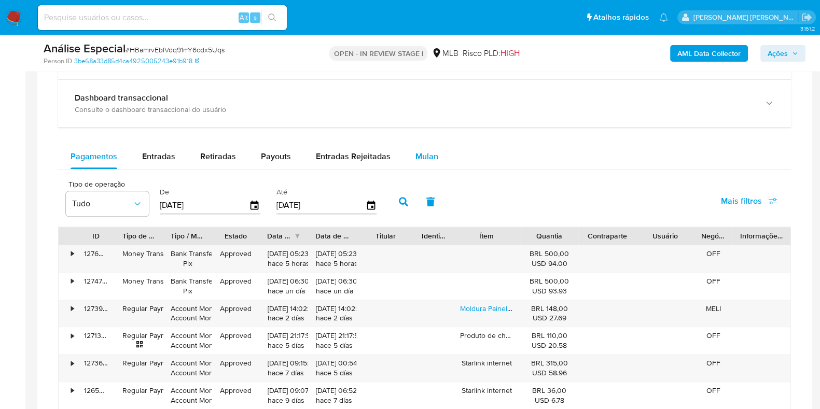
click at [424, 156] on span "Mulan" at bounding box center [426, 156] width 23 height 12
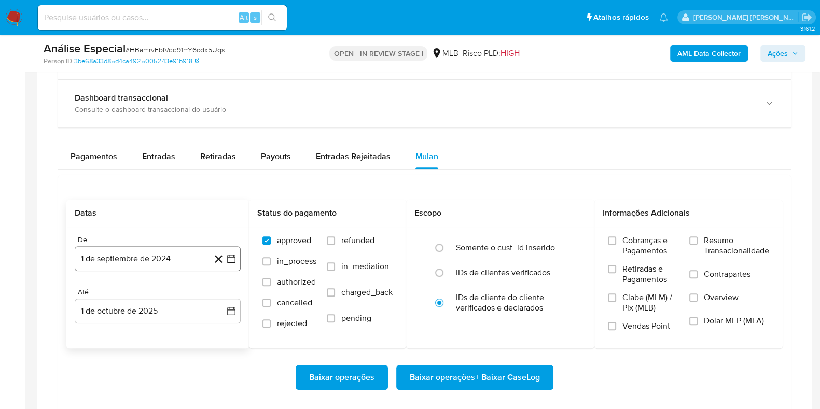
drag, startPoint x: 175, startPoint y: 242, endPoint x: 173, endPoint y: 249, distance: 7.7
click at [173, 249] on div "De 1 de septiembre de 2024 [DATE]" at bounding box center [158, 253] width 166 height 36
click at [172, 254] on button "1 de septiembre de 2024" at bounding box center [158, 258] width 166 height 25
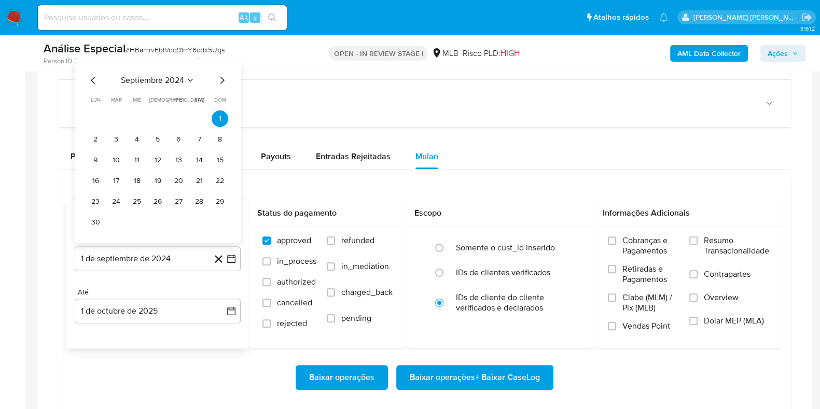
click at [162, 67] on div "septiembre 2024 septiembre 2024 lun lunes mar martes mié miércoles jue jueves v…" at bounding box center [158, 151] width 166 height 185
click at [163, 75] on span "septiembre 2024" at bounding box center [152, 80] width 63 height 10
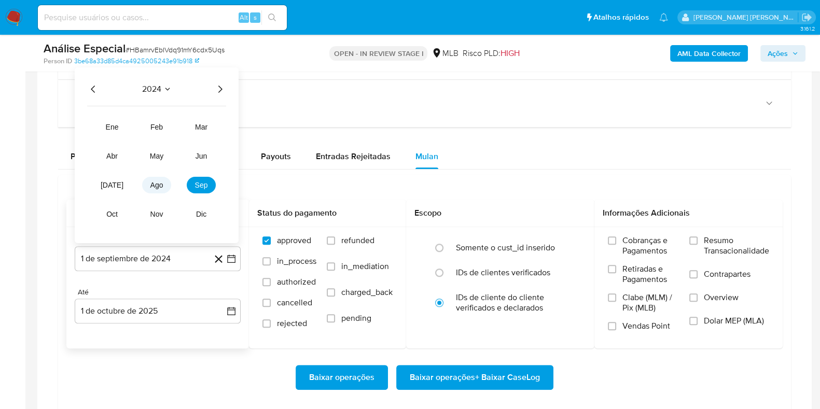
click at [160, 183] on span "ago" at bounding box center [156, 185] width 13 height 8
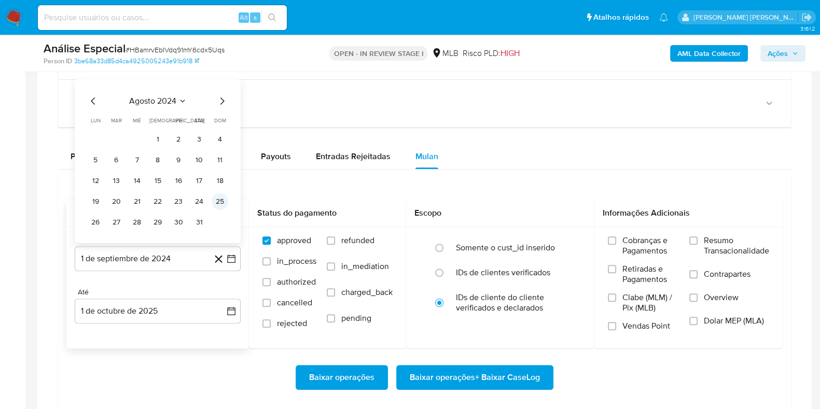
click at [220, 201] on button "25" at bounding box center [220, 201] width 17 height 17
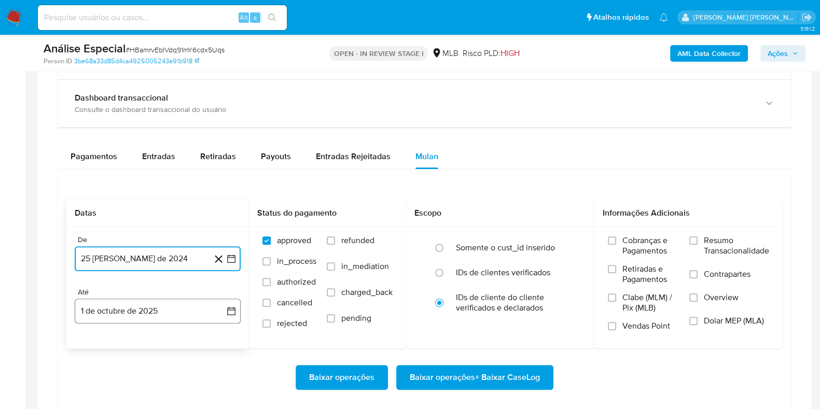
click at [148, 309] on button "1 de octubre de 2025" at bounding box center [158, 311] width 166 height 25
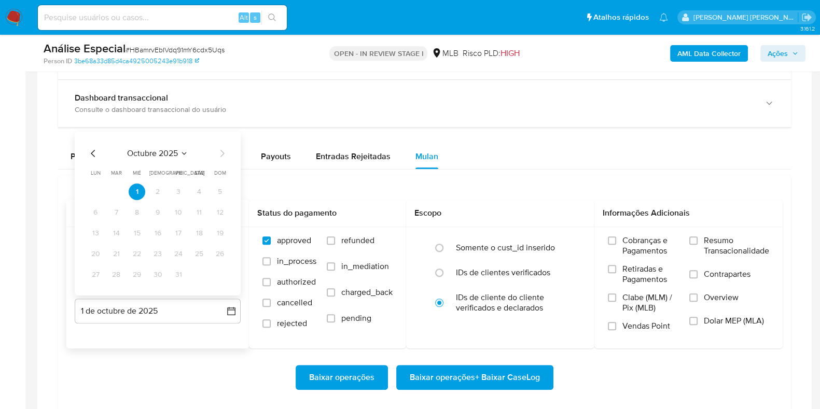
click at [94, 151] on icon "Mes anterior" at bounding box center [93, 153] width 12 height 12
click at [117, 271] on button "30" at bounding box center [116, 275] width 17 height 17
click at [721, 248] on span "Resumo Transacionalidade" at bounding box center [736, 245] width 65 height 21
click at [698, 245] on input "Resumo Transacionalidade" at bounding box center [693, 241] width 8 height 8
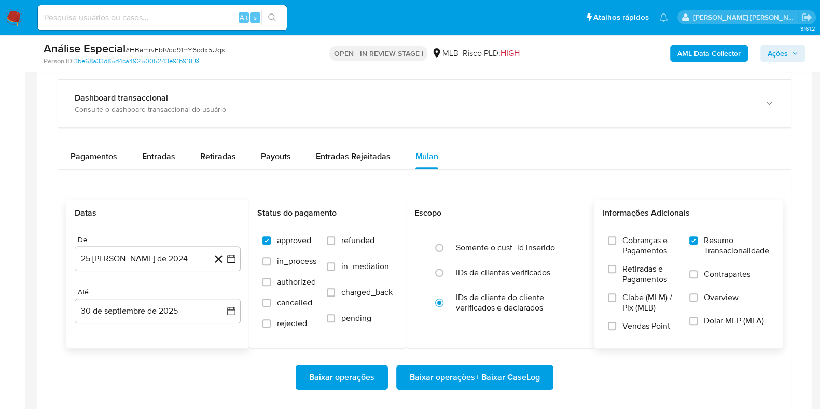
click at [709, 273] on span "Contrapartes" at bounding box center [727, 274] width 47 height 10
click at [698, 273] on input "Contrapartes" at bounding box center [693, 274] width 8 height 8
click at [503, 374] on span "Baixar operações + Baixar CaseLog" at bounding box center [475, 377] width 130 height 23
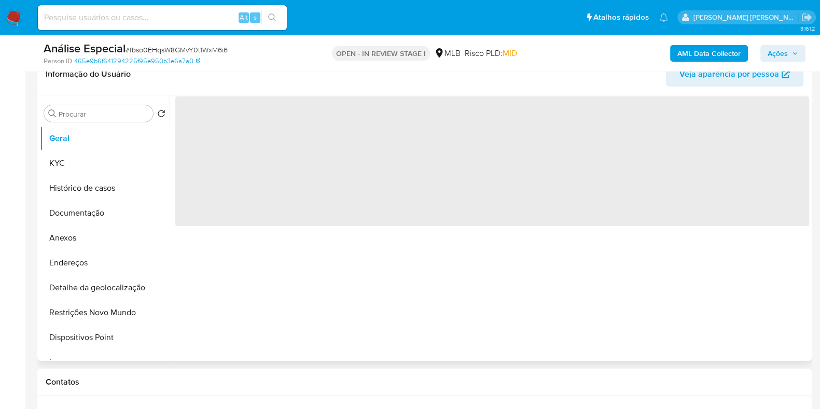
scroll to position [176, 0]
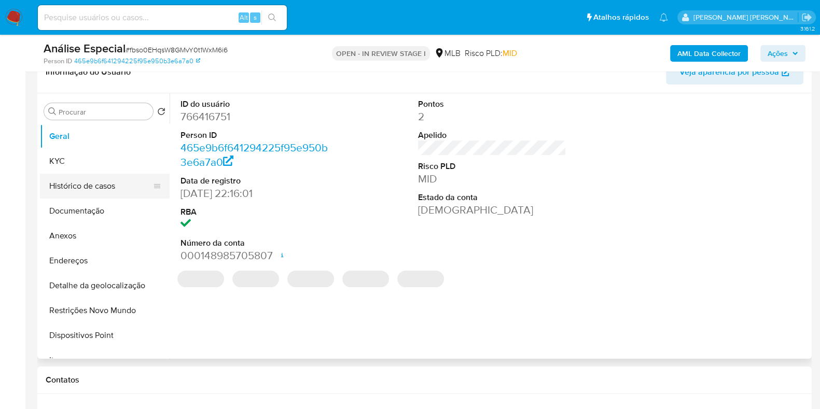
select select "10"
click at [124, 177] on button "Histórico de casos" at bounding box center [100, 186] width 121 height 25
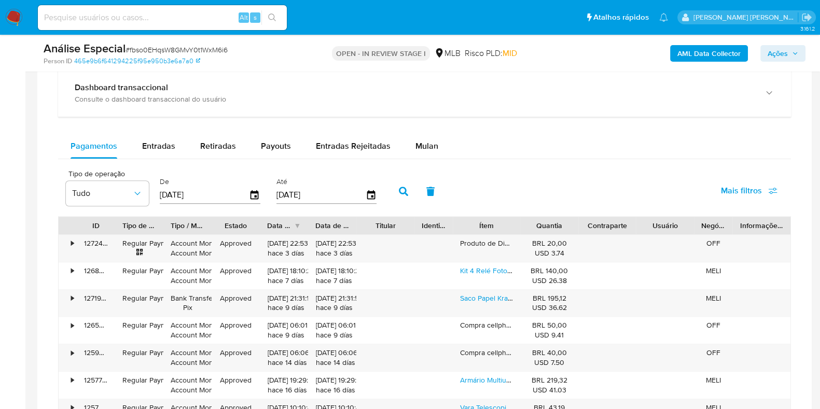
scroll to position [809, 0]
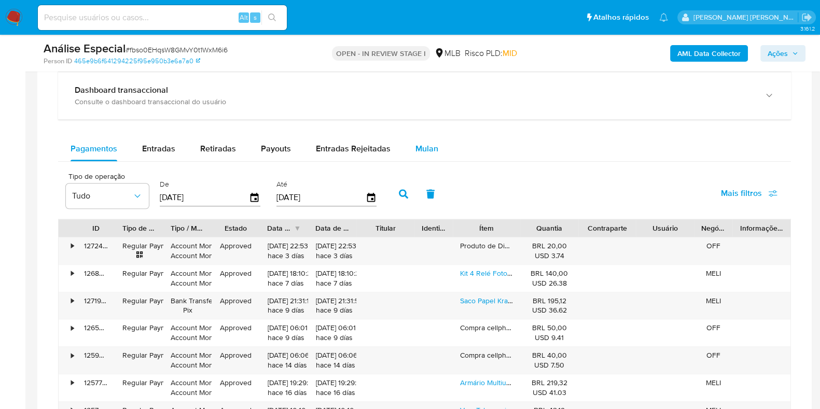
click at [434, 149] on button "Mulan" at bounding box center [427, 148] width 48 height 25
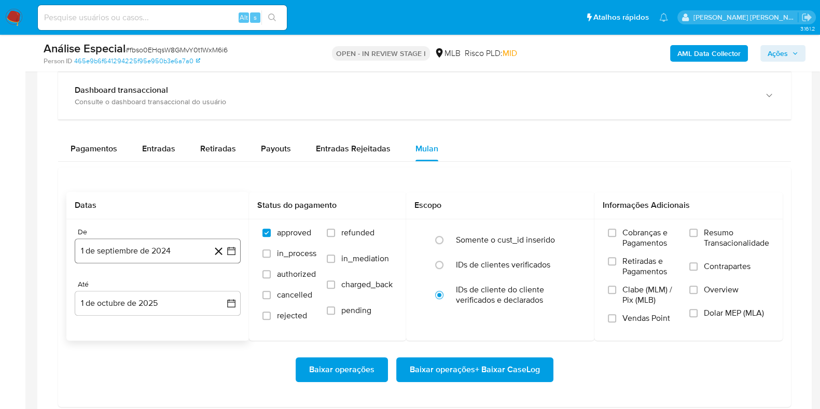
click at [146, 252] on button "1 de septiembre de 2024" at bounding box center [158, 251] width 166 height 25
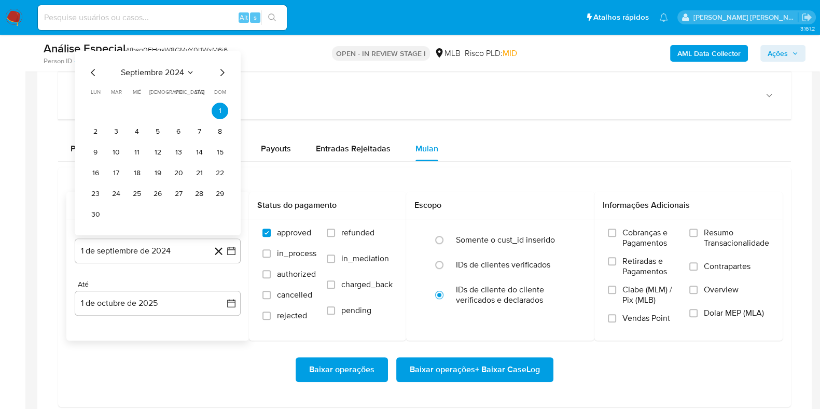
click at [152, 68] on span "septiembre 2024" at bounding box center [152, 72] width 63 height 10
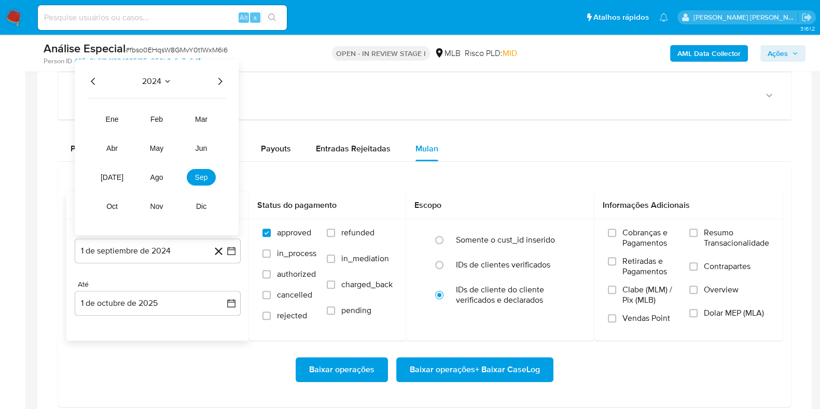
click at [217, 76] on icon "Año siguiente" at bounding box center [220, 81] width 12 height 12
click at [157, 174] on span "ago" at bounding box center [156, 177] width 13 height 8
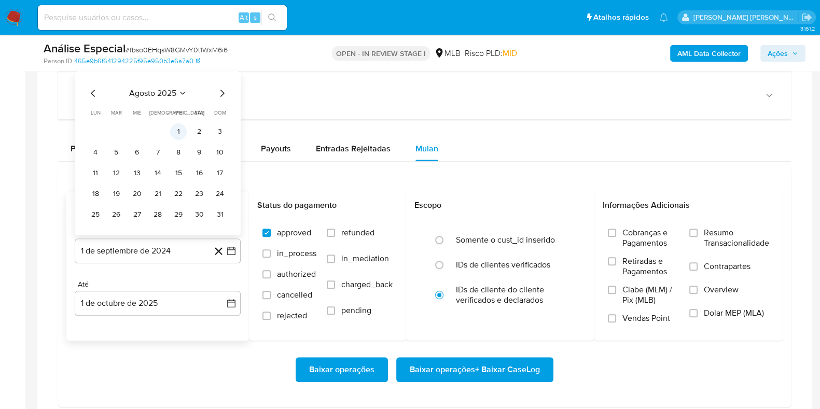
click at [179, 132] on button "1" at bounding box center [178, 131] width 17 height 17
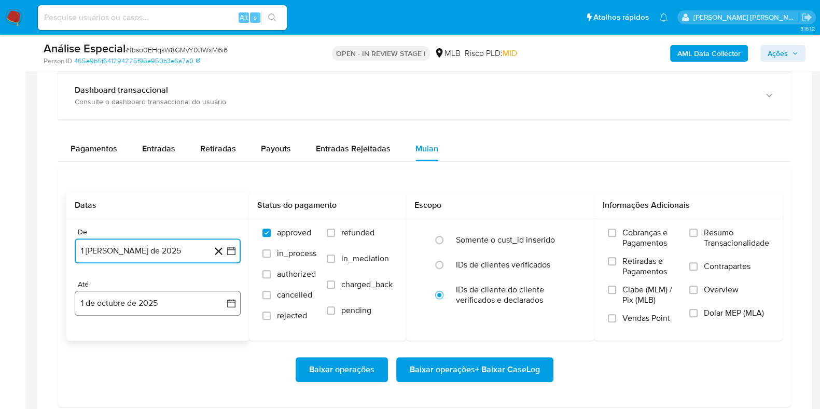
click at [133, 302] on button "1 de octubre de 2025" at bounding box center [158, 303] width 166 height 25
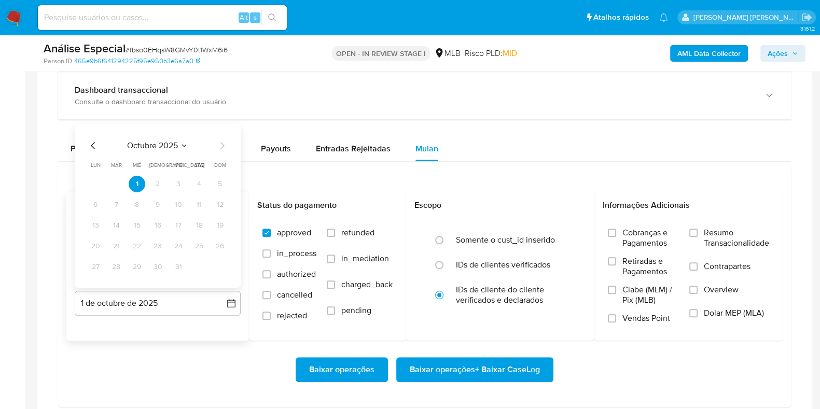
click at [89, 143] on icon "Mes anterior" at bounding box center [93, 146] width 12 height 12
click at [117, 263] on button "30" at bounding box center [116, 267] width 17 height 17
click at [716, 240] on span "Resumo Transacionalidade" at bounding box center [736, 238] width 65 height 21
click at [698, 237] on input "Resumo Transacionalidade" at bounding box center [693, 233] width 8 height 8
click at [705, 270] on span "Contrapartes" at bounding box center [727, 266] width 47 height 10
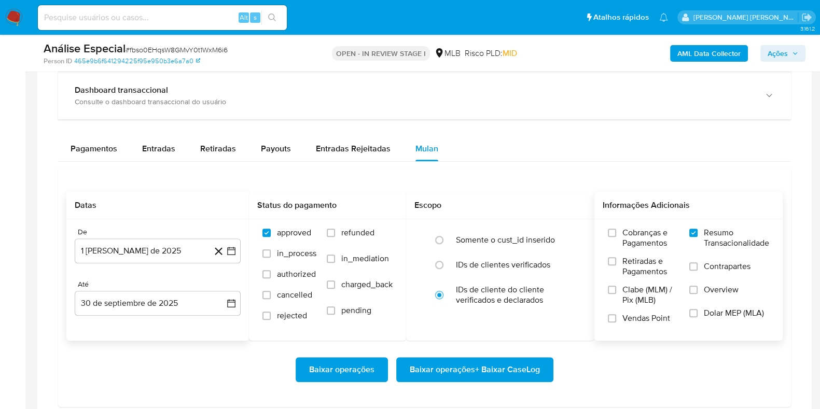
click at [698, 270] on input "Contrapartes" at bounding box center [693, 266] width 8 height 8
click at [491, 373] on span "Baixar operações + Baixar CaseLog" at bounding box center [475, 369] width 130 height 23
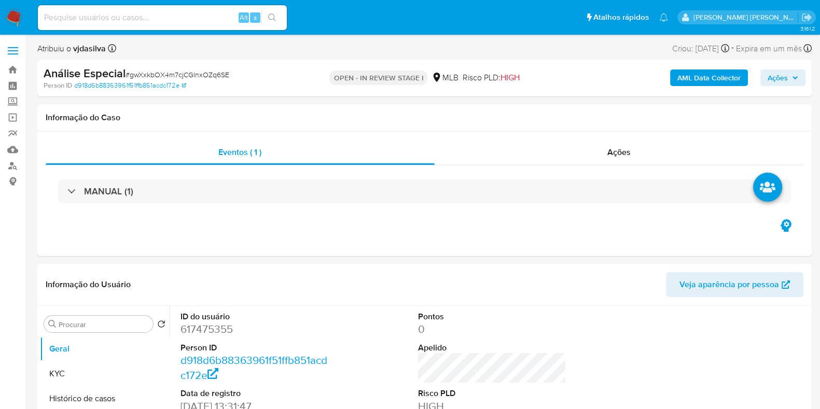
select select "10"
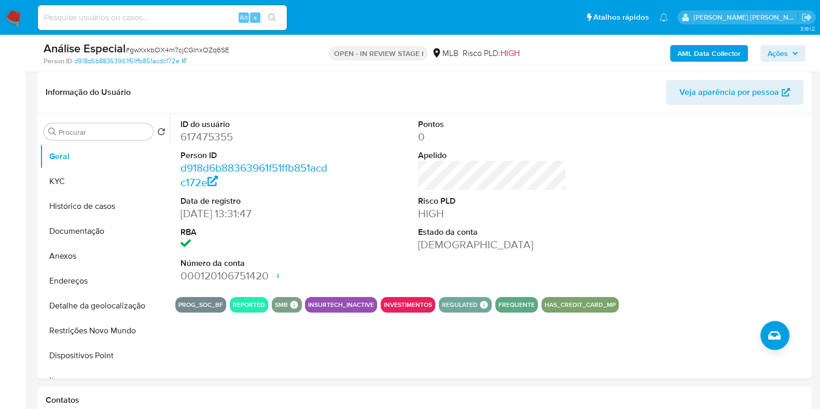
scroll to position [154, 0]
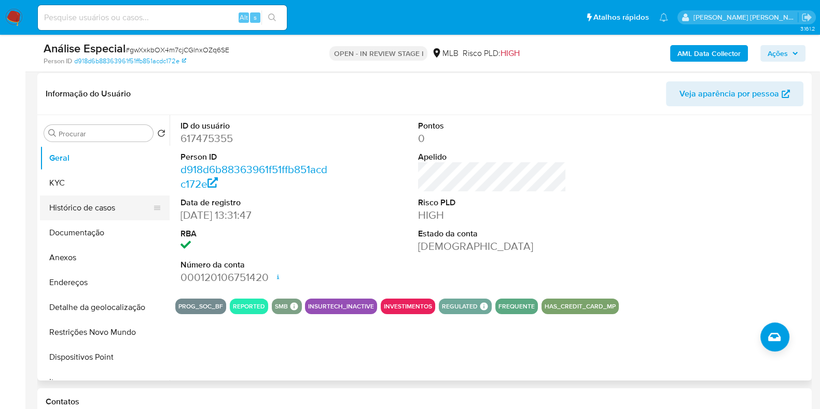
click at [106, 211] on button "Histórico de casos" at bounding box center [100, 208] width 121 height 25
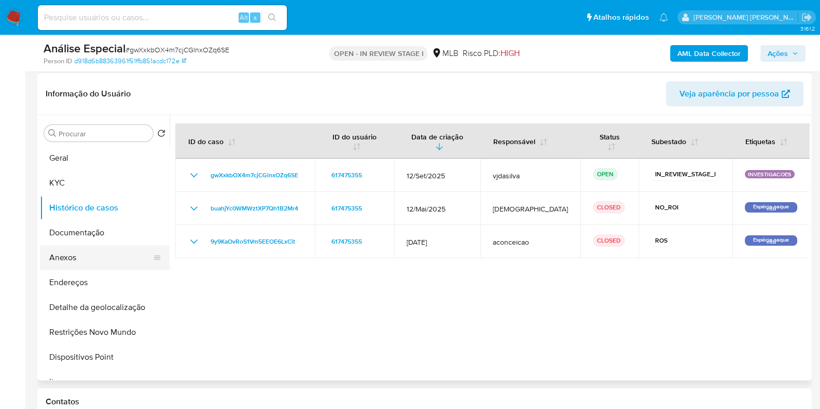
click at [92, 256] on button "Anexos" at bounding box center [100, 257] width 121 height 25
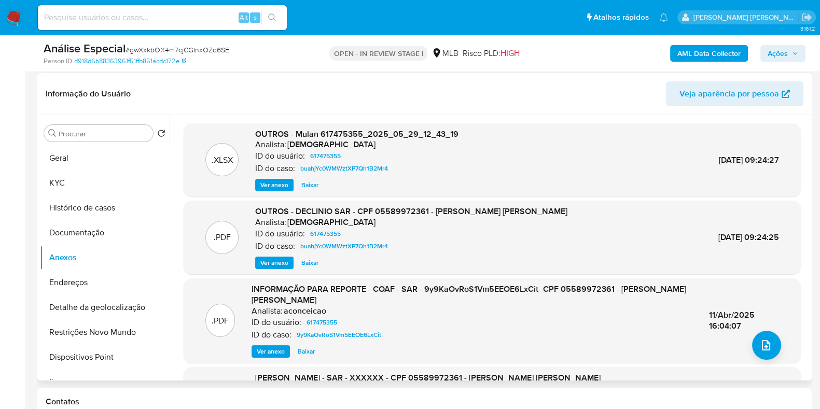
click at [269, 266] on span "Ver anexo" at bounding box center [274, 263] width 28 height 10
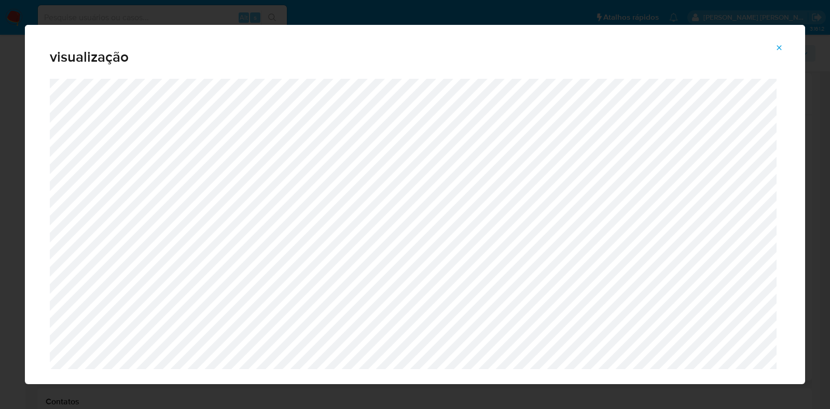
click at [781, 47] on icon "Attachment preview" at bounding box center [779, 48] width 8 height 8
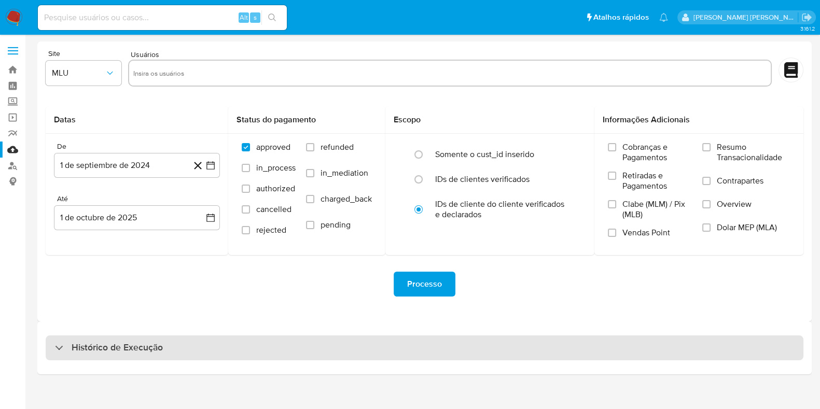
click at [92, 351] on h3 "Histórico de Execução" at bounding box center [117, 348] width 91 height 12
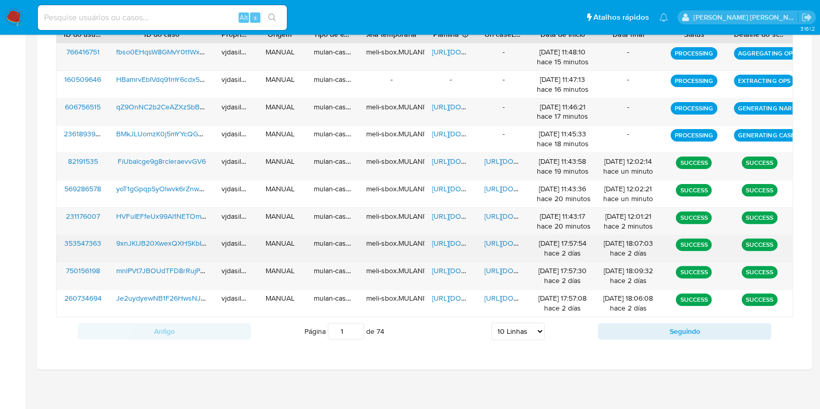
scroll to position [399, 0]
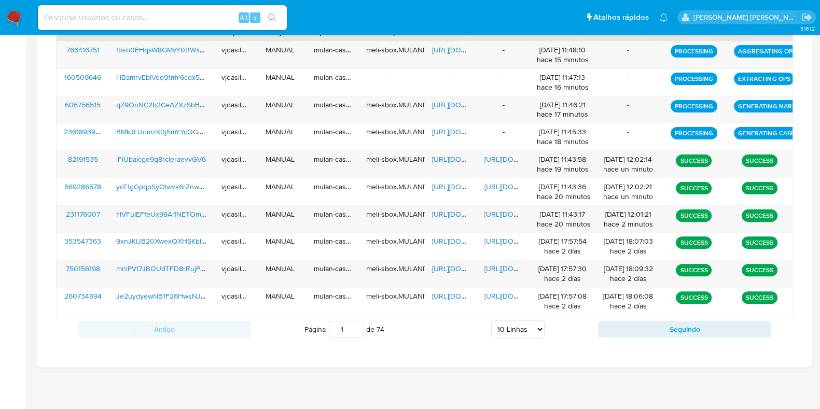
click at [518, 332] on select "5 Linhas 10 Linhas 20 Linhas 25 Linhas 50 Linhas 100 Linhas" at bounding box center [517, 330] width 53 height 18
select select "100"
click at [491, 321] on select "5 Linhas 10 Linhas 20 Linhas 25 Linhas 50 Linhas 100 Linhas" at bounding box center [517, 330] width 53 height 18
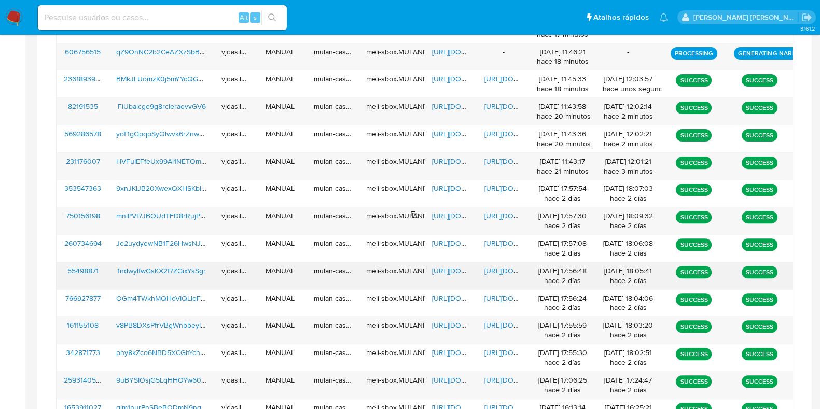
scroll to position [464, 0]
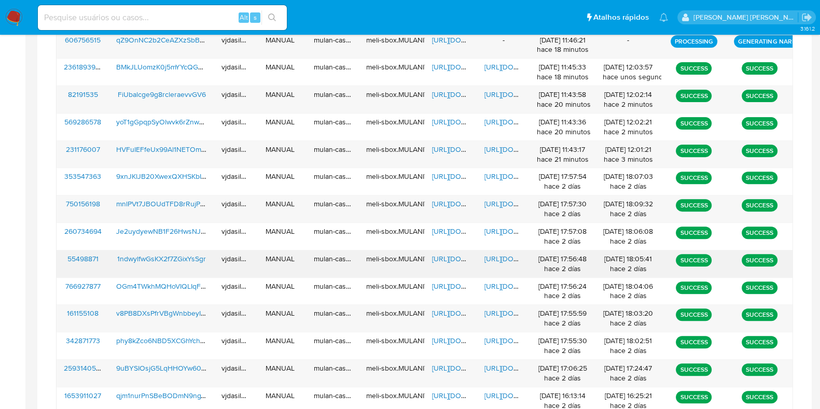
click at [488, 258] on span "https://docs.google.com/document/d/1BvxkUFwx79M0PWldUUrjkczzX62wpNju9ZHN88cx2cc…" at bounding box center [520, 259] width 72 height 10
click at [437, 257] on span "https://docs.google.com/spreadsheets/d/1x6EAWRU8MSOMN3bUonrjx2X0oI_8OktnKB7wuNc…" at bounding box center [468, 259] width 72 height 10
click at [165, 254] on span "1ndwylfwGsKX2f7ZGixYsSgr" at bounding box center [161, 259] width 89 height 10
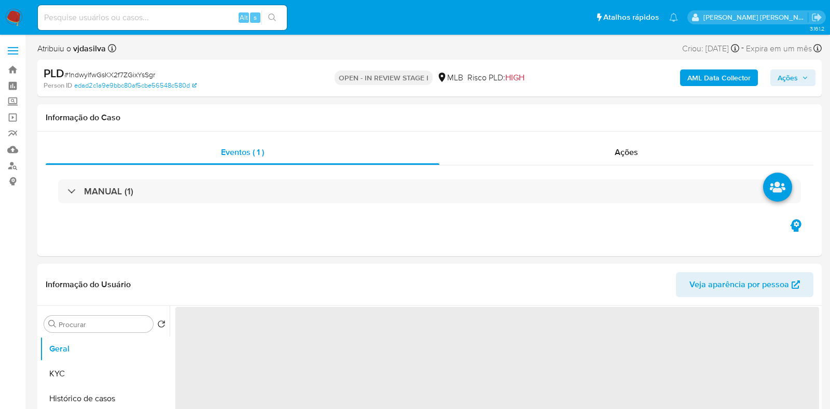
select select "10"
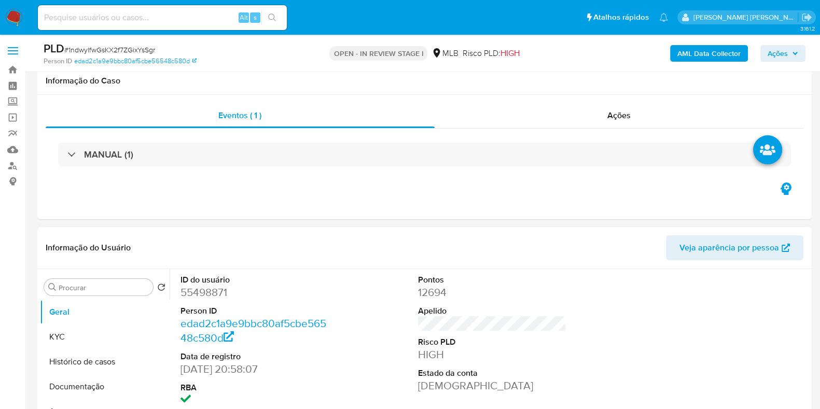
scroll to position [129, 0]
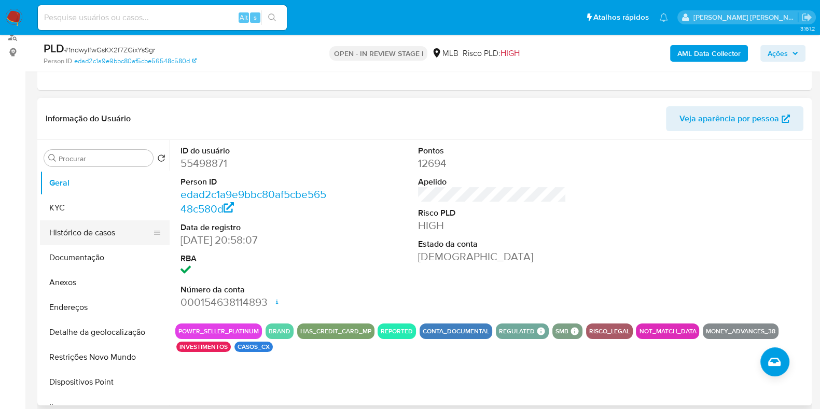
click at [99, 227] on button "Histórico de casos" at bounding box center [100, 232] width 121 height 25
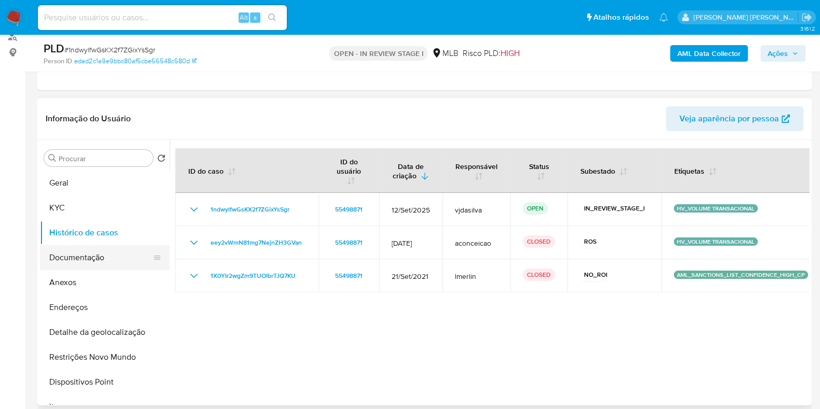
click at [81, 261] on button "Documentação" at bounding box center [100, 257] width 121 height 25
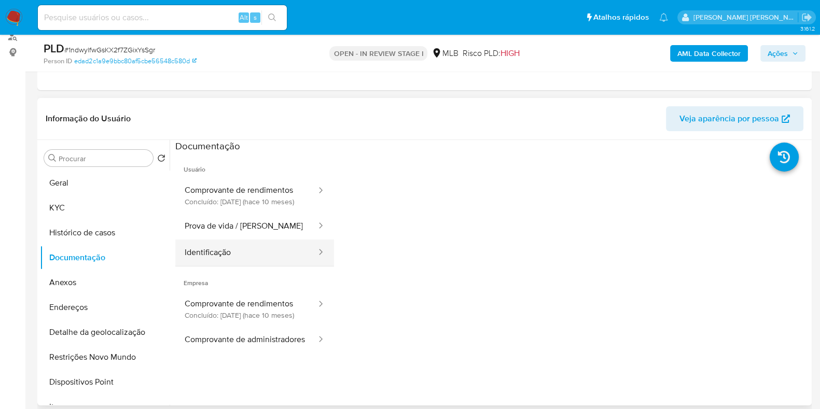
click at [246, 248] on button "Identificação" at bounding box center [246, 253] width 142 height 26
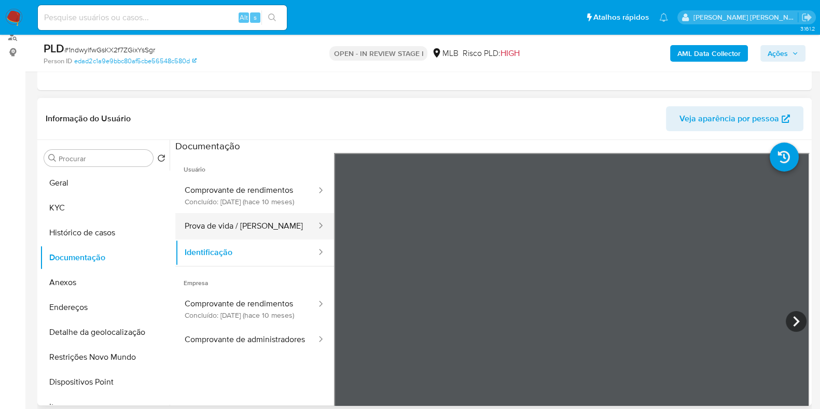
click at [242, 232] on button "Prova de vida / [PERSON_NAME]" at bounding box center [246, 226] width 142 height 26
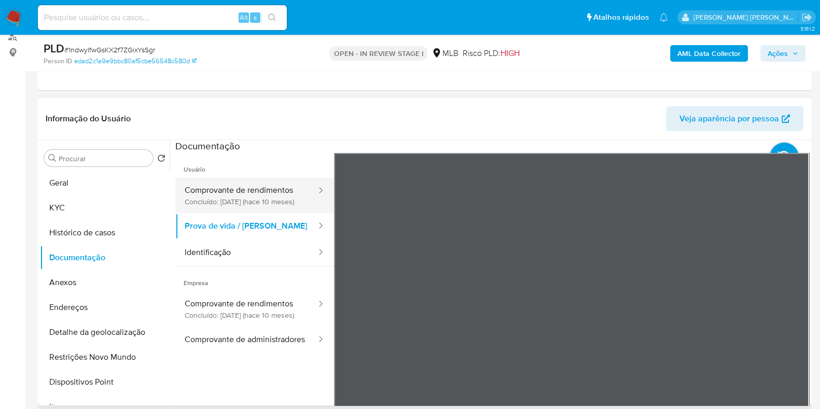
click at [237, 191] on button "Comprovante de rendimentos Concluído: [DATE] (hace 10 meses)" at bounding box center [246, 195] width 142 height 35
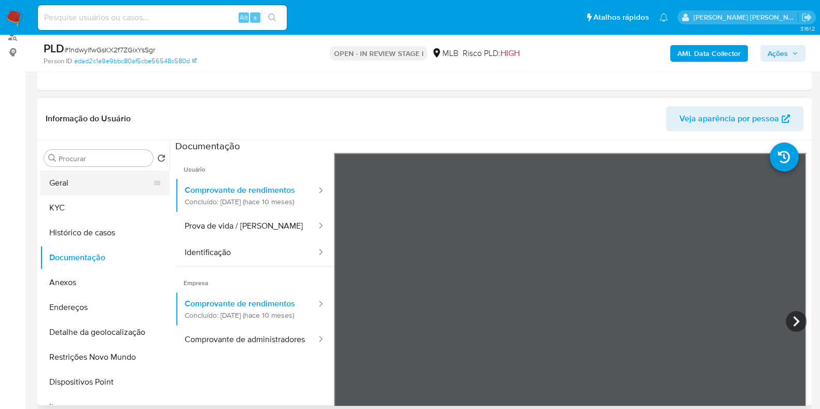
click at [82, 183] on button "Geral" at bounding box center [100, 183] width 121 height 25
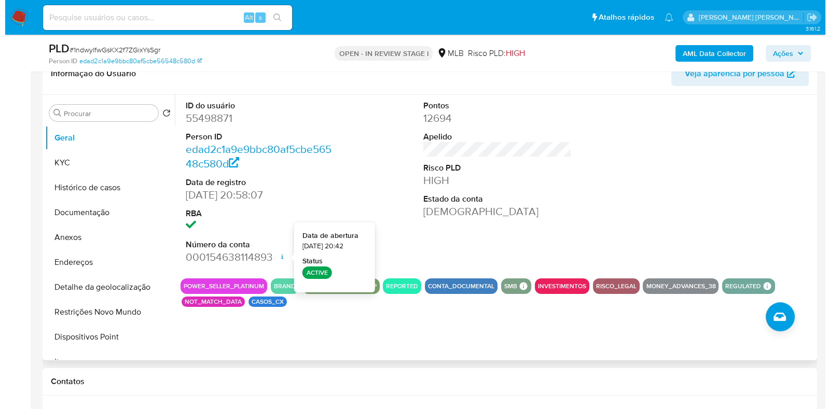
scroll to position [194, 0]
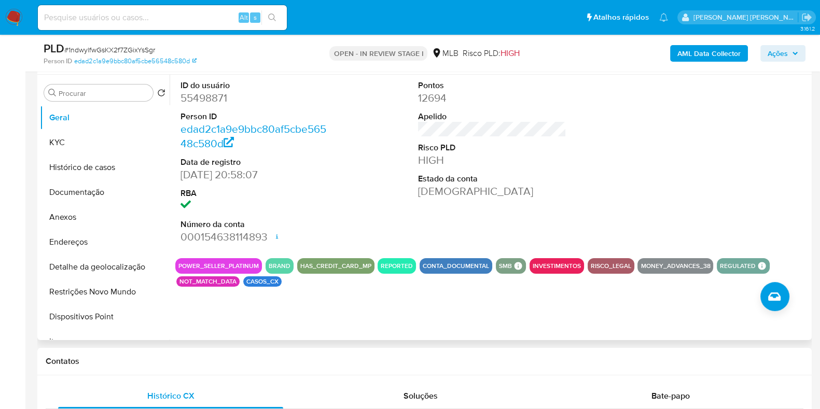
click at [345, 300] on div "ID do usuário 55498871 Person ID edad2c1a9e9bbc80af5cbe56548c580d Data de regis…" at bounding box center [489, 208] width 639 height 266
click at [94, 226] on button "Anexos" at bounding box center [100, 217] width 121 height 25
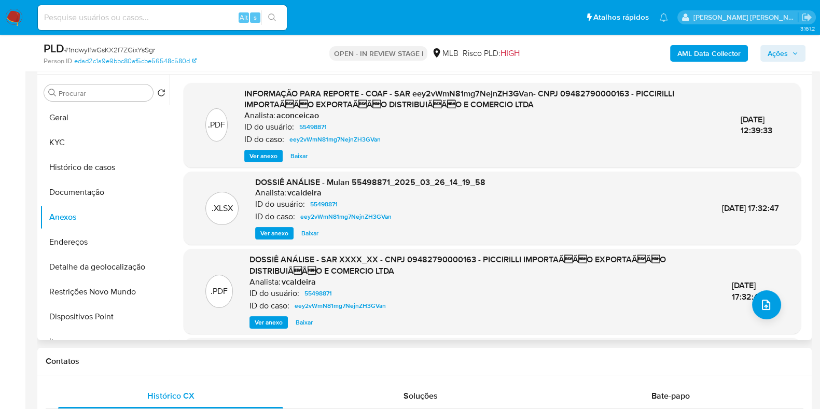
click at [255, 155] on span "Ver anexo" at bounding box center [263, 156] width 28 height 10
